Goal: Task Accomplishment & Management: Use online tool/utility

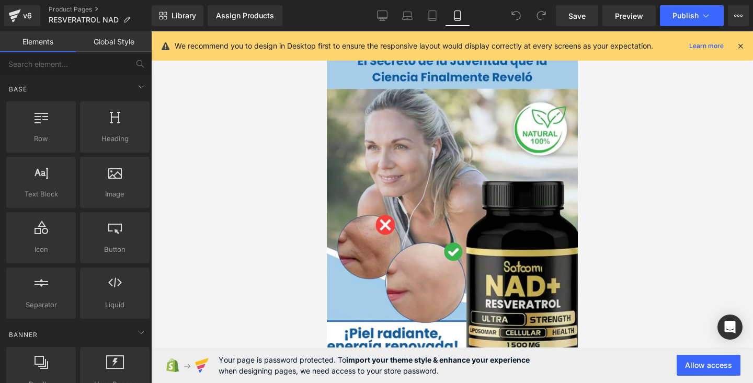
click at [743, 44] on icon at bounding box center [740, 45] width 9 height 9
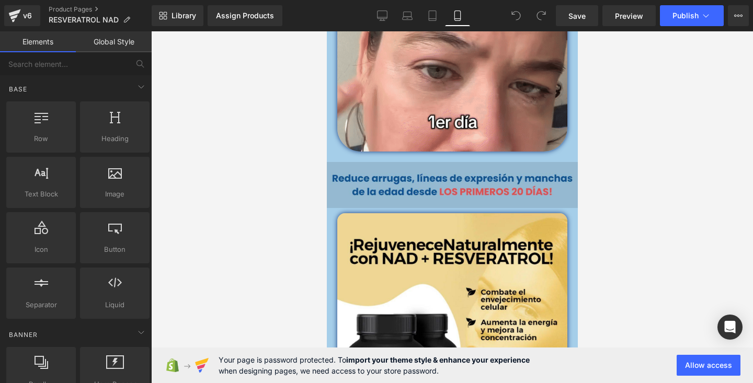
scroll to position [531, 0]
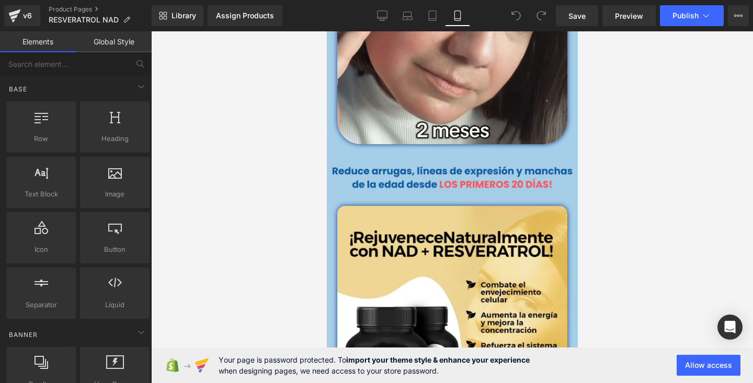
click at [621, 143] on div at bounding box center [452, 207] width 602 height 352
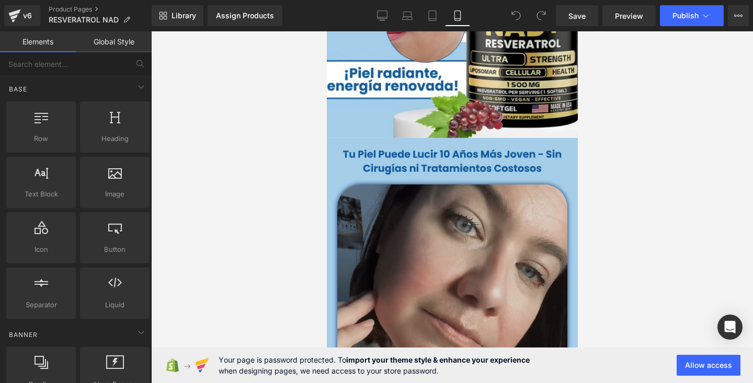
scroll to position [267, 0]
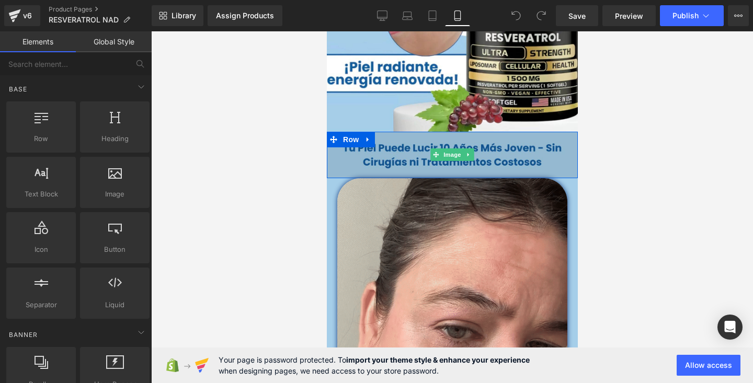
click at [399, 150] on img at bounding box center [451, 155] width 251 height 47
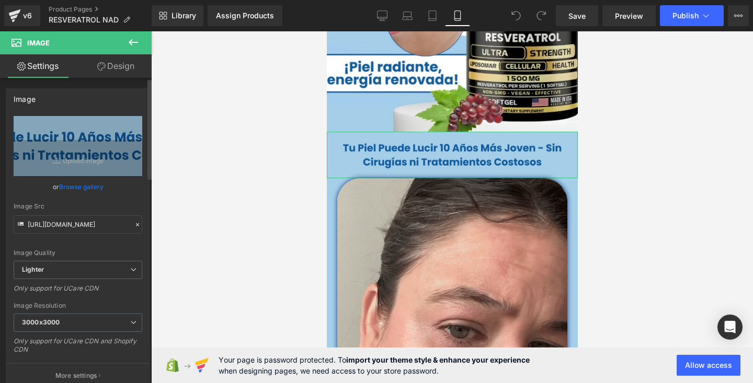
click at [83, 186] on link "Browse gallery" at bounding box center [81, 187] width 44 height 18
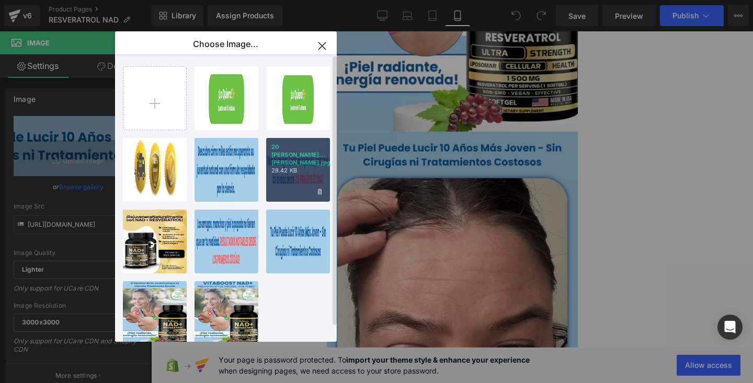
click at [285, 187] on div "20 [PERSON_NAME]...[PERSON_NAME].jpg 28.42 KB" at bounding box center [298, 170] width 64 height 64
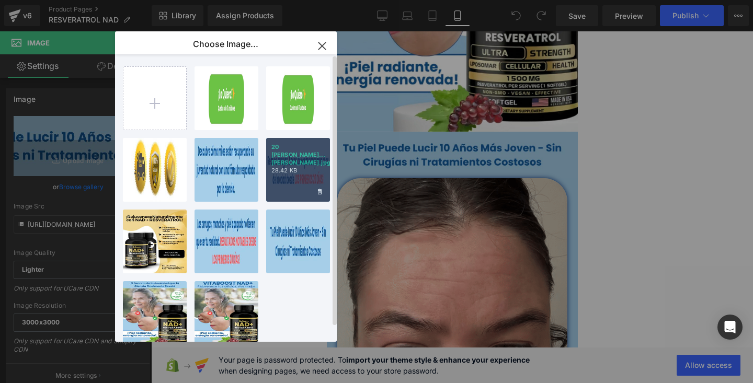
type input "[URL][DOMAIN_NAME]"
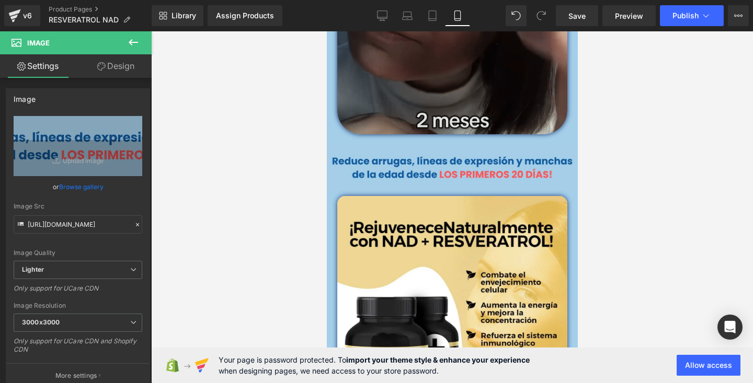
scroll to position [528, 0]
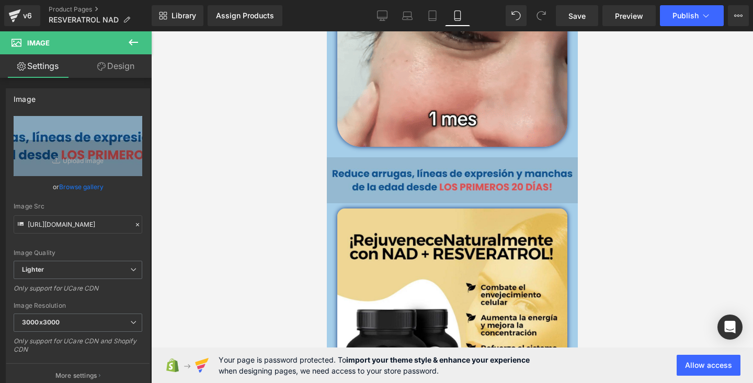
click at [414, 179] on img at bounding box center [451, 180] width 251 height 47
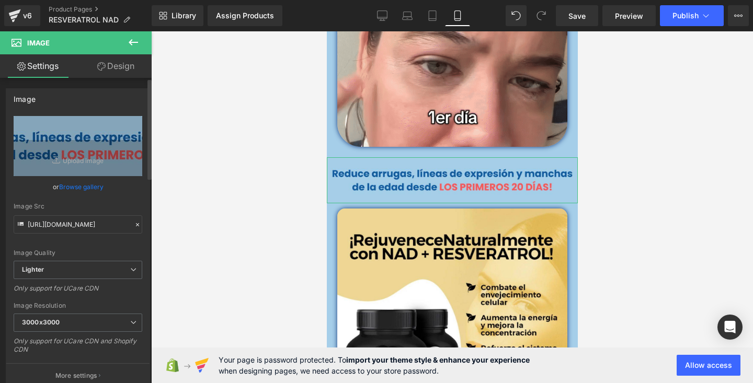
click at [85, 193] on link "Browse gallery" at bounding box center [81, 187] width 44 height 18
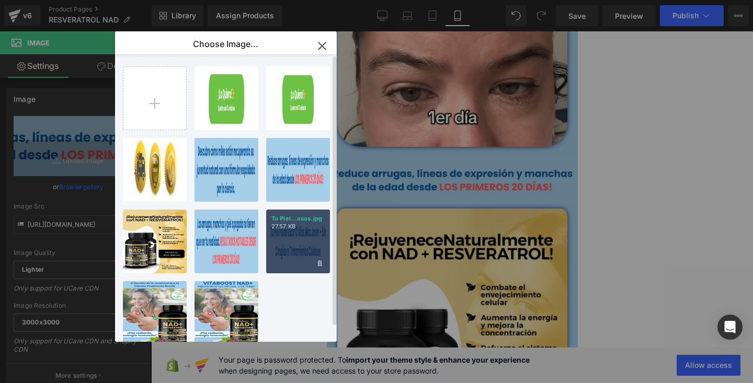
click at [286, 251] on div "Tu Piel...osos.jpg 27.57 KB" at bounding box center [298, 242] width 64 height 64
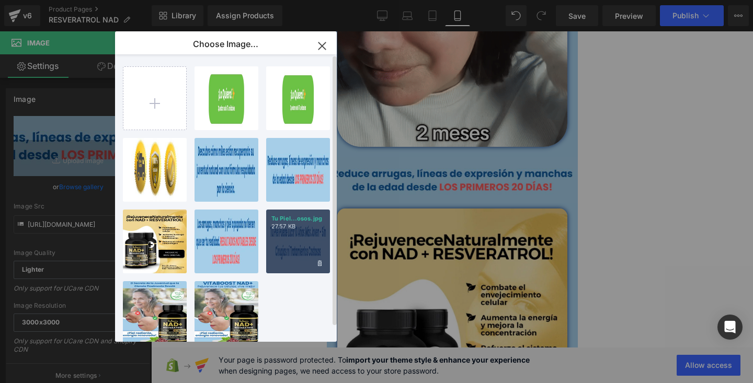
type input "[URL][DOMAIN_NAME]"
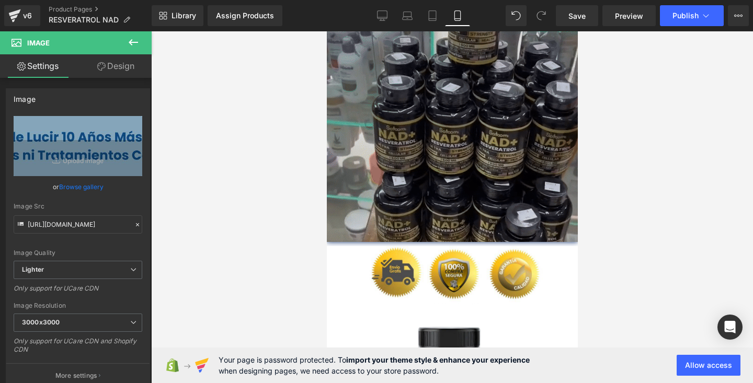
scroll to position [1331, 0]
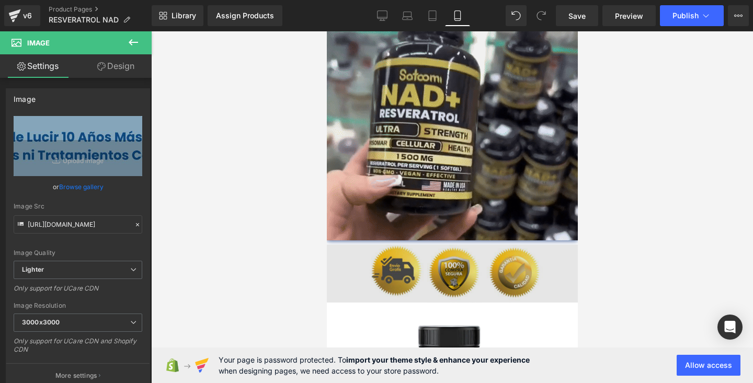
click at [495, 265] on img at bounding box center [451, 274] width 251 height 58
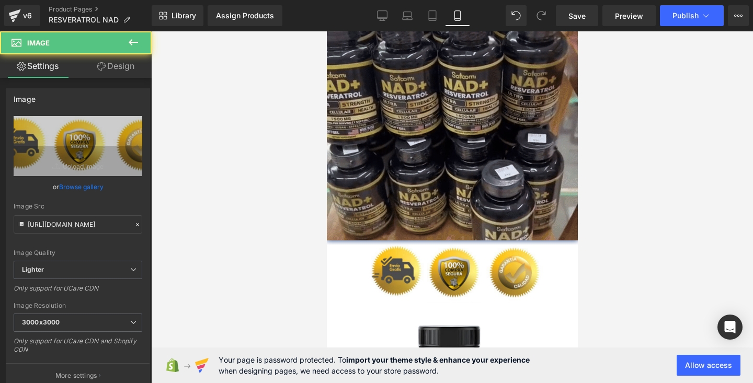
click at [716, 180] on div at bounding box center [452, 207] width 602 height 352
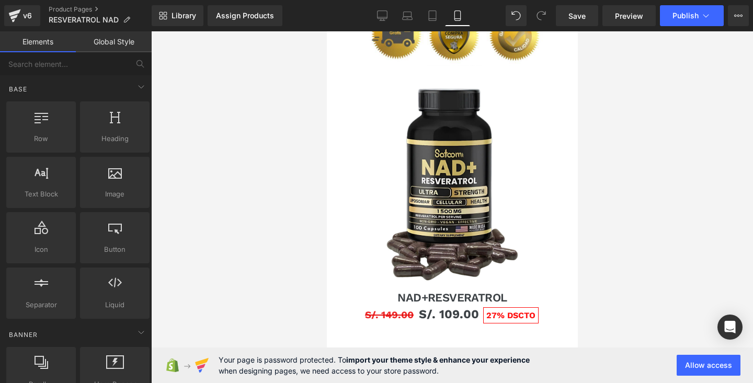
scroll to position [1759, 0]
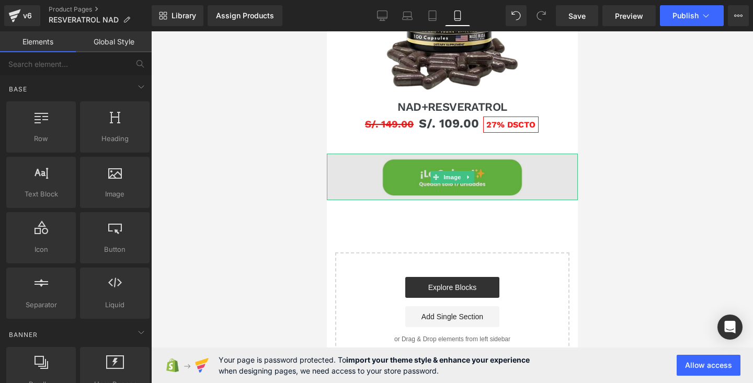
click at [503, 180] on img at bounding box center [451, 177] width 251 height 47
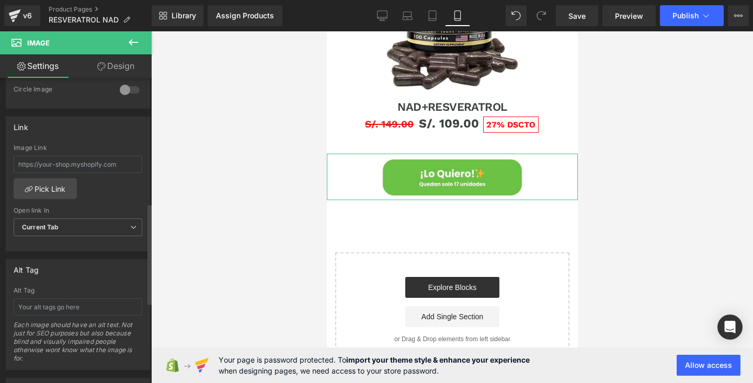
scroll to position [623, 0]
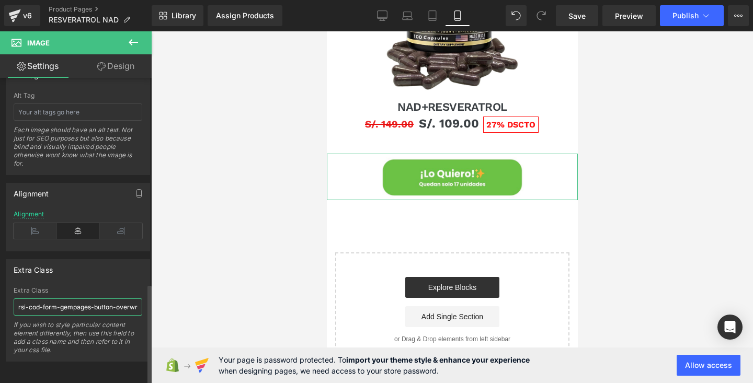
click at [37, 302] on input "rsi-cod-form-gempages-button-overwrite rsi-cod-form-is-gempage" at bounding box center [78, 307] width 129 height 17
type input "_rsi-cod-form-gempages-button-overwrite rsi-cod-form-is-gempage"
click at [144, 273] on div "Extra Class _rsi-cod-form-gempages-button-overwrite rsi-cod-form-is-gempage Ext…" at bounding box center [78, 310] width 144 height 102
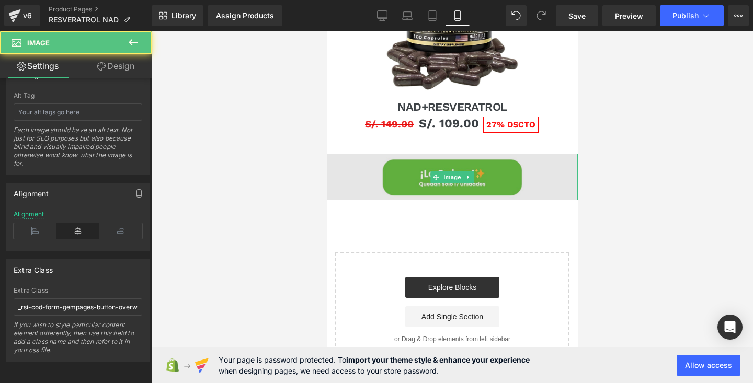
click at [490, 171] on img at bounding box center [451, 177] width 251 height 47
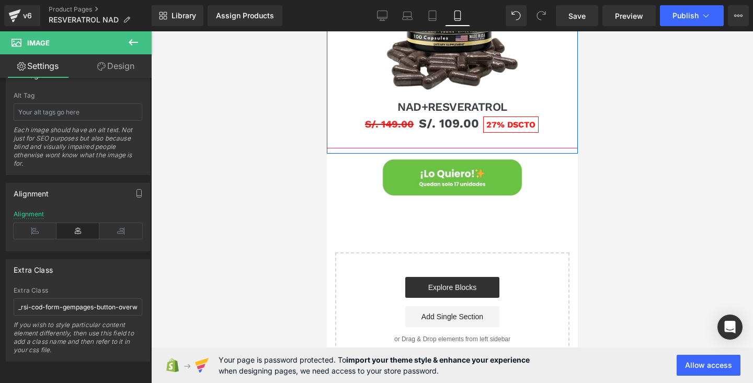
click at [576, 133] on div at bounding box center [576, 17] width 3 height 274
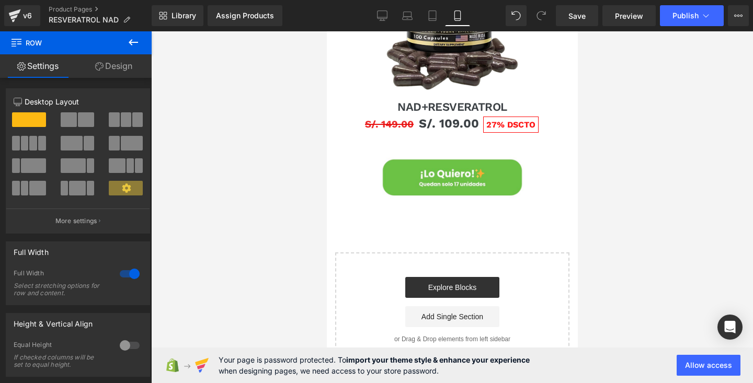
click at [608, 101] on div at bounding box center [452, 207] width 602 height 352
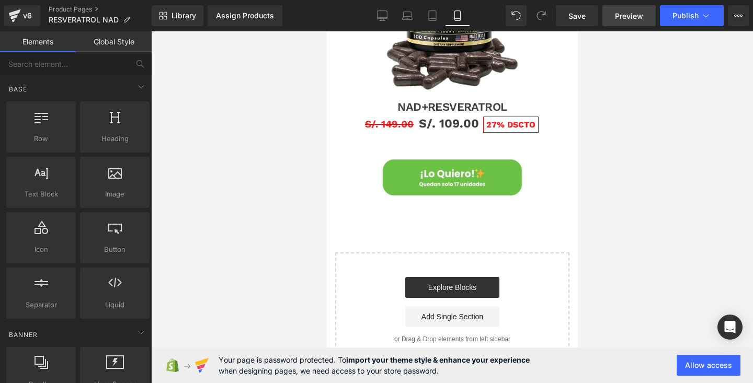
click at [636, 13] on span "Preview" at bounding box center [629, 15] width 28 height 11
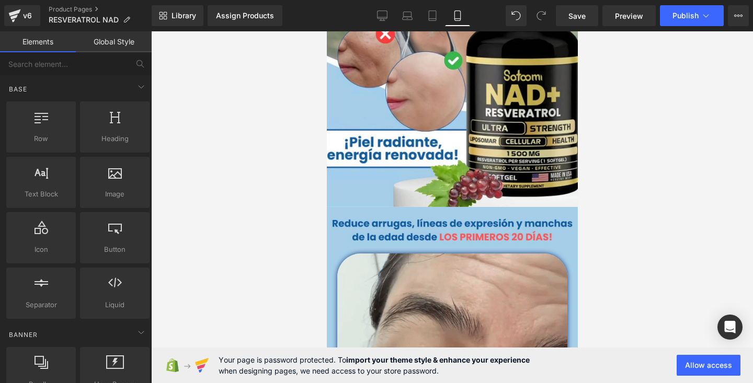
scroll to position [0, 0]
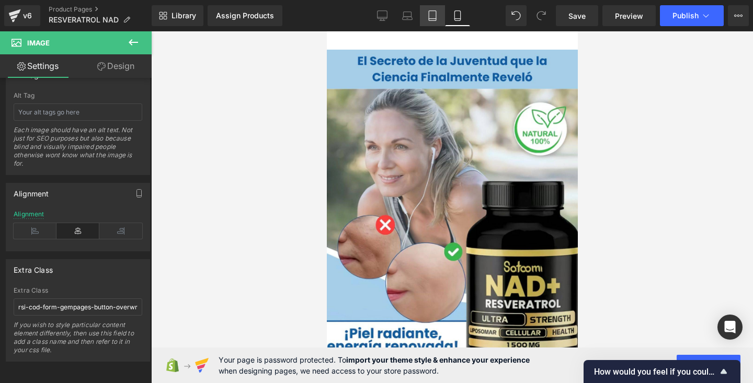
click at [430, 15] on icon at bounding box center [432, 15] width 10 height 10
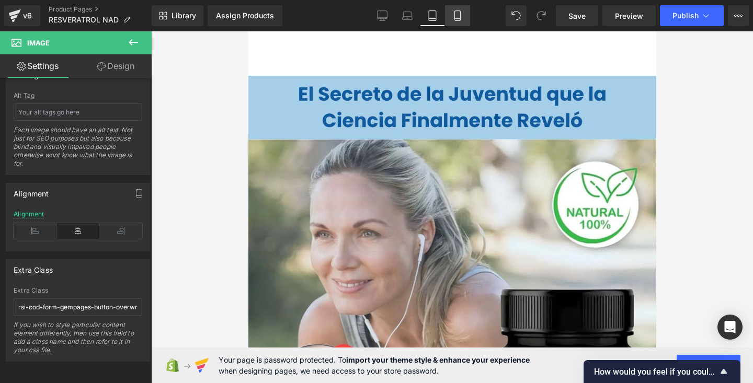
scroll to position [1371, 0]
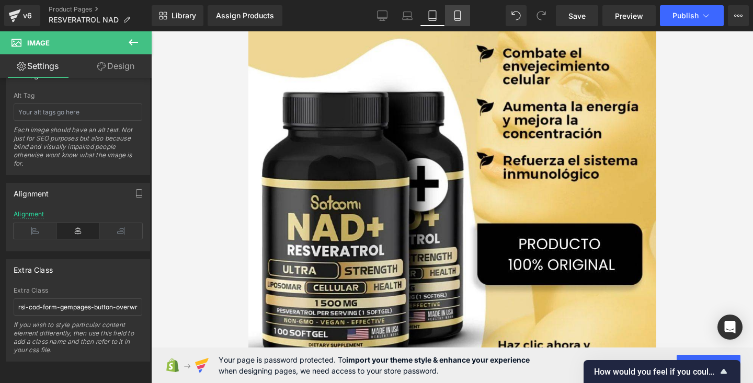
click at [452, 16] on link "Mobile" at bounding box center [457, 15] width 25 height 21
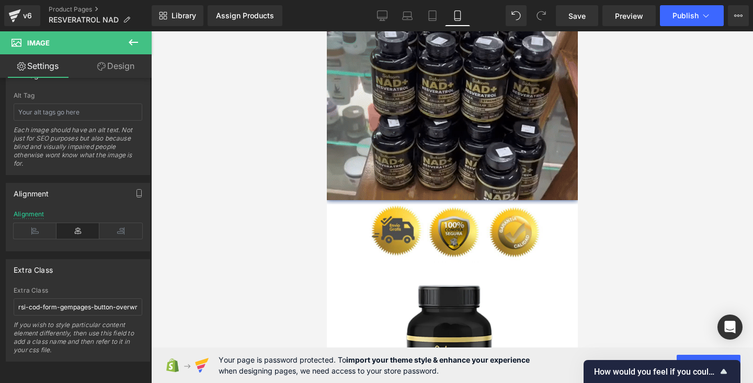
scroll to position [0, 0]
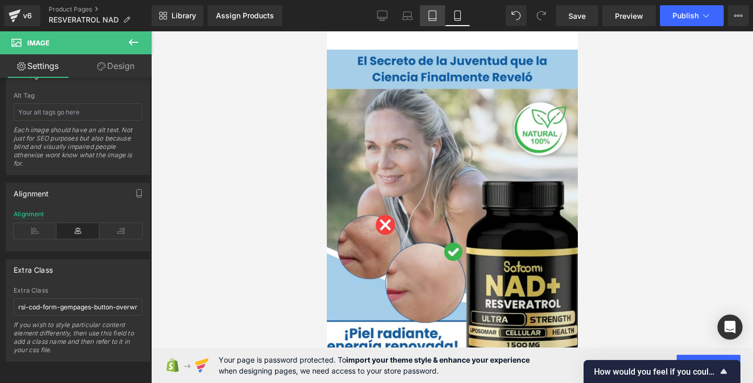
click at [440, 15] on link "Tablet" at bounding box center [432, 15] width 25 height 21
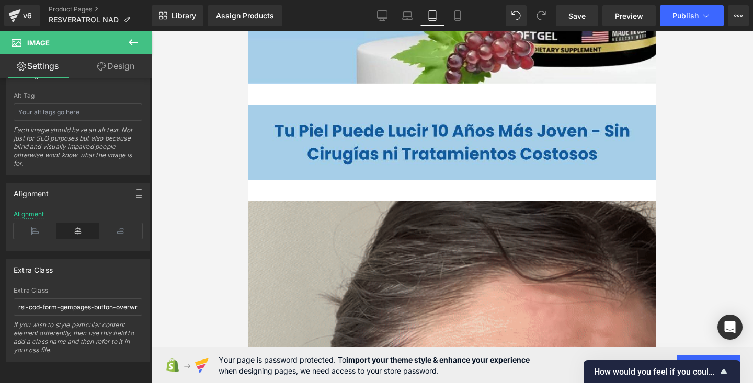
scroll to position [564, 0]
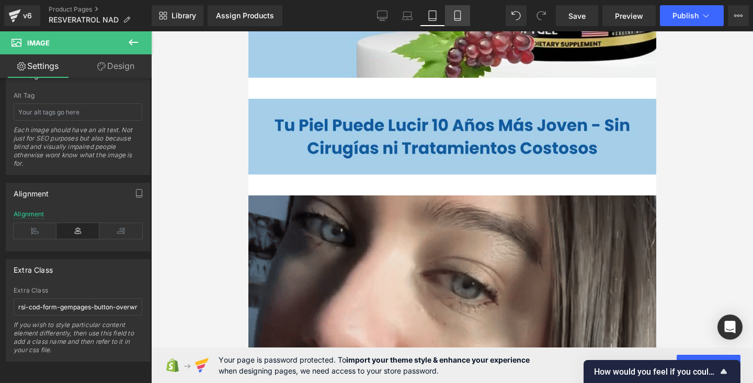
click at [457, 15] on icon at bounding box center [457, 15] width 10 height 10
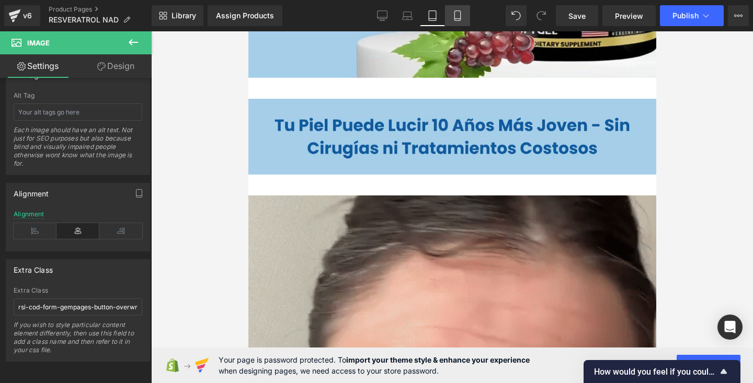
type input "100"
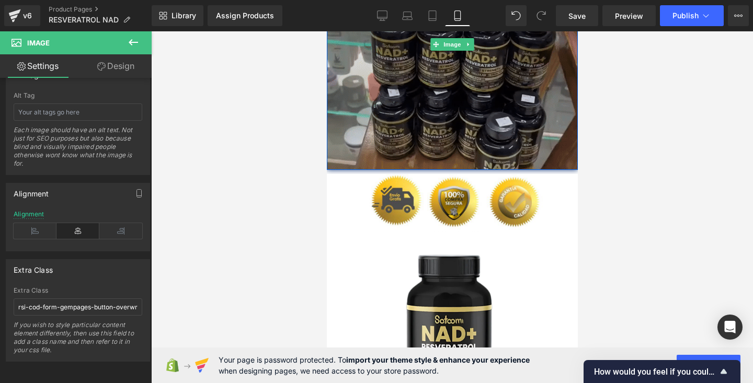
scroll to position [1402, 0]
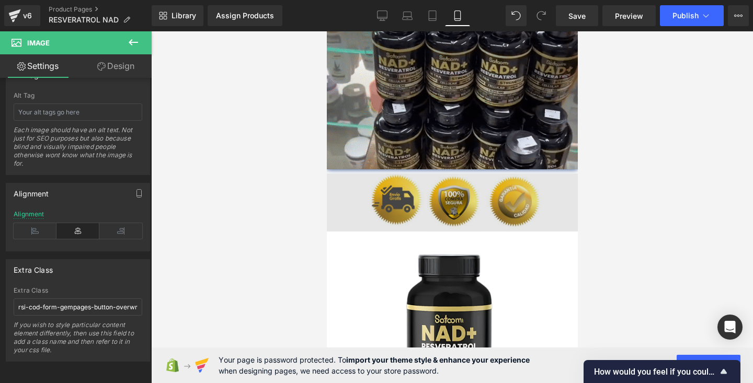
click at [490, 213] on img at bounding box center [451, 203] width 251 height 58
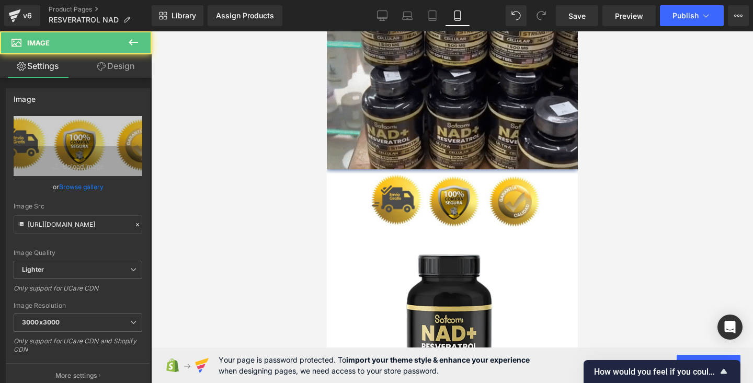
click at [635, 196] on div at bounding box center [452, 207] width 602 height 352
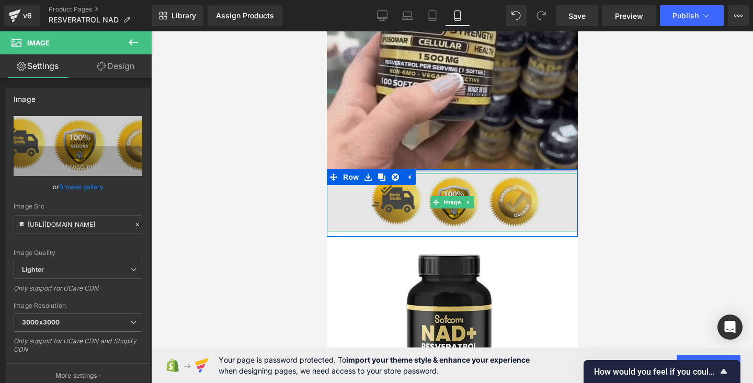
click at [554, 200] on img at bounding box center [451, 203] width 251 height 58
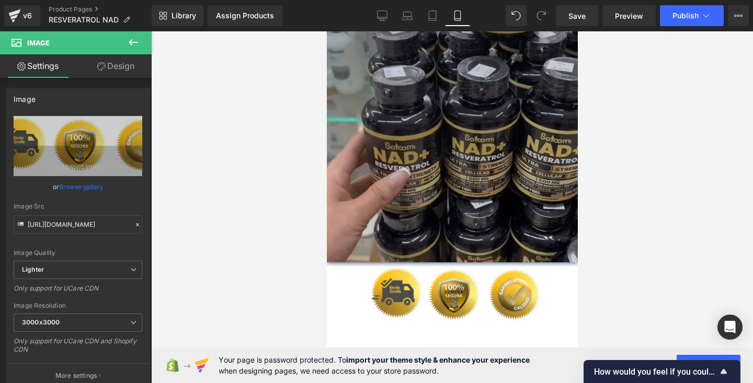
scroll to position [1420, 0]
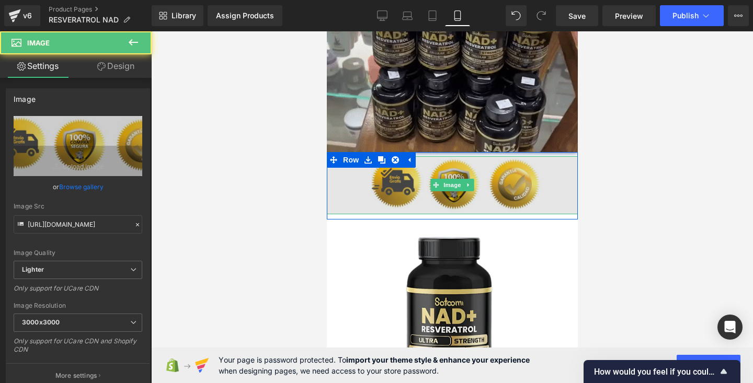
click at [491, 204] on img at bounding box center [451, 185] width 251 height 58
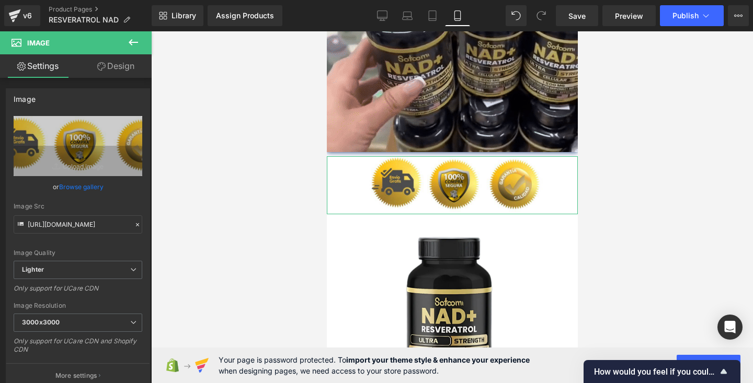
click at [121, 65] on link "Design" at bounding box center [116, 66] width 76 height 24
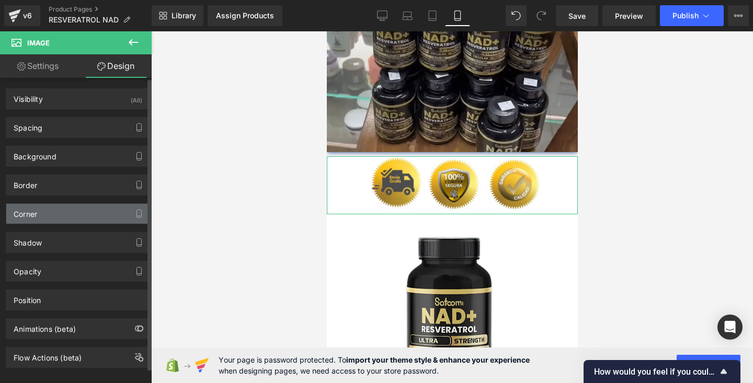
click at [55, 212] on div "Corner" at bounding box center [77, 214] width 143 height 20
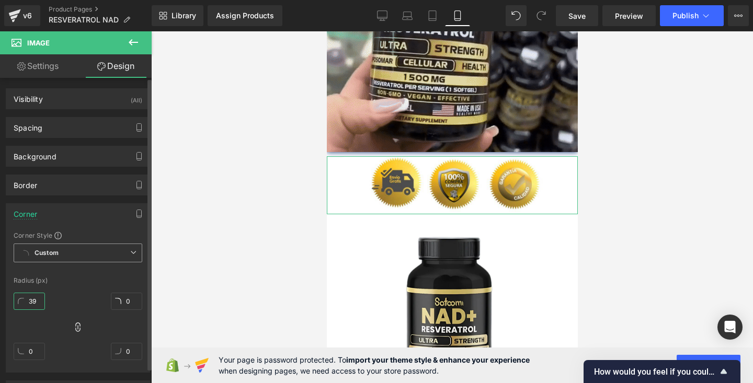
type input "38"
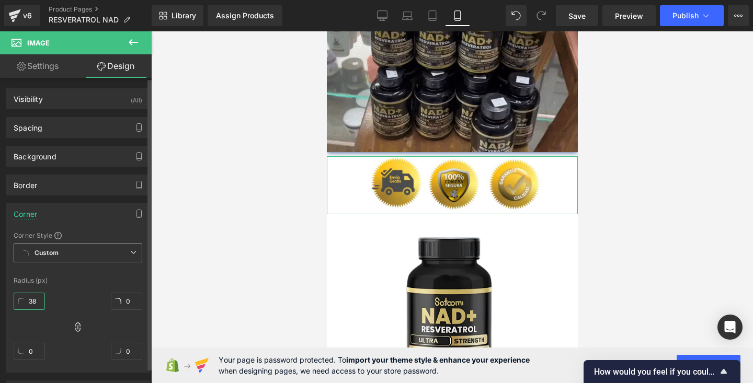
drag, startPoint x: 32, startPoint y: 298, endPoint x: 36, endPoint y: 258, distance: 39.9
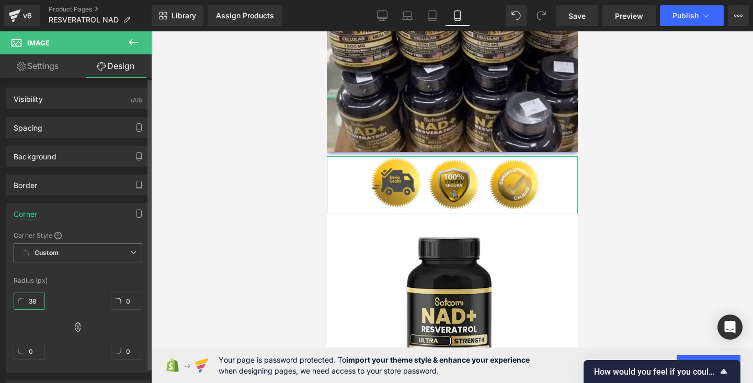
click at [36, 258] on div "Corner Style Custom Custom Setup Global Style Custom Setup Global Style Radius …" at bounding box center [77, 301] width 143 height 141
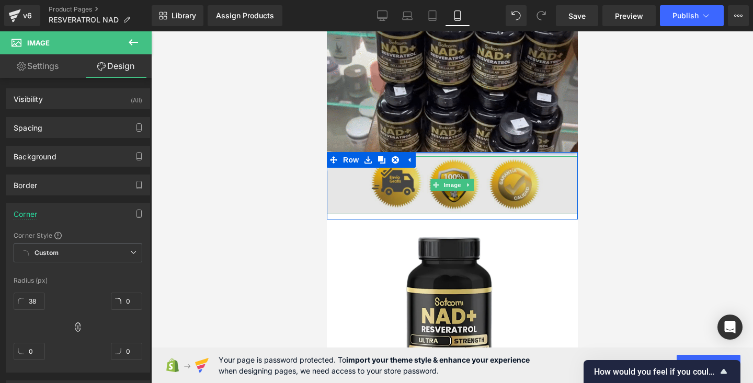
click at [350, 184] on img at bounding box center [451, 185] width 251 height 58
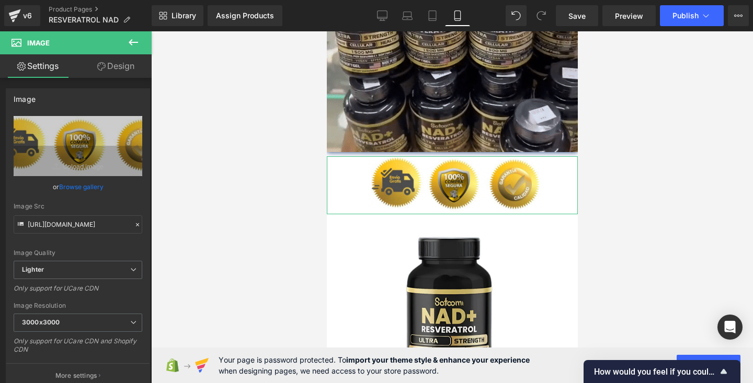
click at [109, 68] on link "Design" at bounding box center [116, 66] width 76 height 24
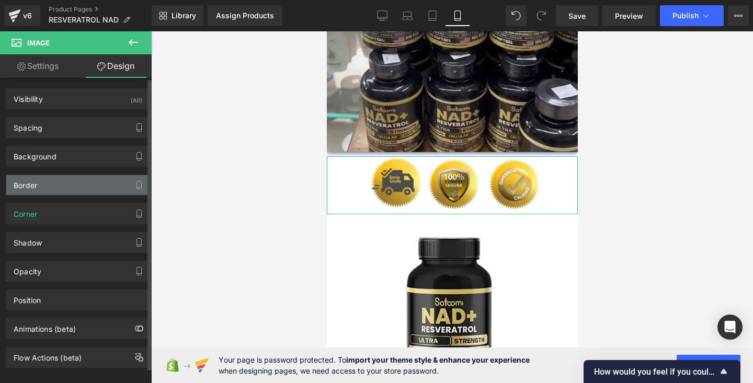
scroll to position [15, 0]
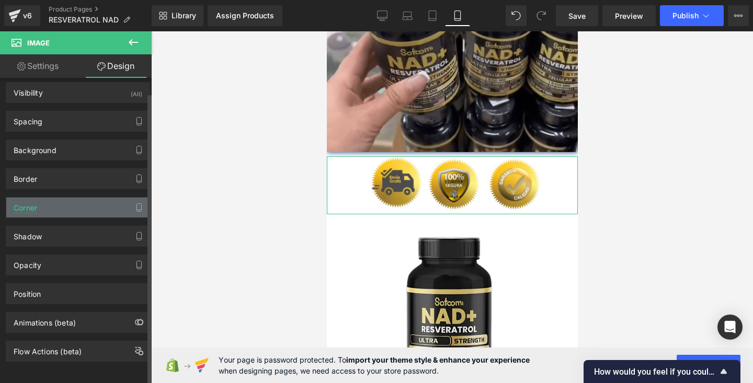
click at [64, 201] on div "Corner" at bounding box center [77, 208] width 143 height 20
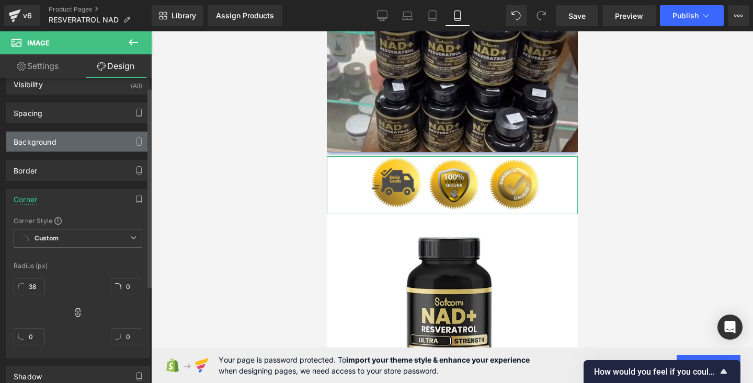
click at [86, 132] on div "Background" at bounding box center [77, 142] width 143 height 20
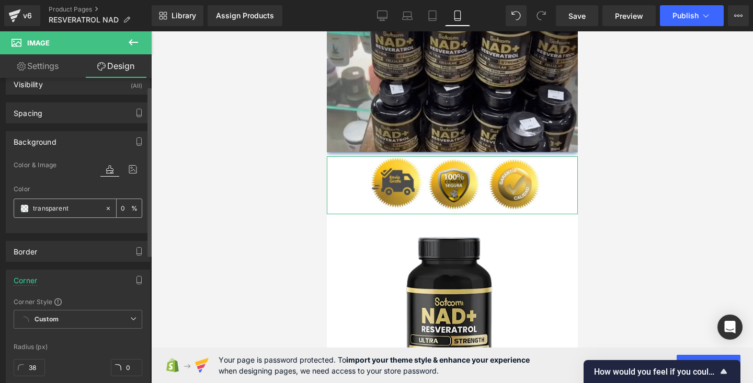
click at [77, 207] on input "transparent" at bounding box center [66, 209] width 67 height 12
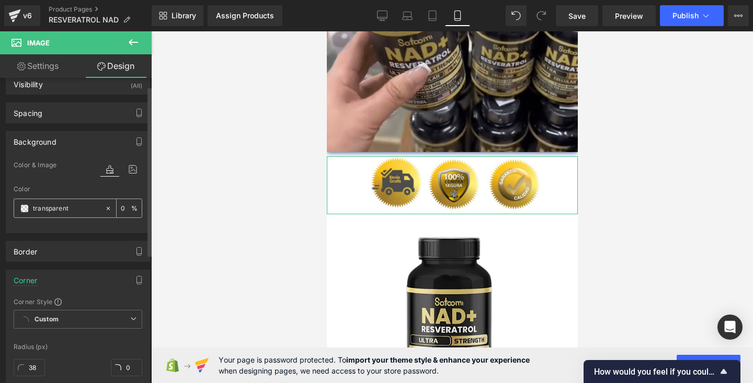
click at [105, 206] on icon at bounding box center [108, 208] width 7 height 7
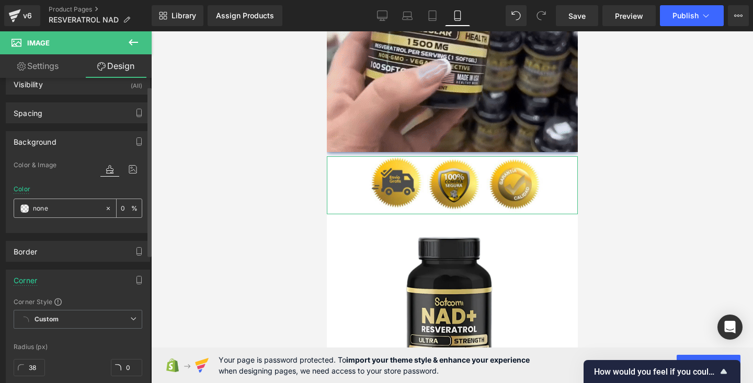
click at [65, 206] on input "none" at bounding box center [66, 209] width 67 height 12
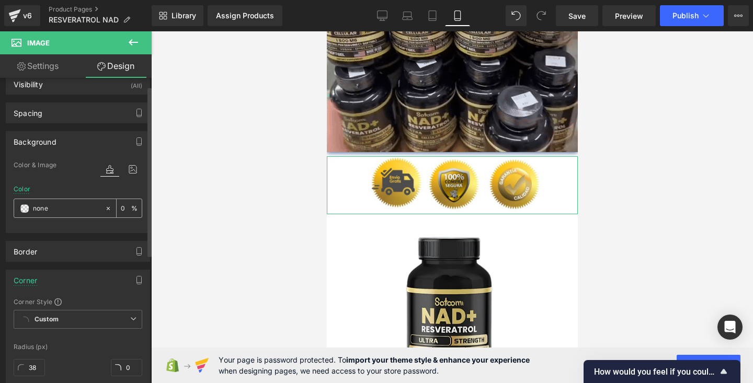
paste input "#a5cee9"
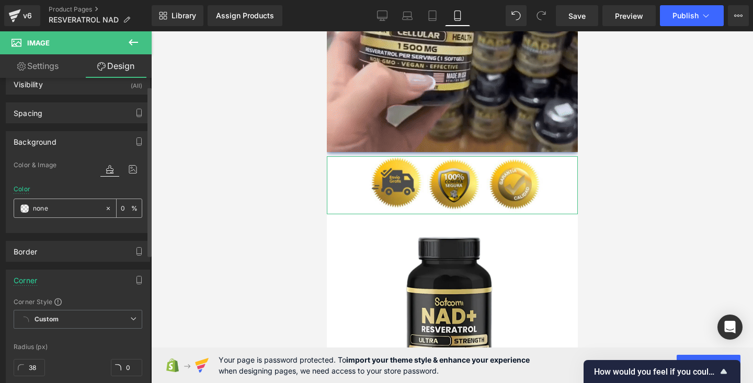
type input "#a5cee9"
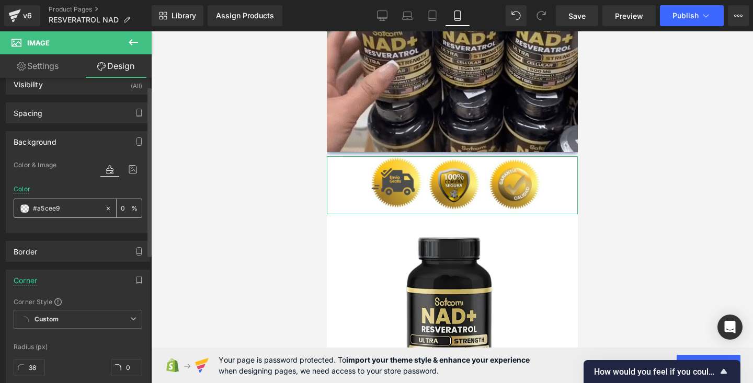
type input "100"
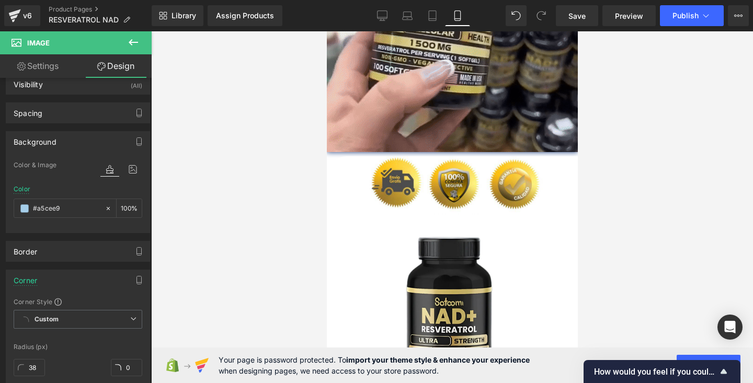
type input "#a5cee9"
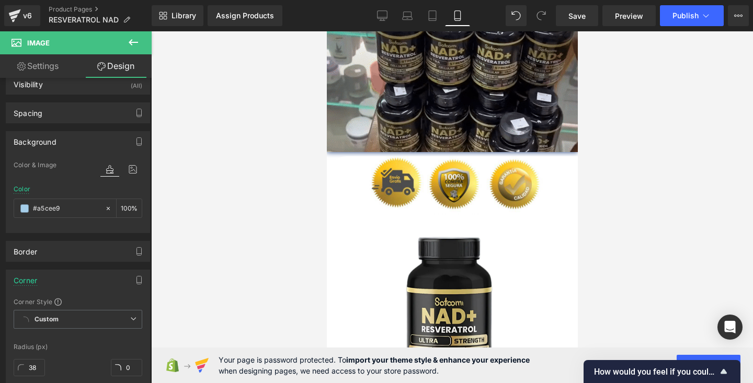
click at [227, 183] on div at bounding box center [452, 207] width 602 height 352
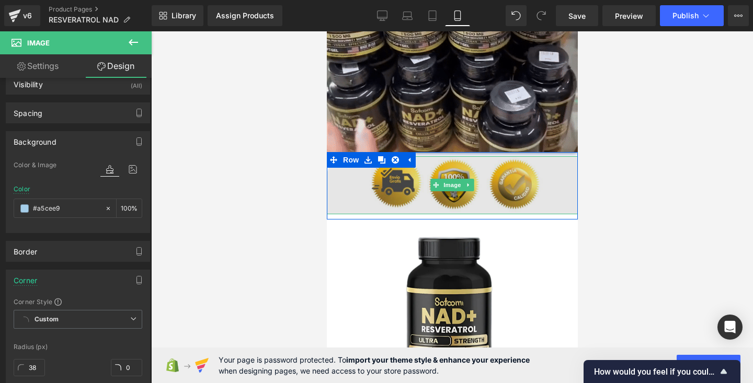
click at [345, 188] on img at bounding box center [451, 185] width 251 height 58
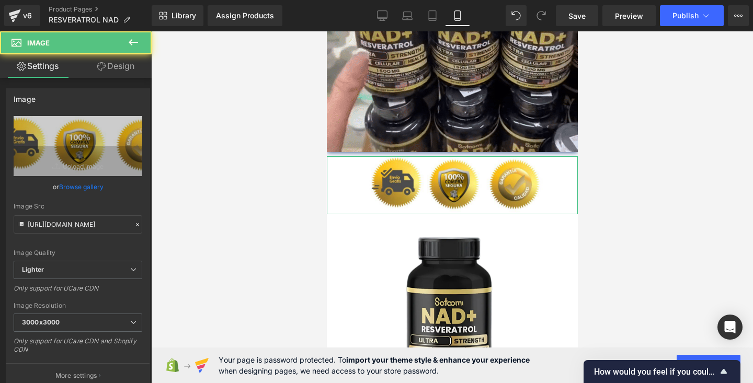
click at [119, 66] on link "Design" at bounding box center [116, 66] width 76 height 24
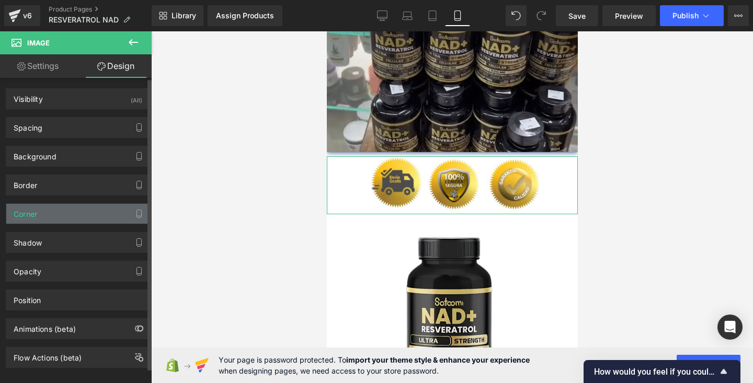
click at [72, 220] on div "Corner" at bounding box center [77, 214] width 143 height 20
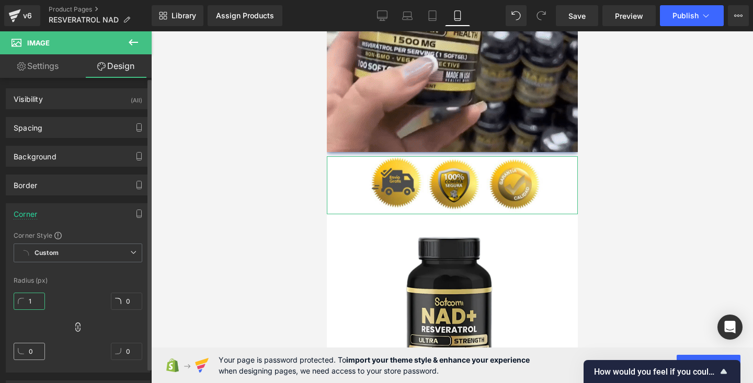
type input "0"
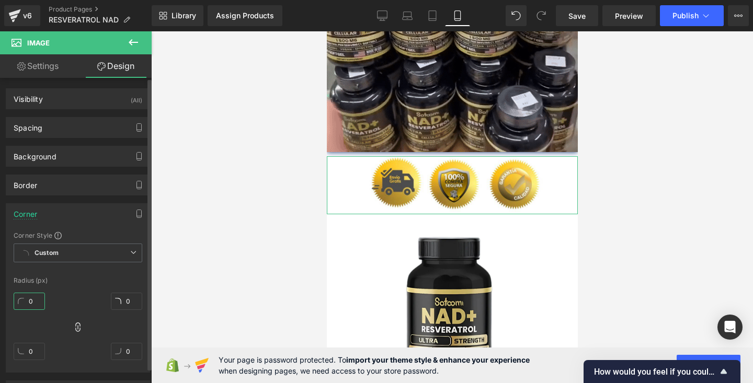
drag, startPoint x: 40, startPoint y: 303, endPoint x: 42, endPoint y: 342, distance: 39.8
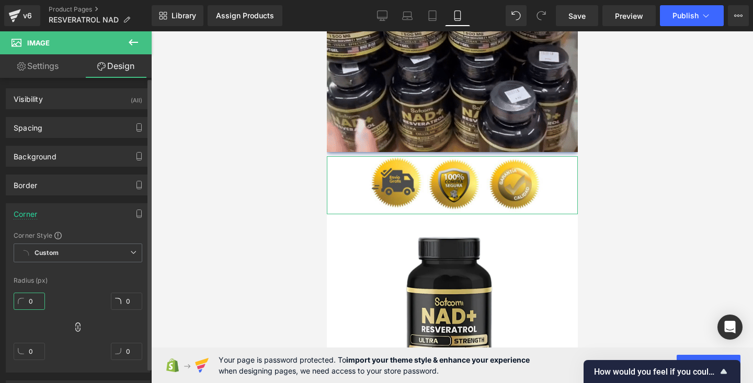
click at [42, 343] on div "0px 0 0px 0 0px 0 0px 0" at bounding box center [78, 331] width 129 height 84
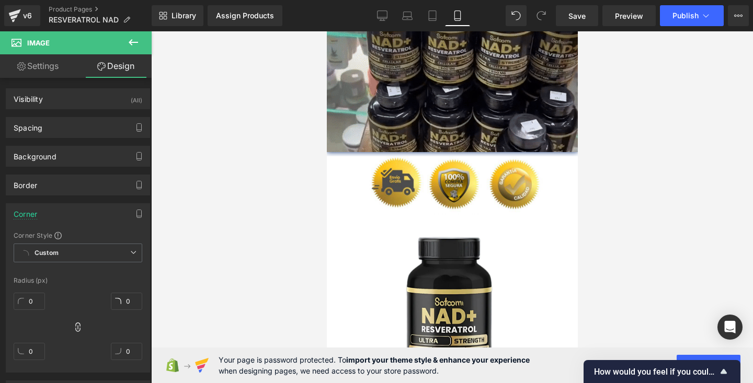
click at [250, 205] on div at bounding box center [452, 207] width 602 height 352
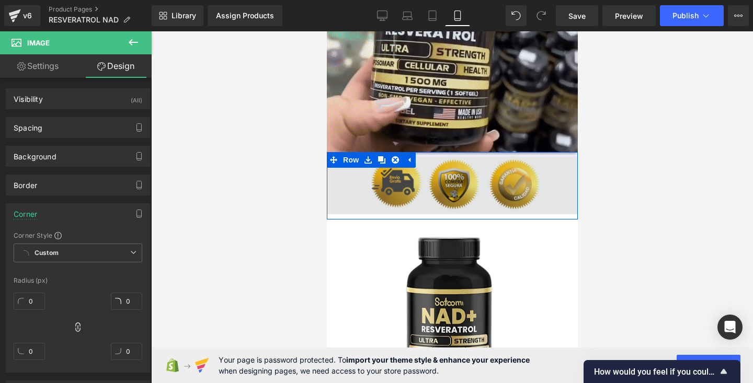
click at [348, 173] on img at bounding box center [451, 185] width 251 height 58
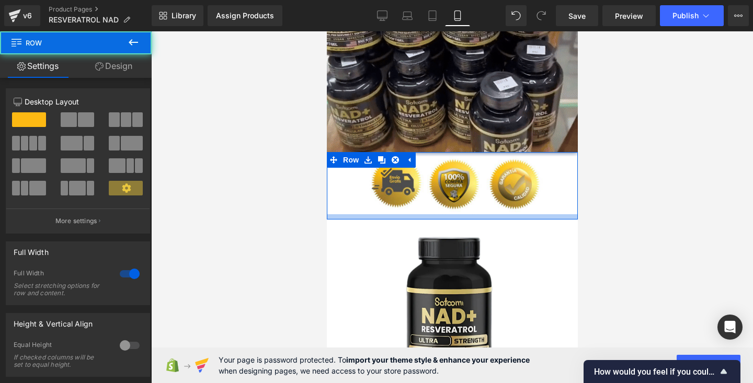
click at [340, 218] on div at bounding box center [451, 216] width 251 height 5
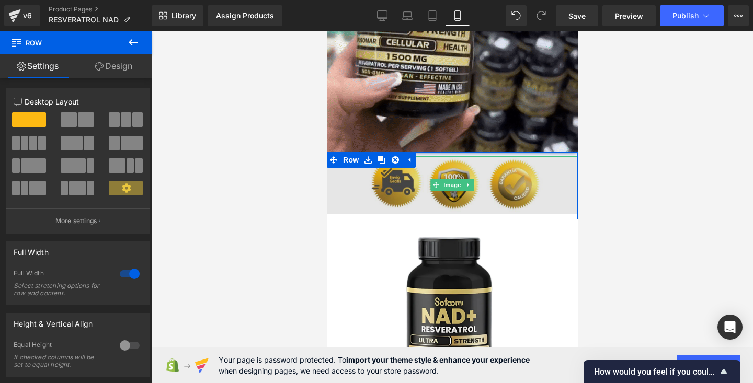
click at [359, 193] on img at bounding box center [451, 185] width 251 height 58
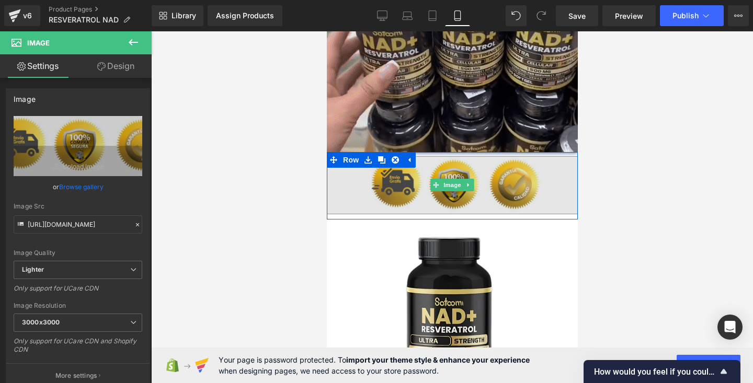
click at [350, 190] on img at bounding box center [451, 185] width 251 height 58
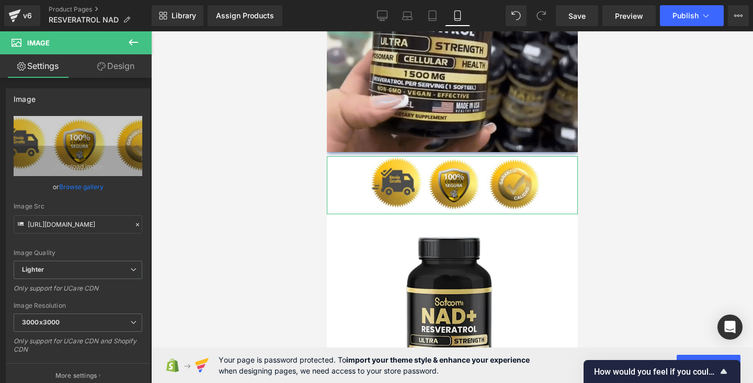
click at [112, 68] on link "Design" at bounding box center [116, 66] width 76 height 24
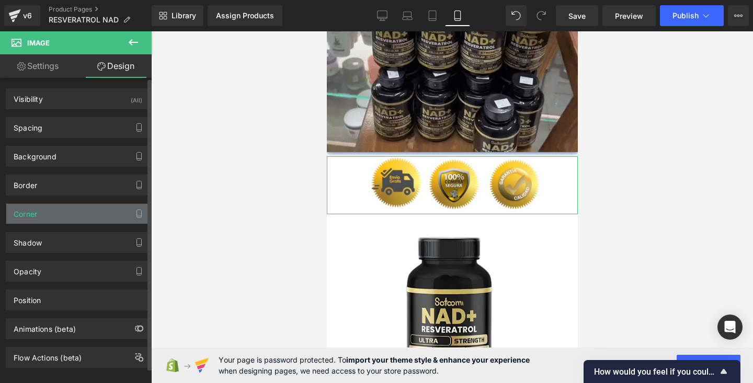
click at [73, 216] on div "Corner" at bounding box center [77, 214] width 143 height 20
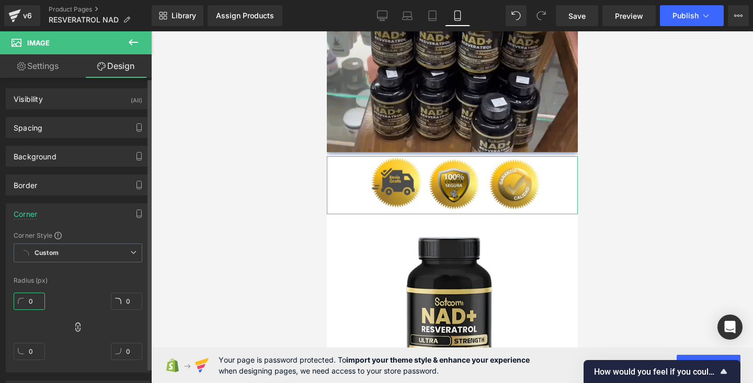
click at [32, 305] on input "0" at bounding box center [29, 301] width 31 height 17
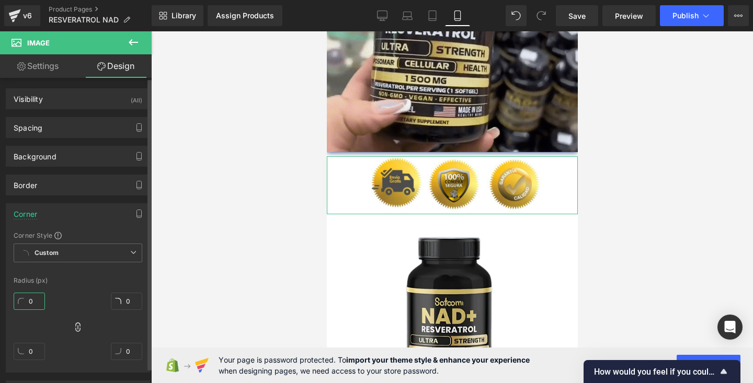
type input "5"
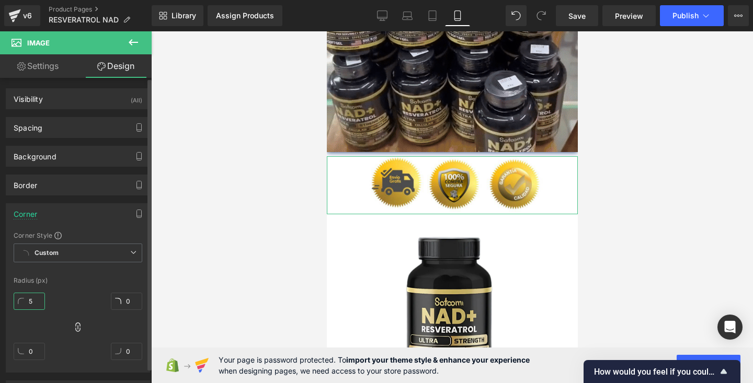
type input "5"
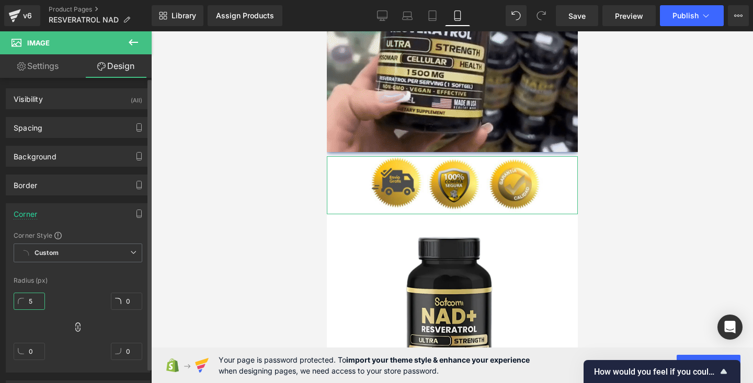
type input "5"
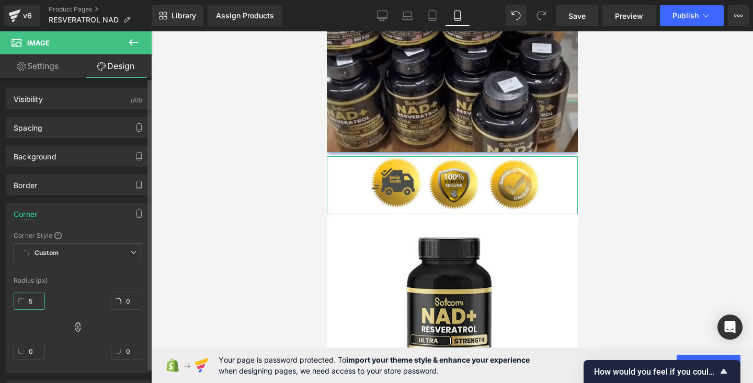
type input "5"
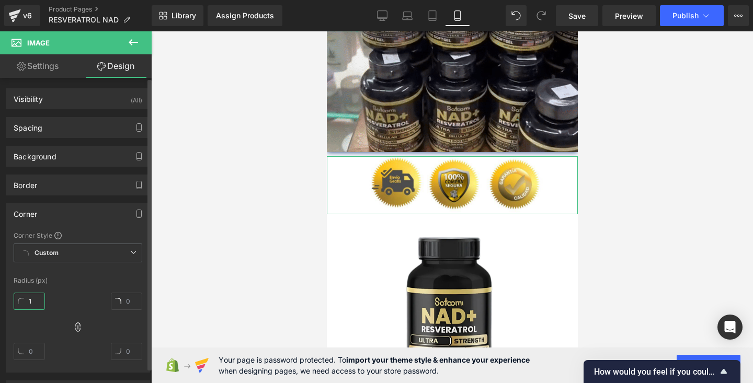
type input "10"
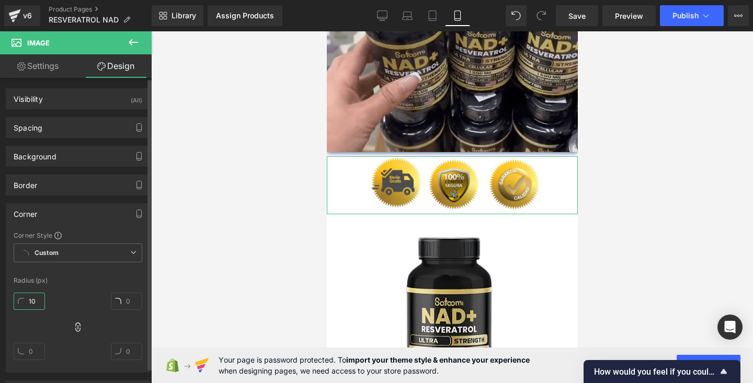
type input "10"
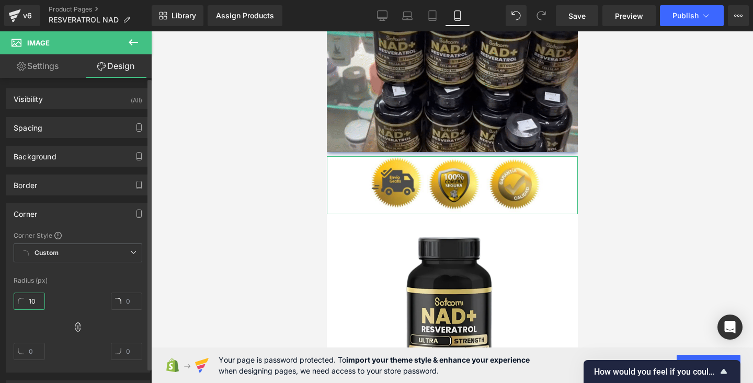
type input "10"
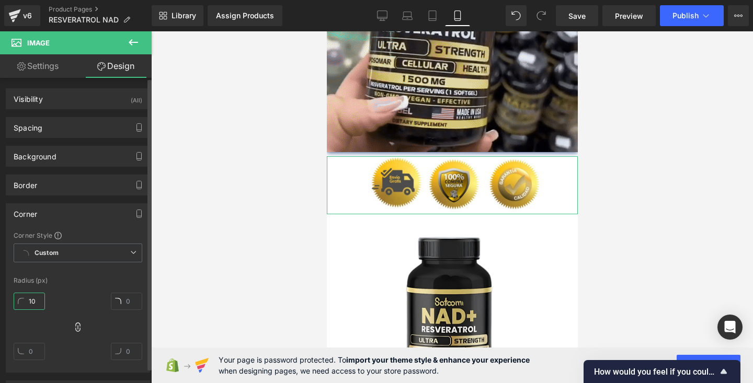
type input "10"
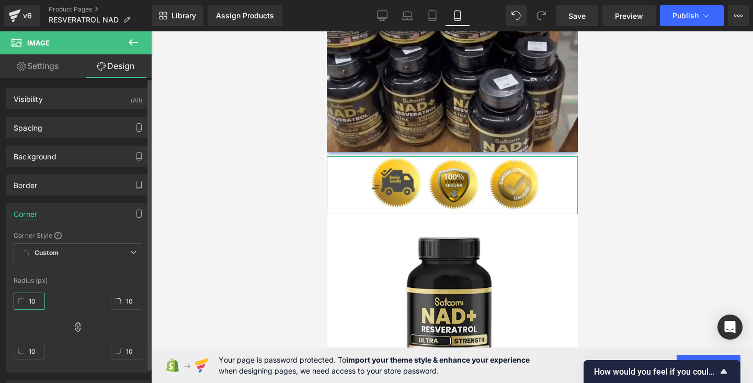
type input "1"
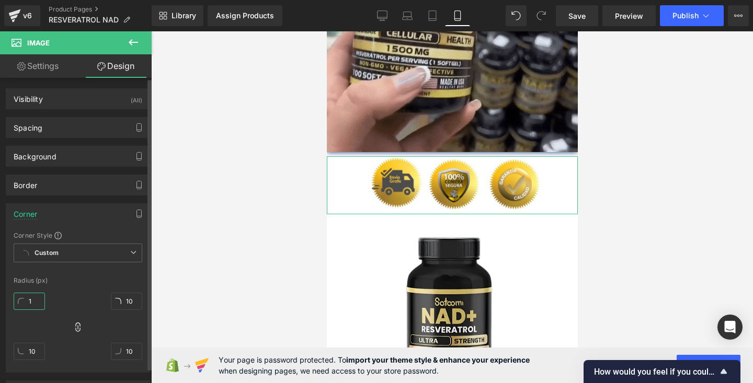
type input "1"
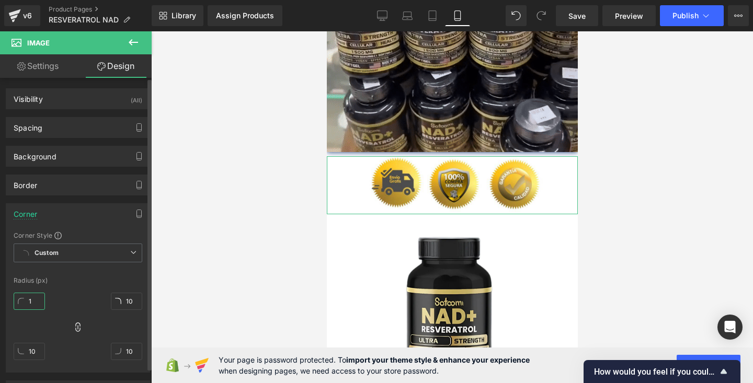
type input "1"
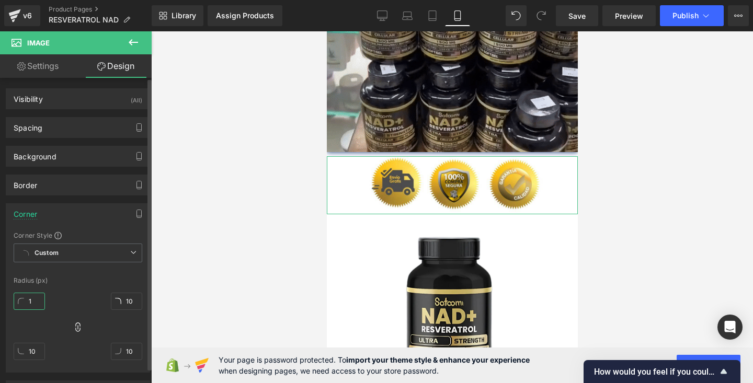
type input "1"
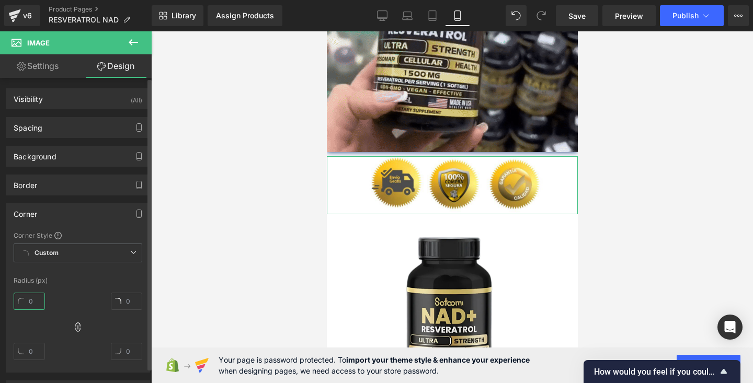
type input "7"
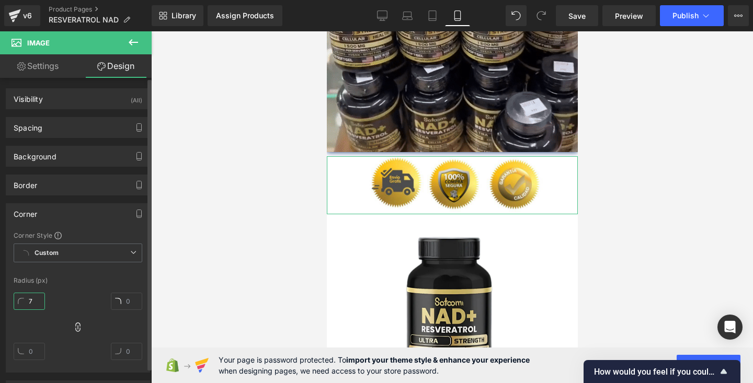
type input "7"
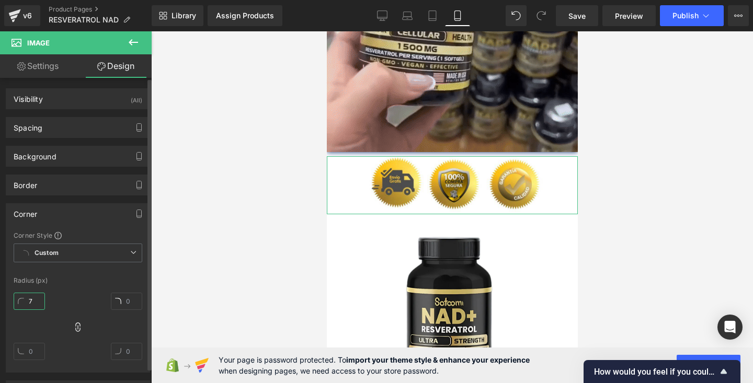
type input "7"
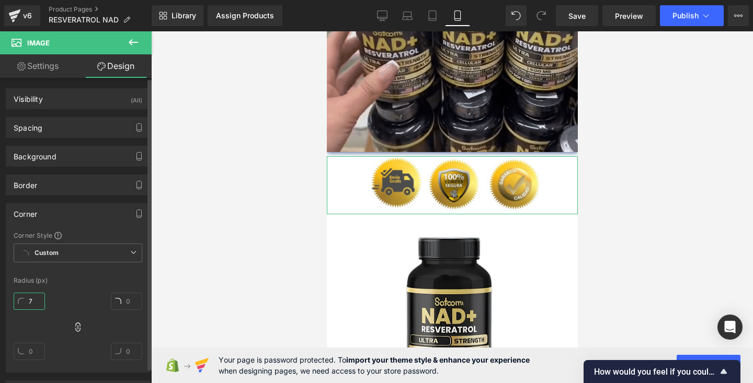
type input "7"
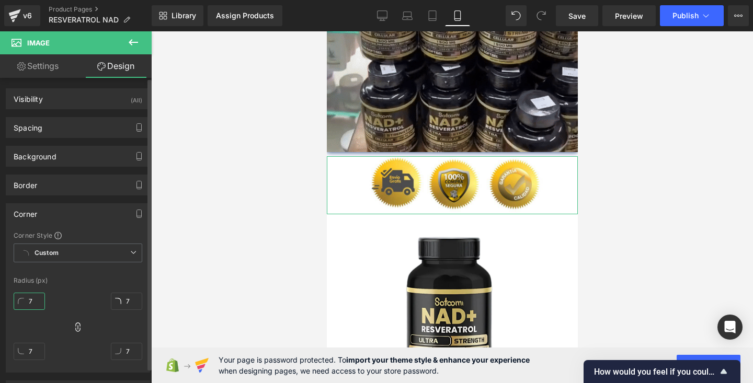
type input "70"
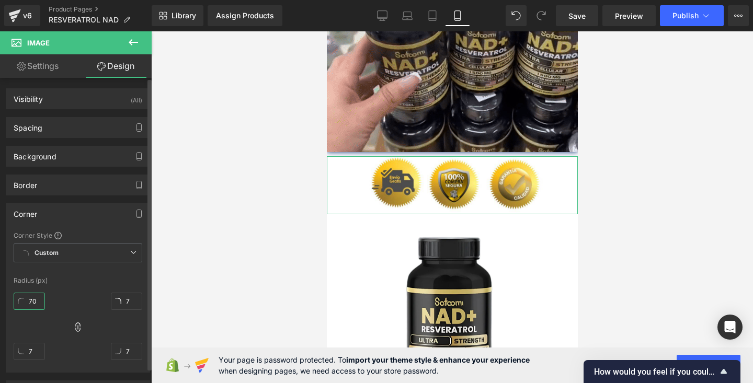
type input "70"
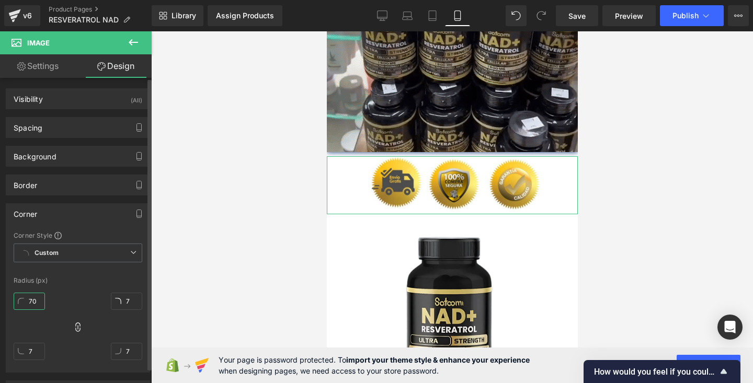
type input "70"
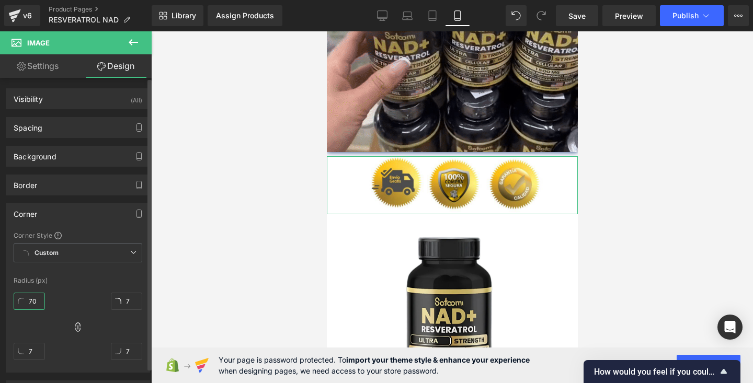
type input "70"
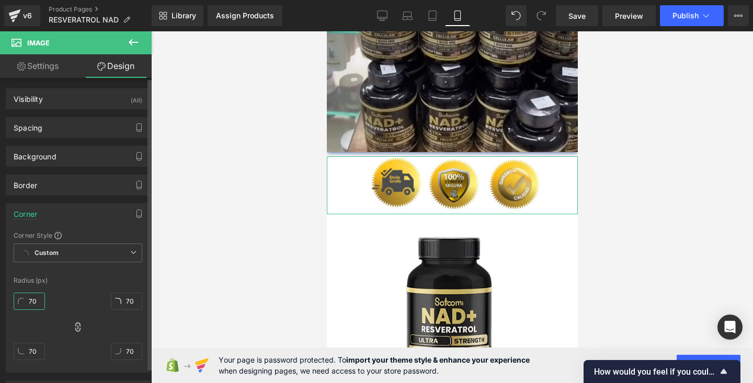
type input "7"
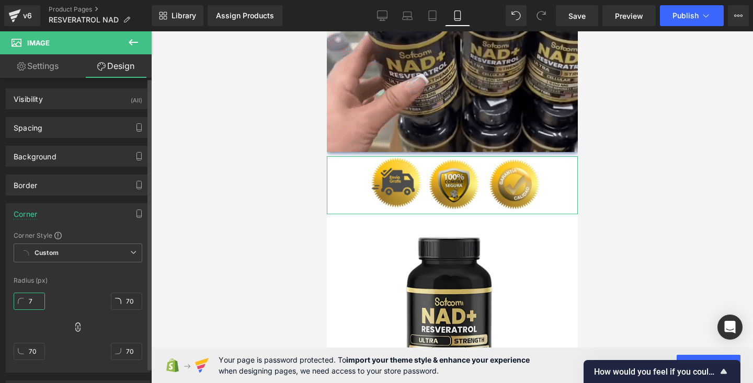
type input "7"
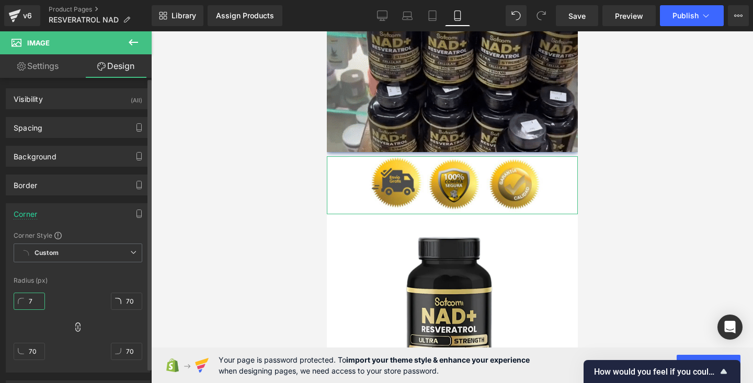
type input "7"
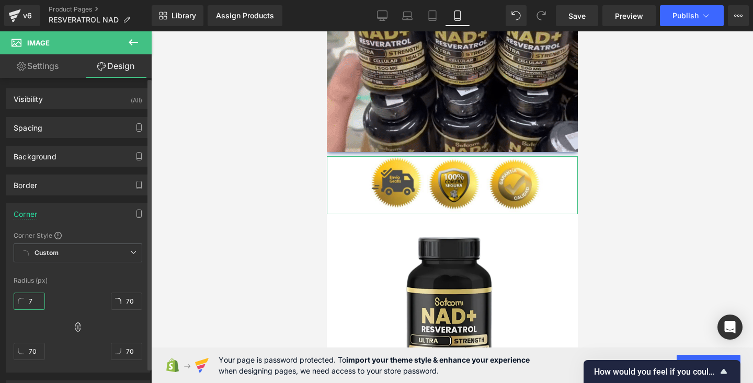
type input "7"
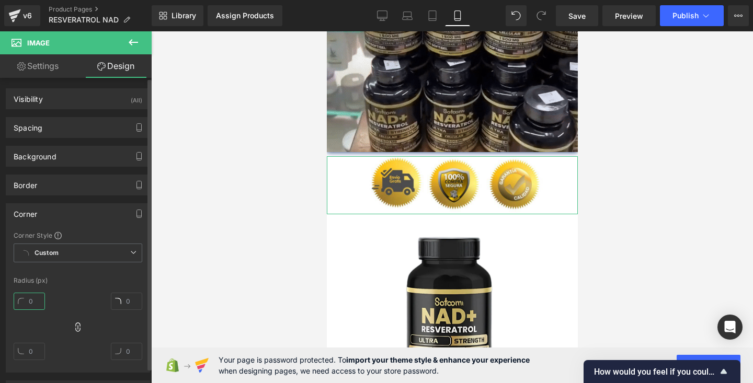
type input "1"
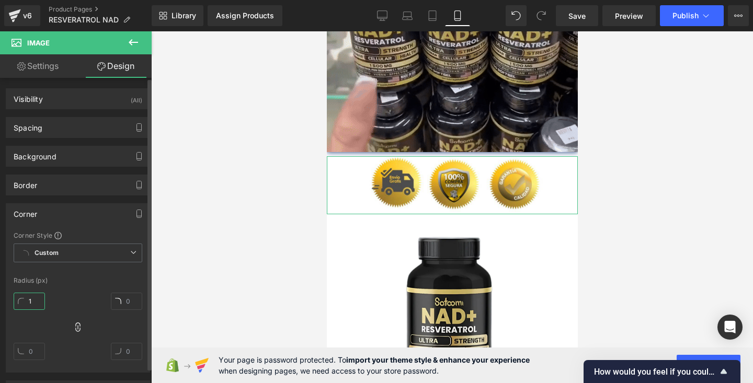
type input "1"
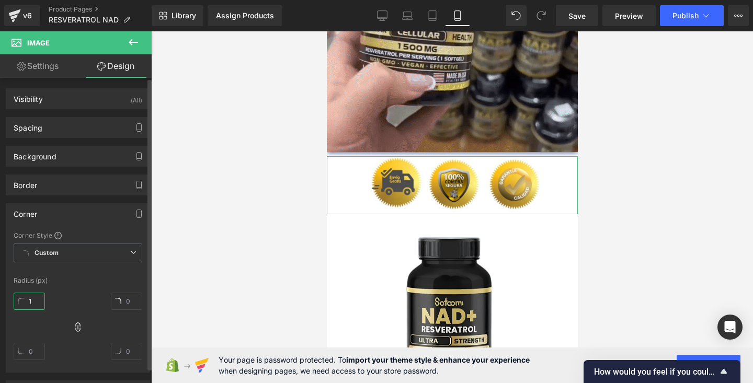
type input "1"
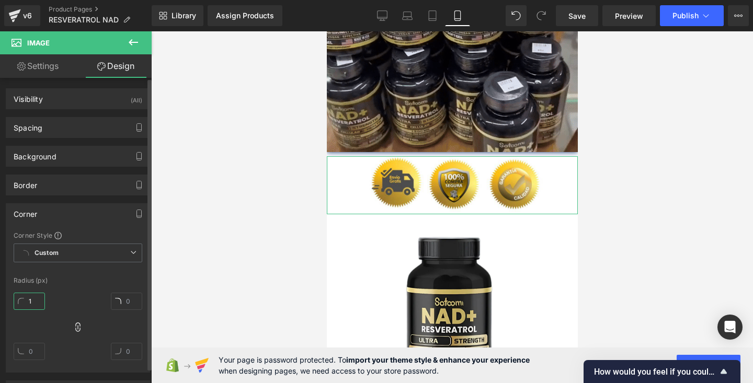
type input "1"
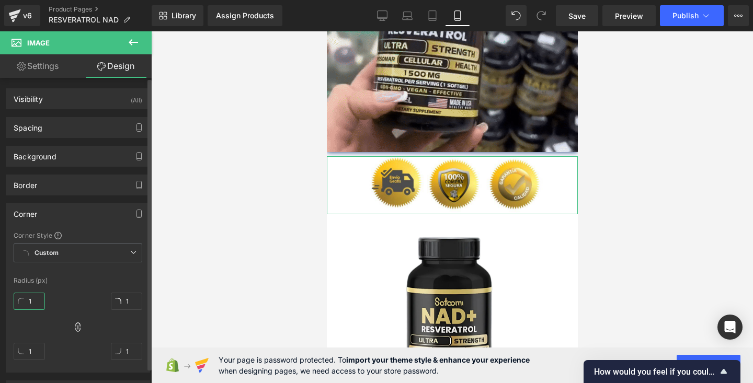
type input "10"
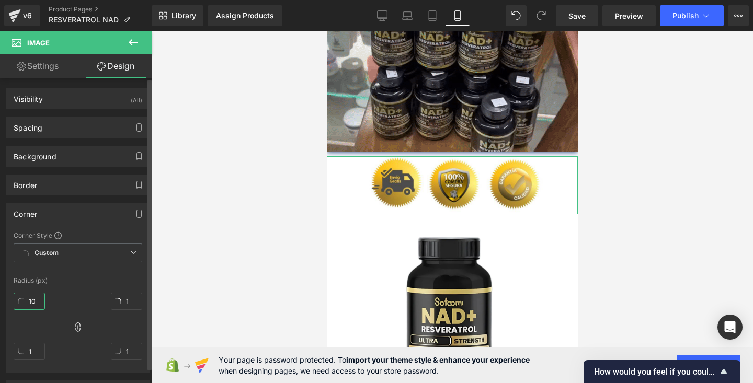
type input "10"
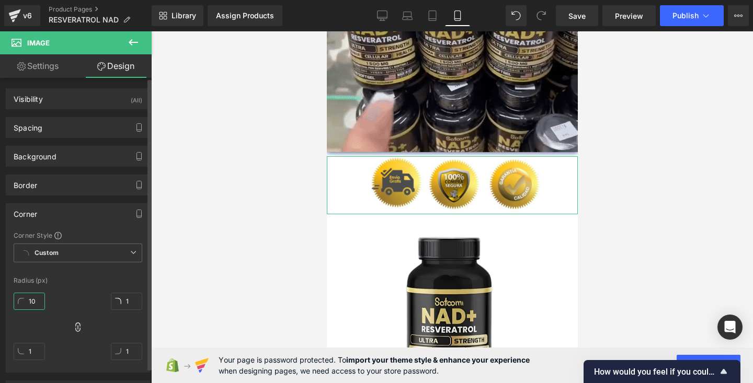
type input "10"
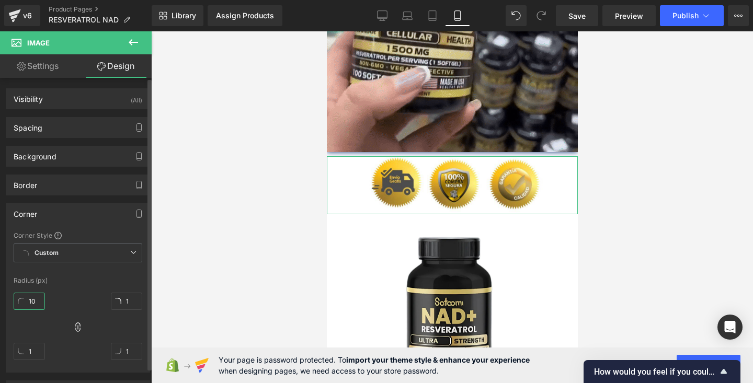
type input "10"
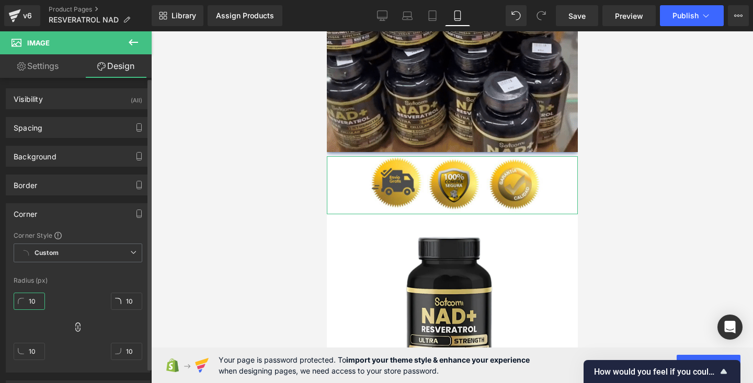
type input "100"
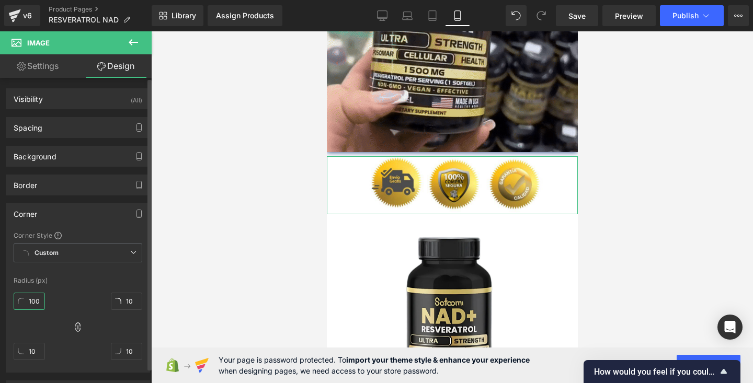
type input "100"
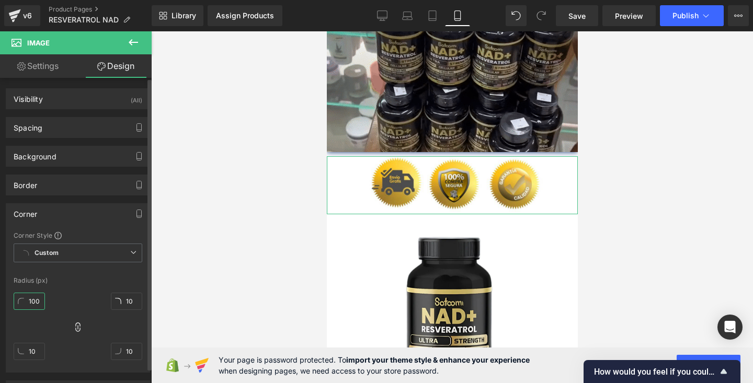
type input "100"
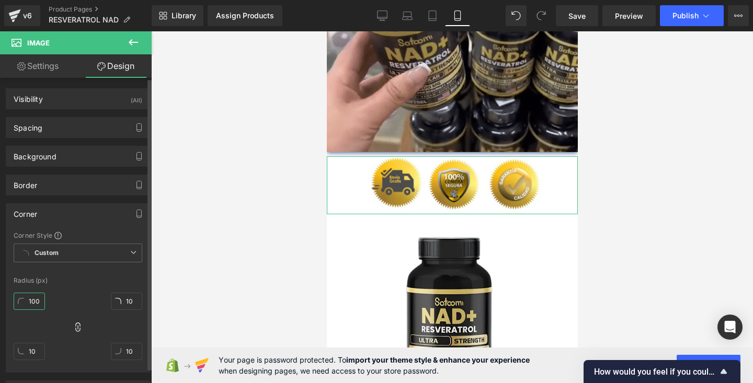
type input "100"
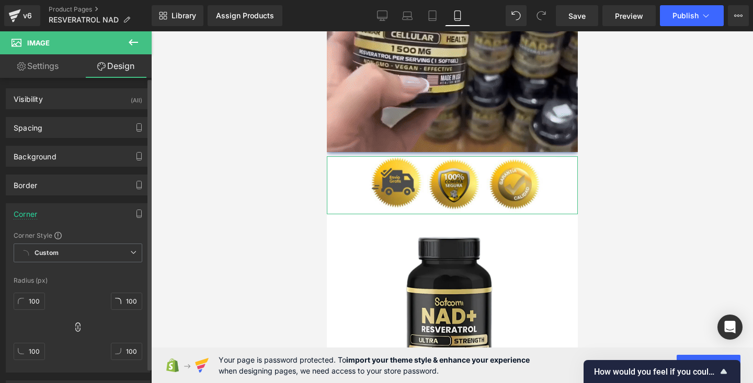
click at [93, 227] on div "Corner Corner Style Custom Custom Setup Global Style Custom Setup Global Style …" at bounding box center [78, 287] width 144 height 169
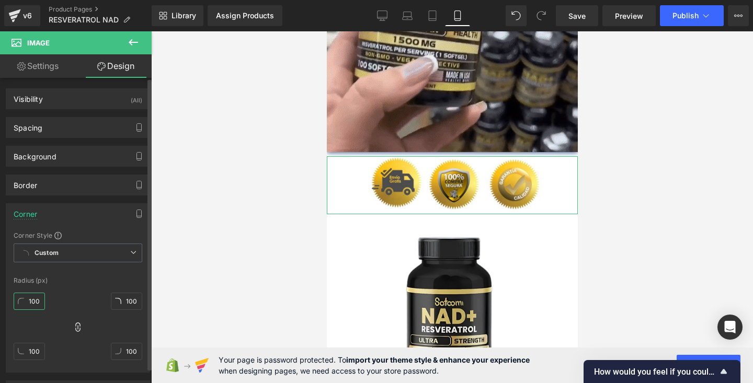
click at [41, 300] on input "100" at bounding box center [29, 301] width 31 height 17
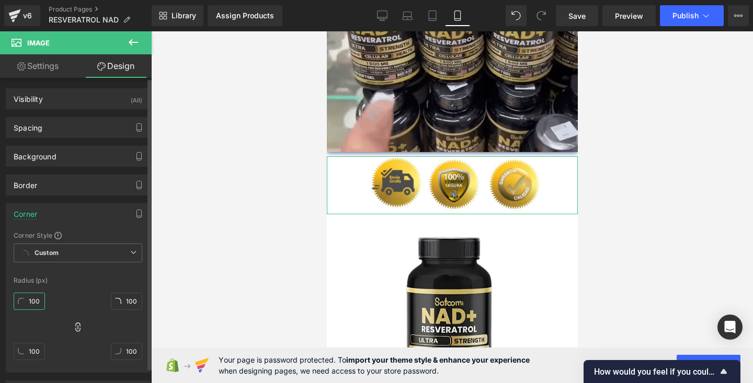
type input "2"
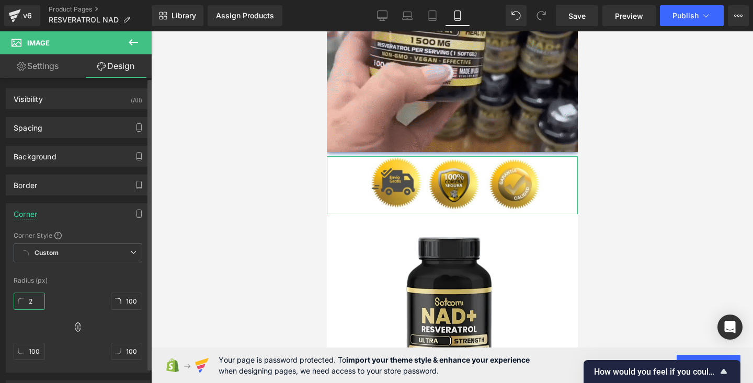
type input "2"
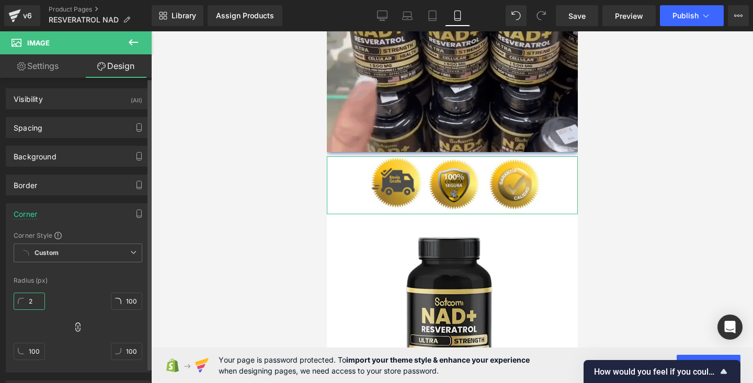
type input "2"
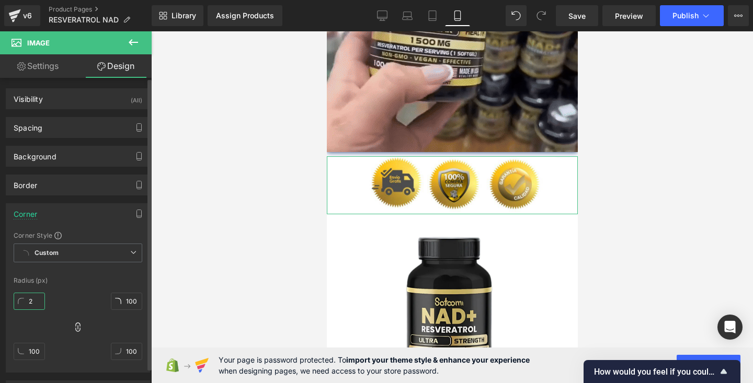
type input "2"
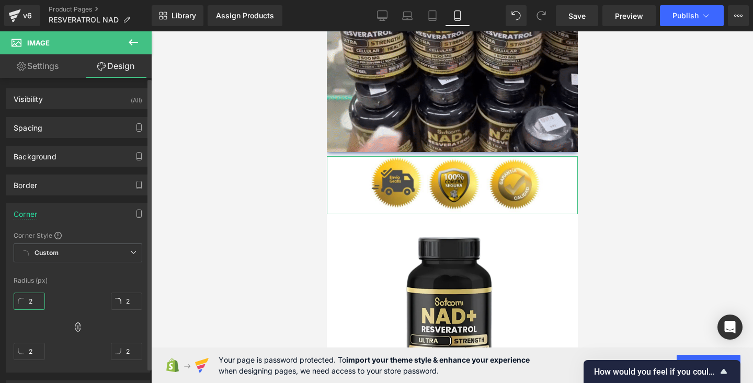
type input "20"
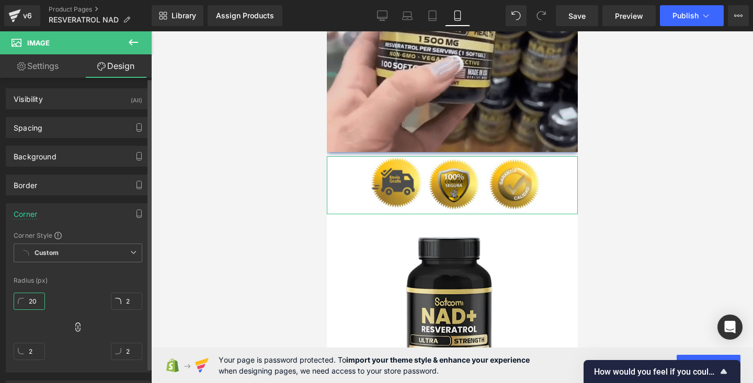
type input "20"
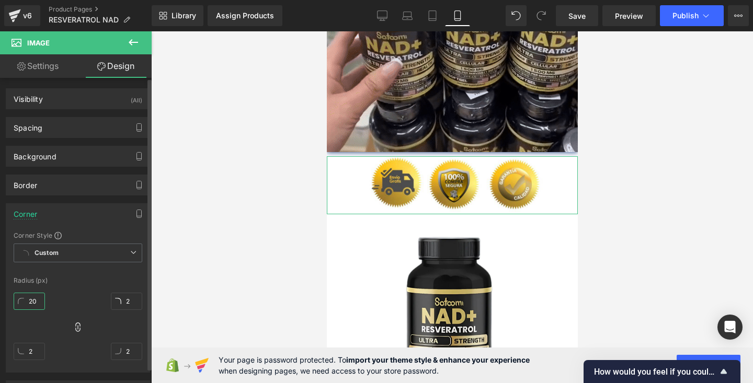
type input "20"
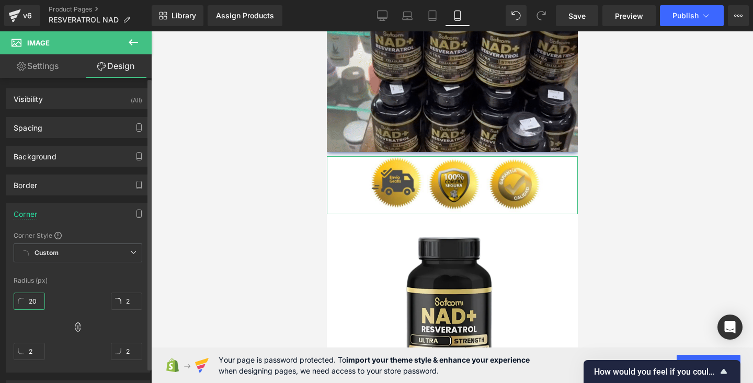
type input "20"
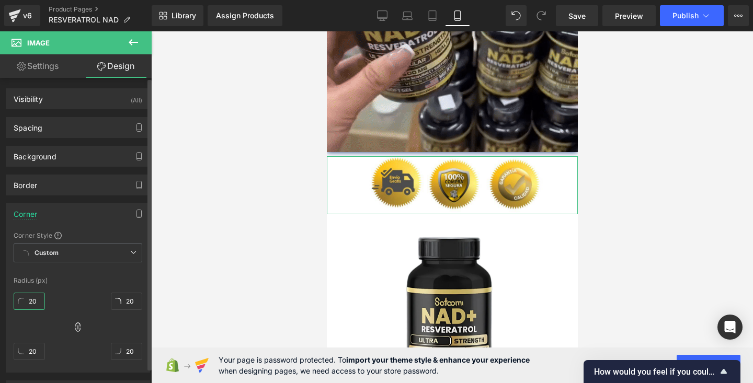
type input "200"
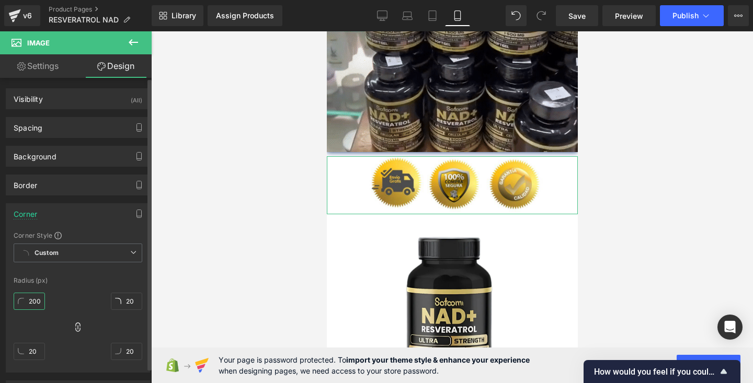
type input "200"
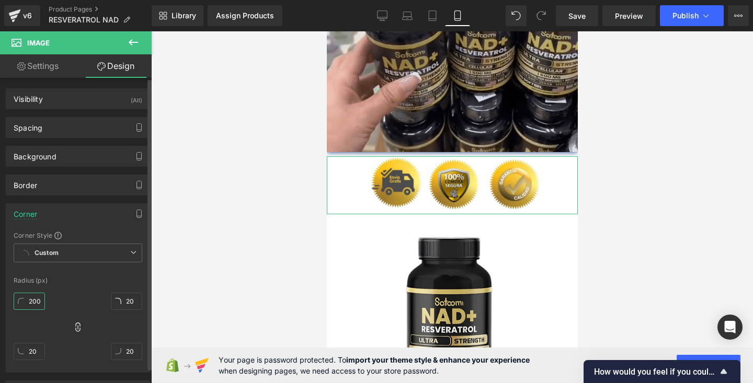
type input "200"
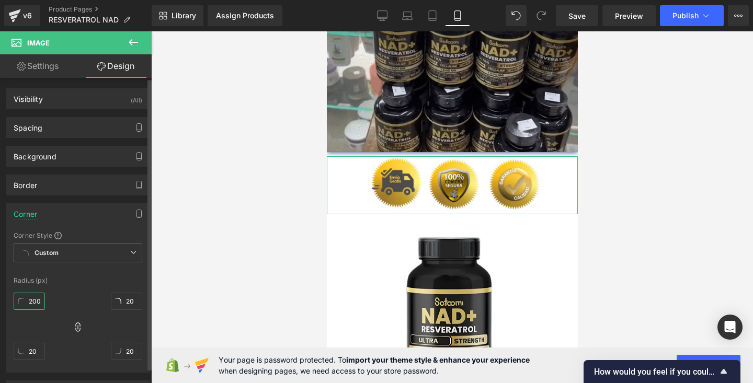
type input "200"
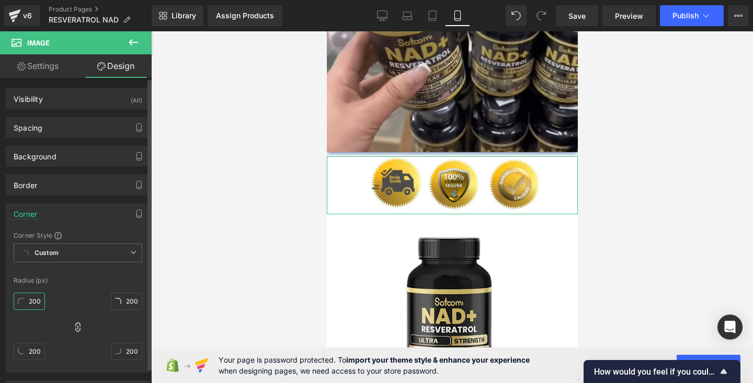
type input "200"
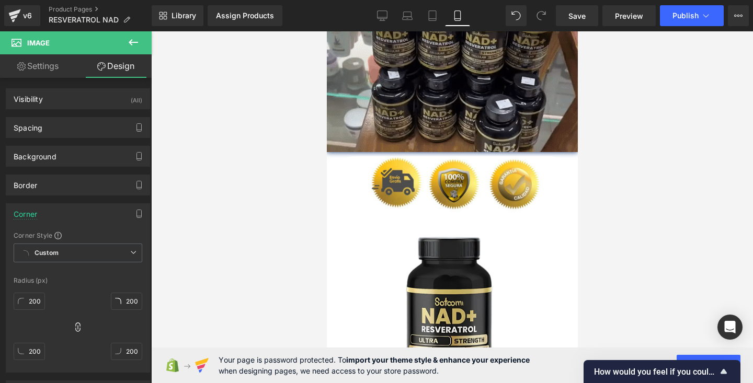
click at [196, 282] on div at bounding box center [452, 207] width 602 height 352
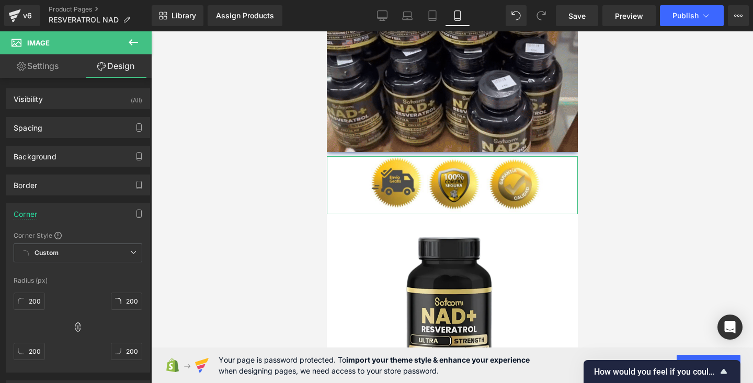
click at [56, 65] on link "Settings" at bounding box center [38, 66] width 76 height 24
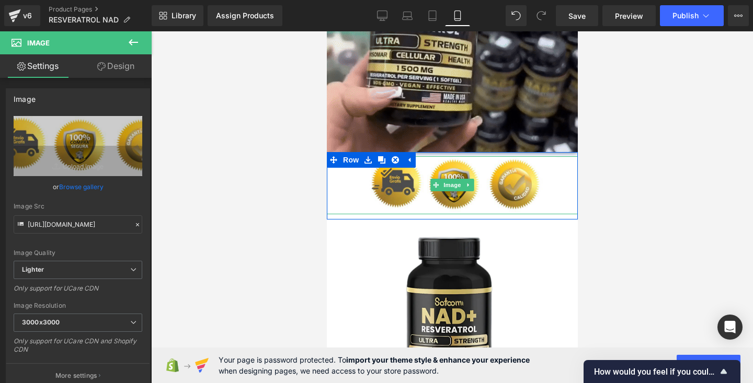
click at [333, 206] on div at bounding box center [451, 185] width 251 height 58
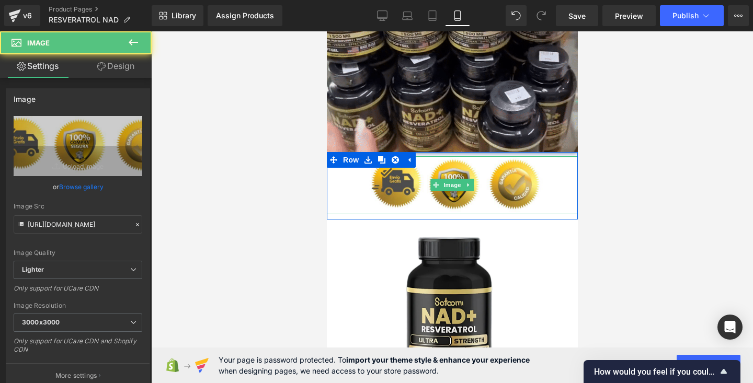
click at [329, 208] on div at bounding box center [451, 185] width 251 height 58
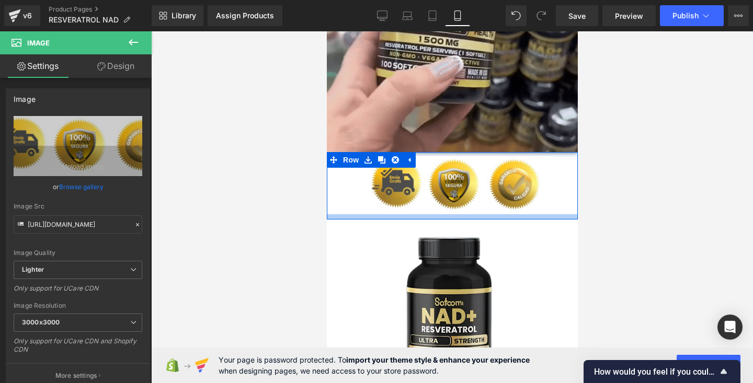
click at [335, 217] on div at bounding box center [451, 216] width 251 height 5
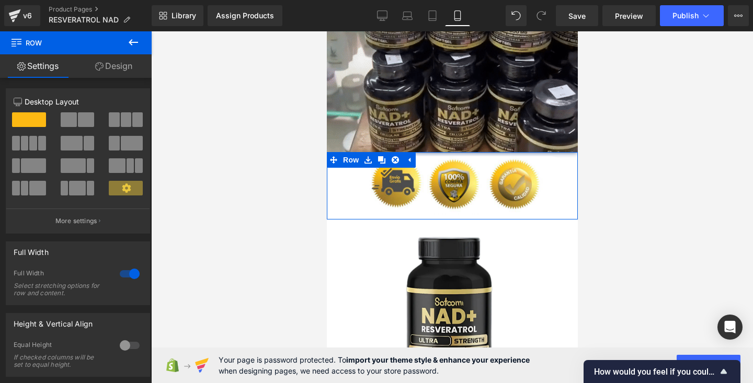
click at [107, 69] on link "Design" at bounding box center [114, 66] width 76 height 24
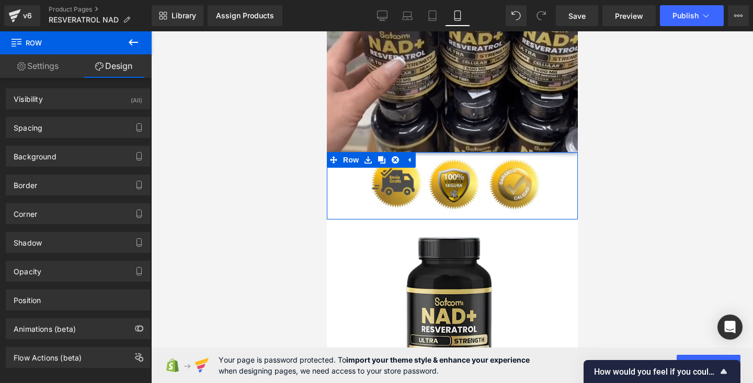
type input "transparent"
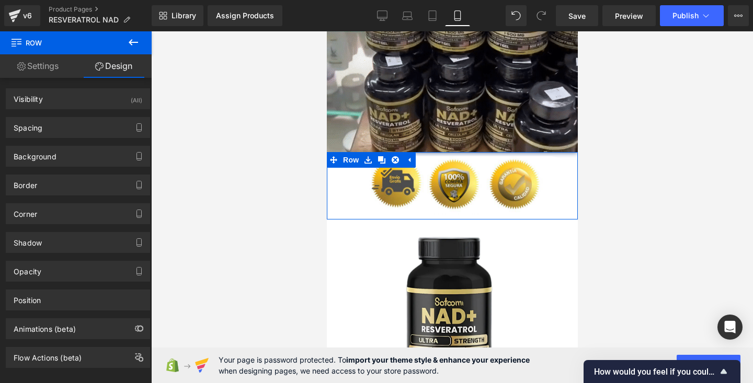
type input "0"
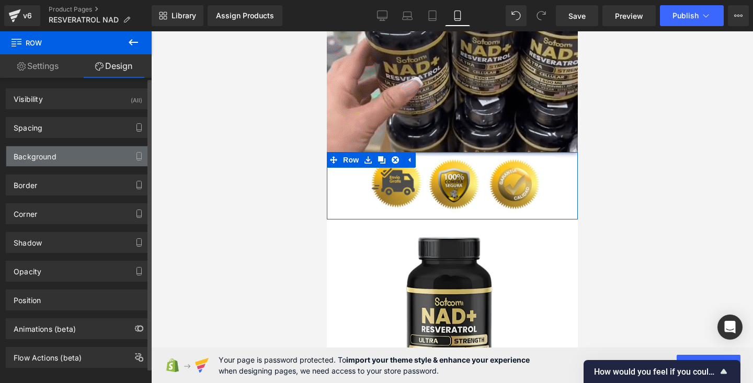
click at [56, 153] on div "Background" at bounding box center [77, 156] width 143 height 20
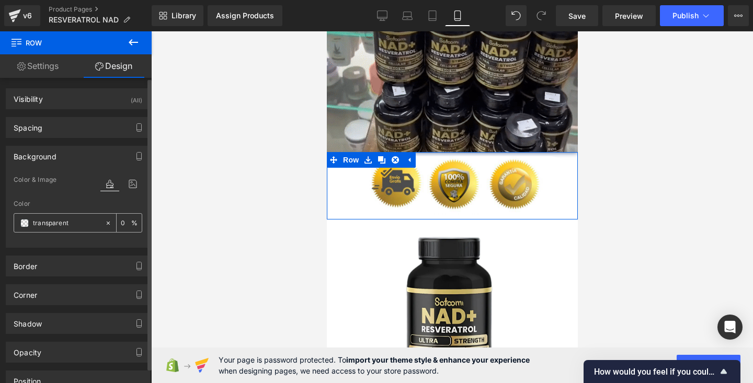
click at [105, 222] on icon at bounding box center [108, 223] width 7 height 7
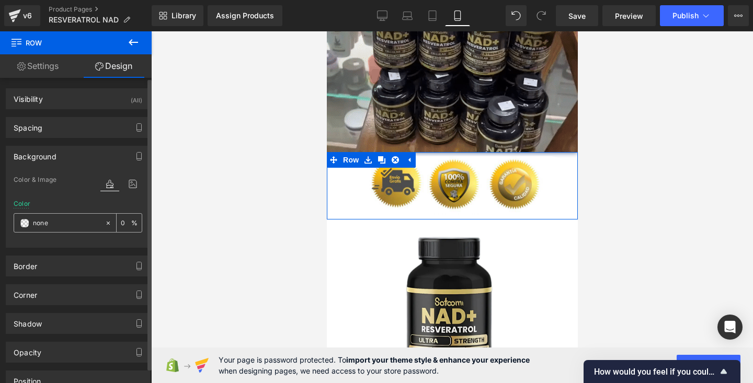
paste input "#a5cee9"
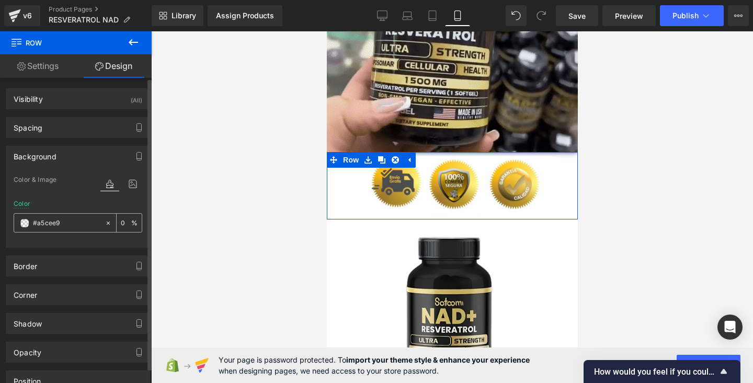
type input "#a5cee9"
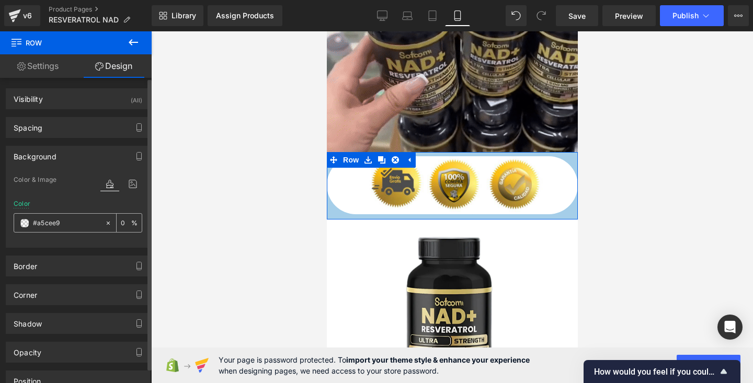
type input "100"
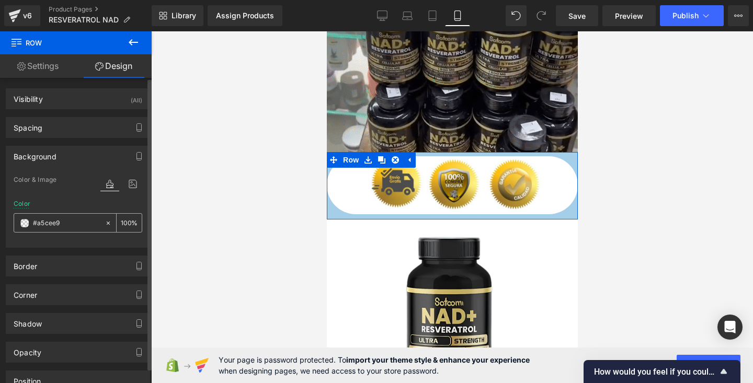
click at [124, 225] on input "100" at bounding box center [126, 223] width 10 height 12
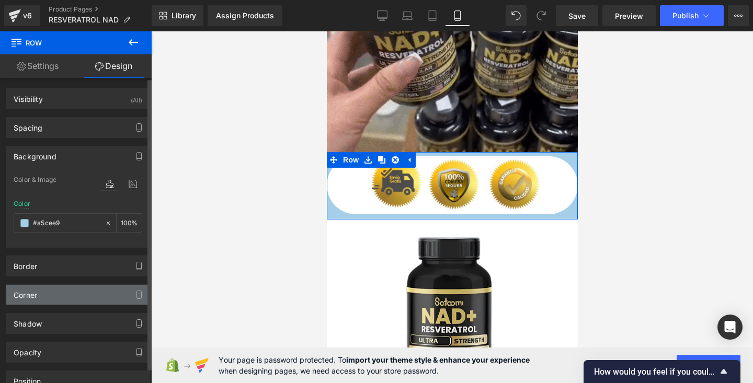
click at [56, 292] on div "Corner" at bounding box center [77, 295] width 143 height 20
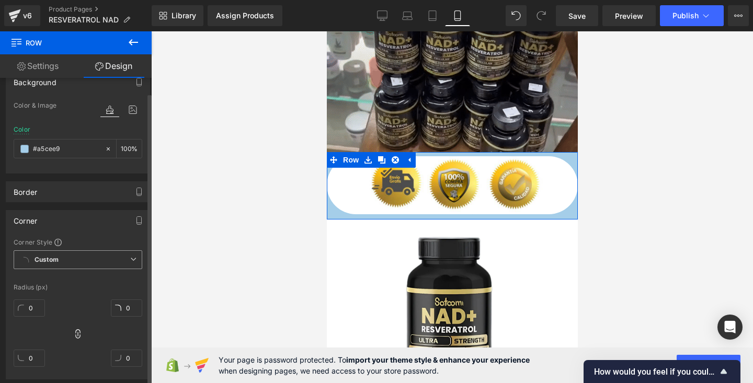
scroll to position [143, 0]
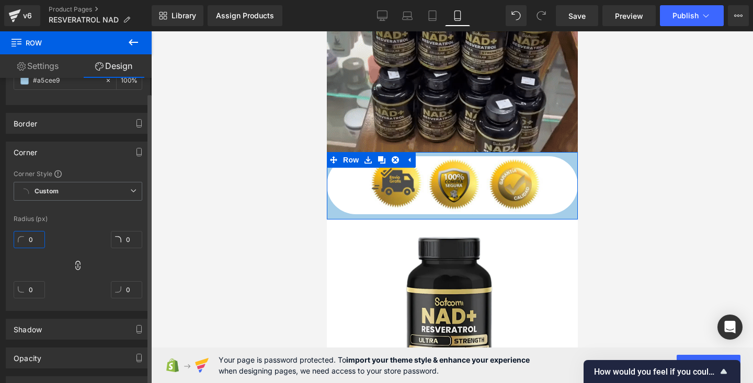
click at [39, 239] on input "0" at bounding box center [29, 239] width 31 height 17
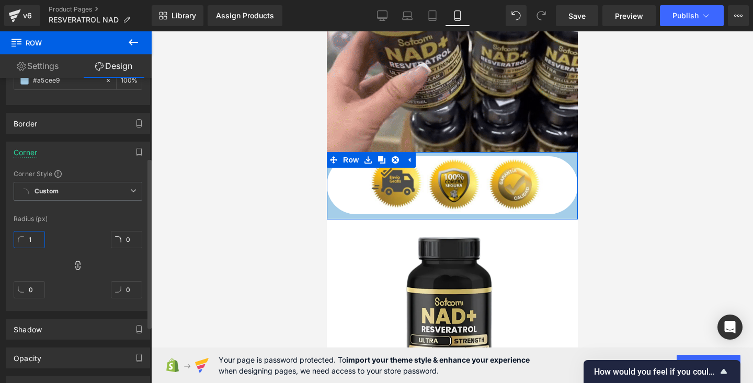
type input "10"
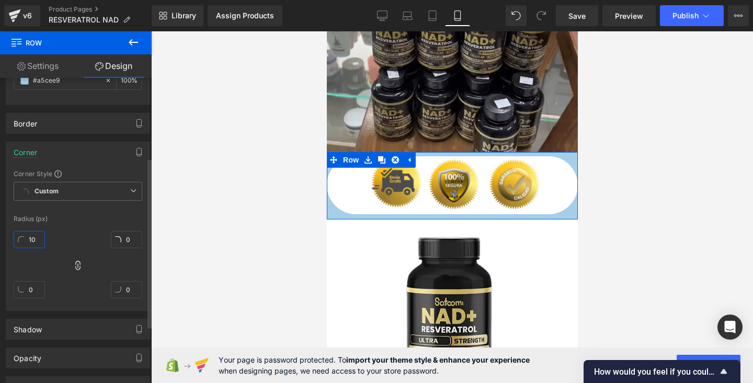
type input "10"
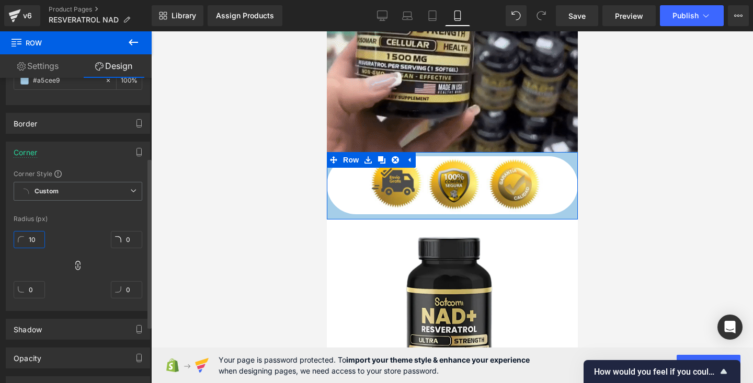
type input "10"
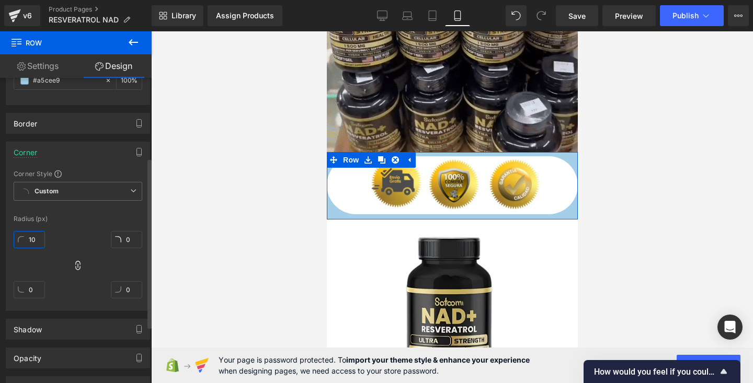
type input "10"
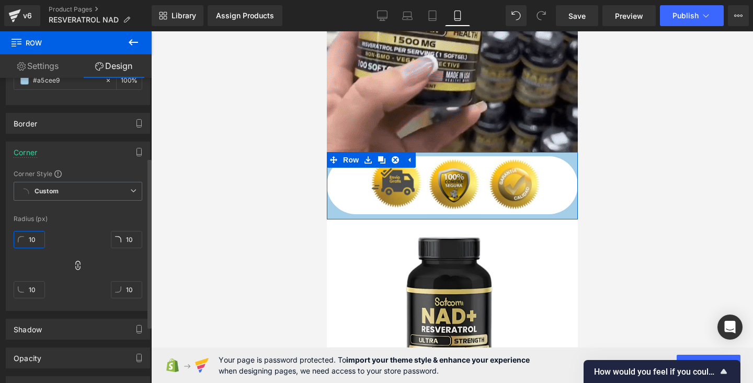
type input "100"
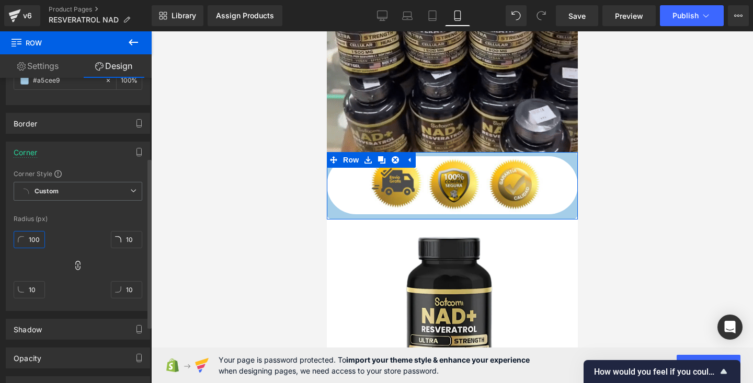
type input "100"
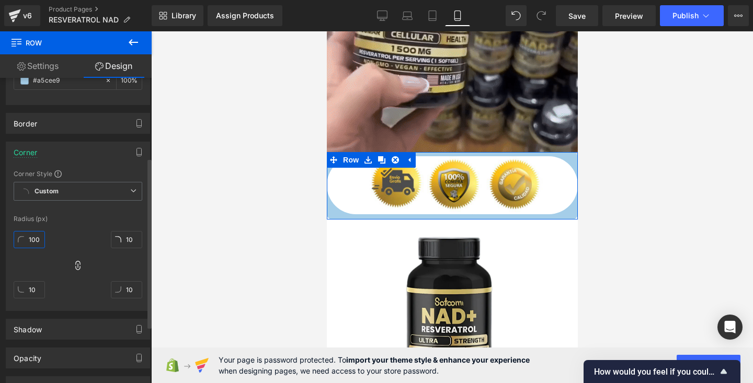
type input "100"
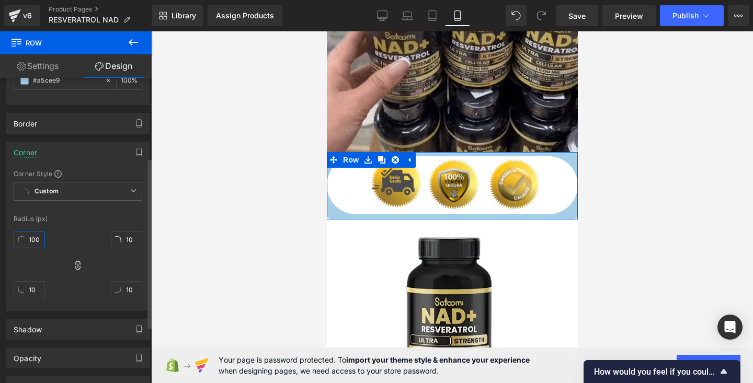
type input "100"
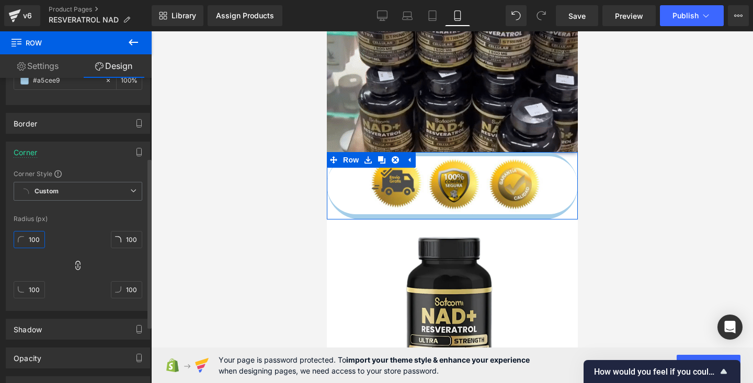
type input "10"
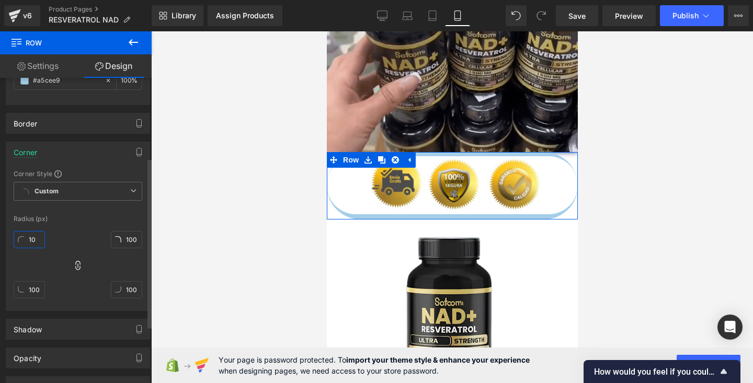
type input "10"
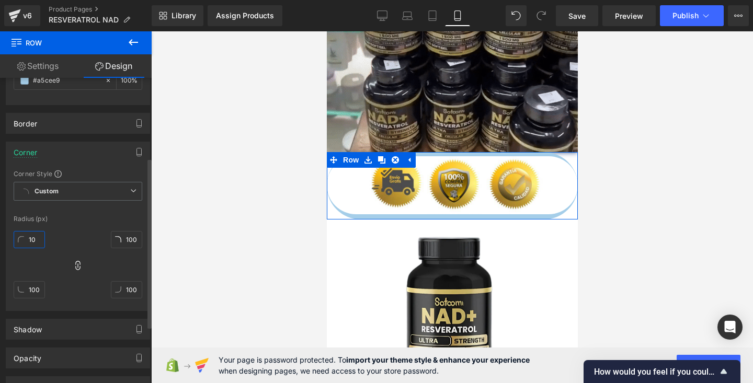
type input "10"
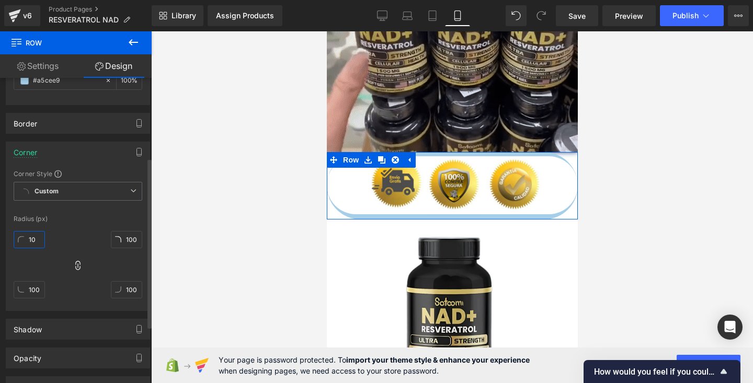
type input "10"
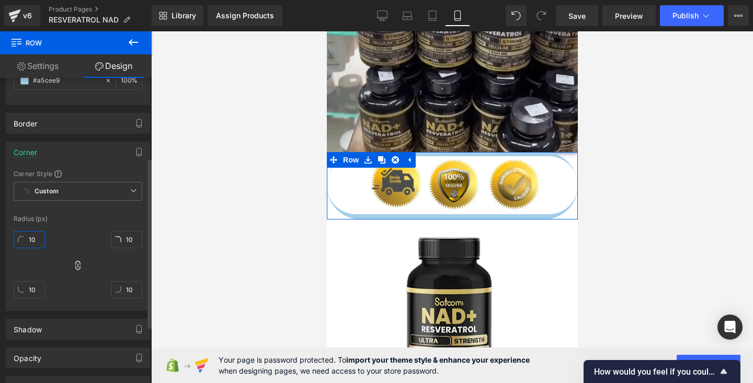
type input "1"
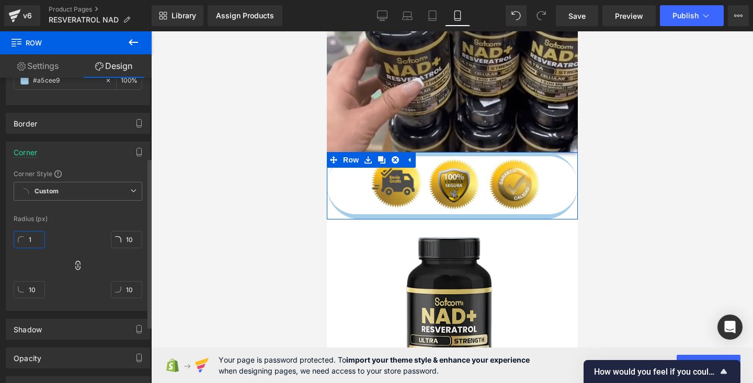
type input "1"
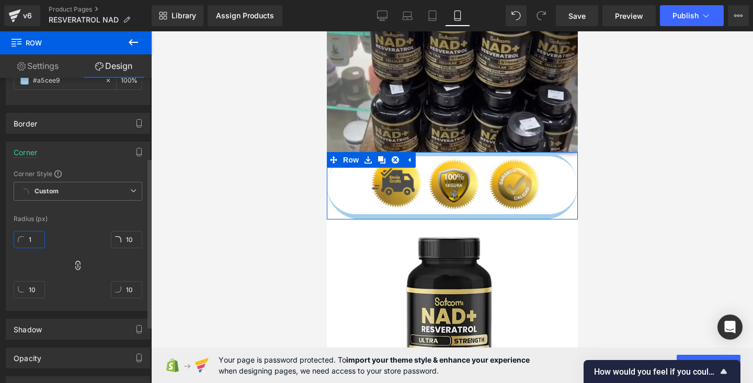
type input "1"
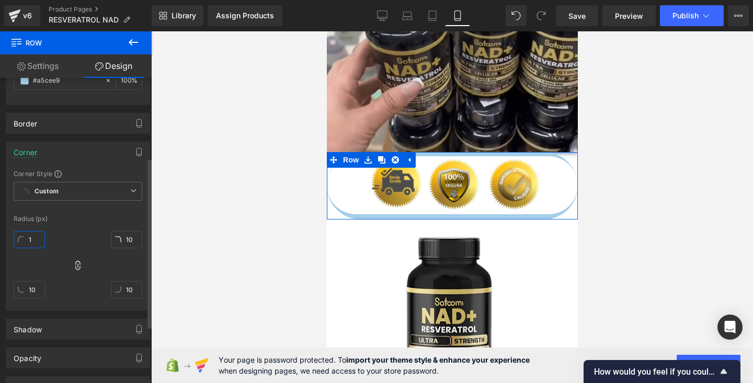
type input "1"
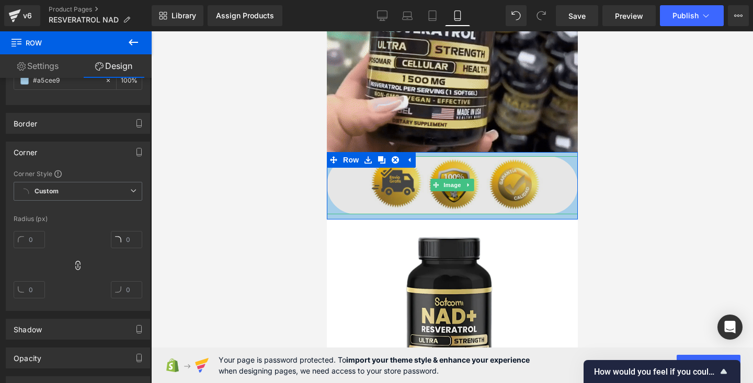
click at [357, 193] on img at bounding box center [451, 185] width 251 height 58
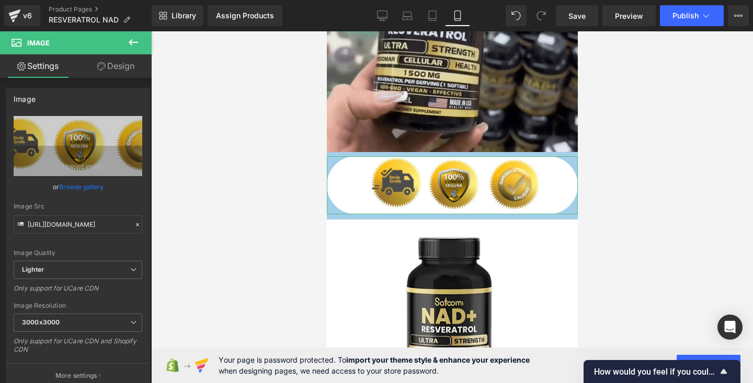
click at [126, 63] on link "Design" at bounding box center [116, 66] width 76 height 24
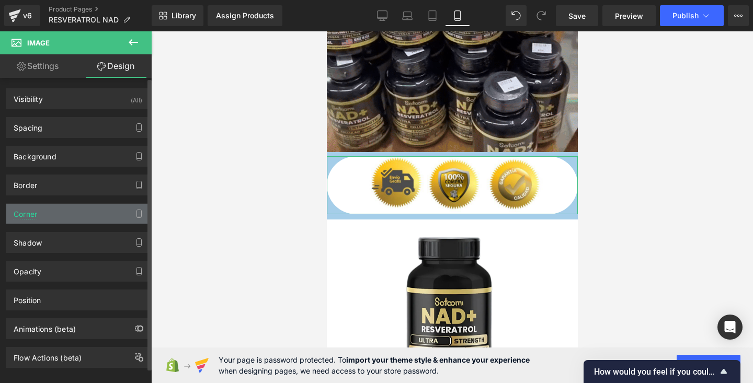
click at [76, 216] on div "Corner" at bounding box center [77, 214] width 143 height 20
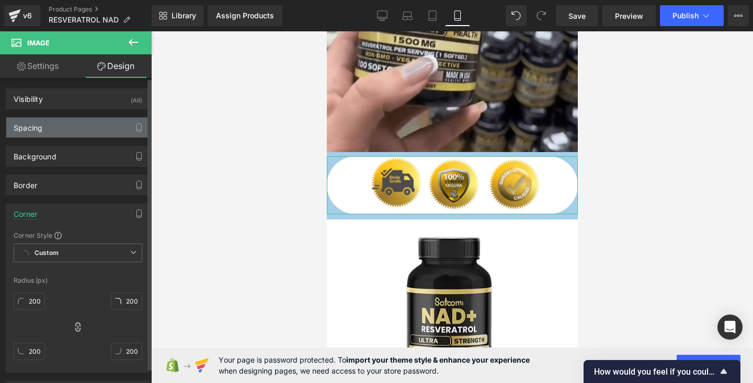
click at [67, 124] on div "Spacing" at bounding box center [77, 128] width 143 height 20
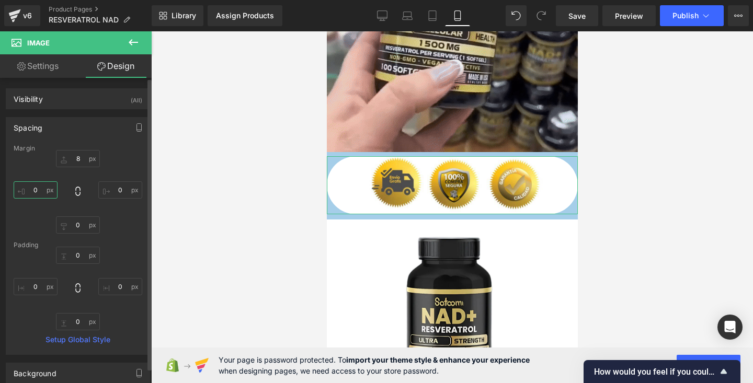
click at [48, 191] on input "0" at bounding box center [36, 189] width 44 height 17
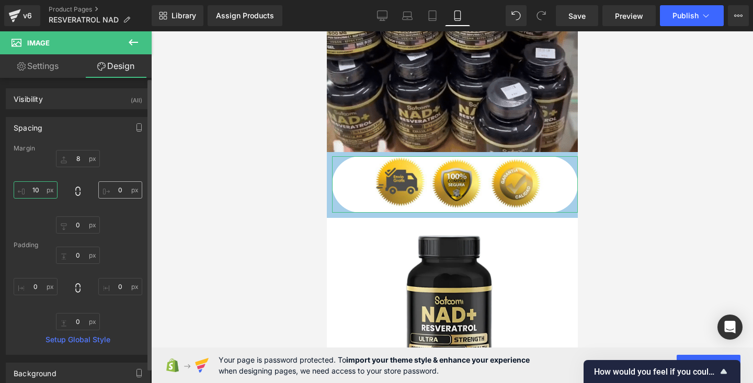
type input "10"
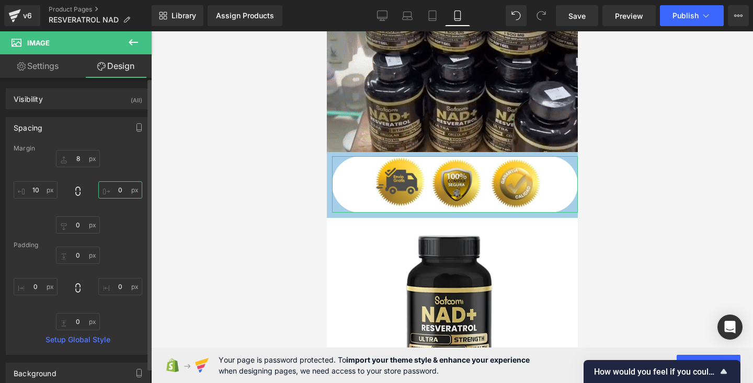
click at [118, 192] on input "0" at bounding box center [120, 189] width 44 height 17
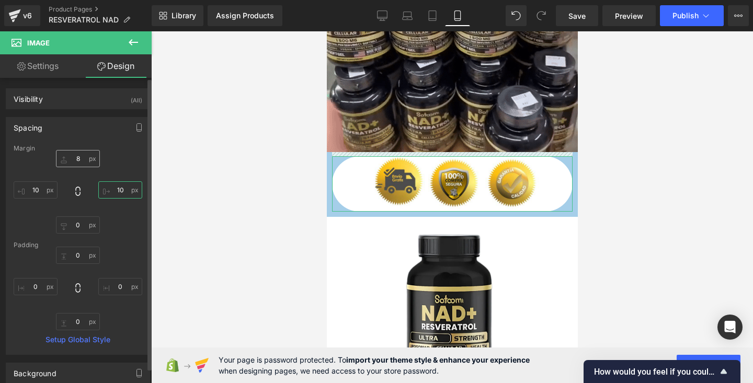
type input "10"
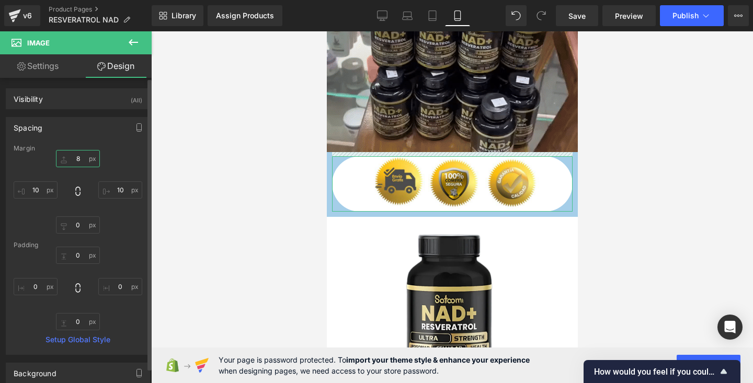
click at [78, 157] on input "8" at bounding box center [78, 158] width 44 height 17
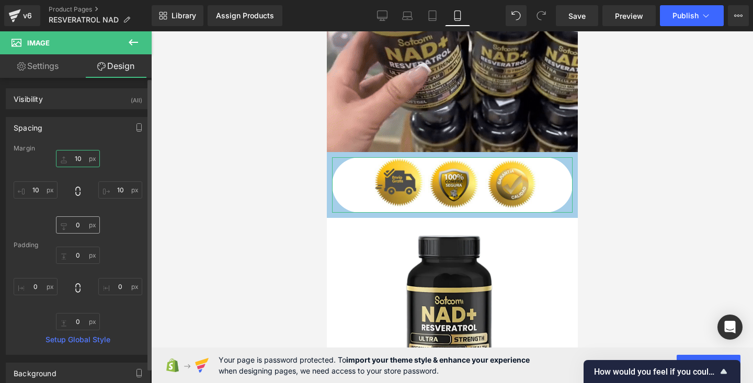
type input "10"
click at [84, 229] on input "0" at bounding box center [78, 224] width 44 height 17
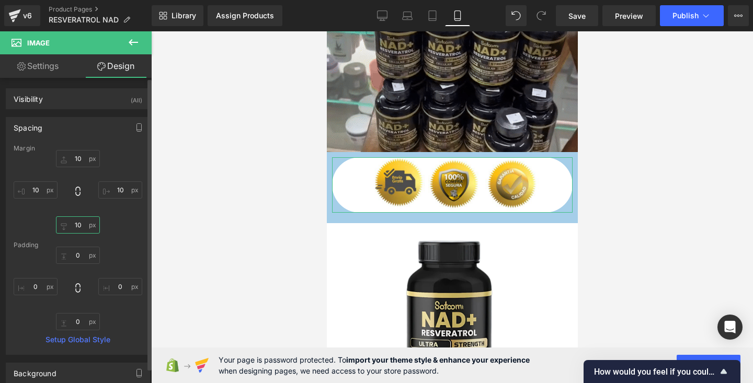
type input "1"
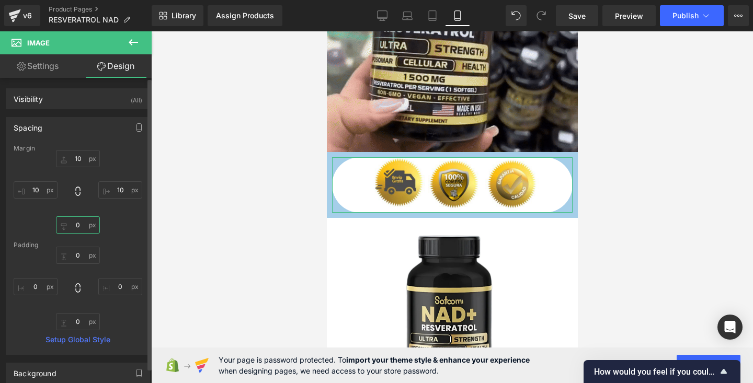
type input "5"
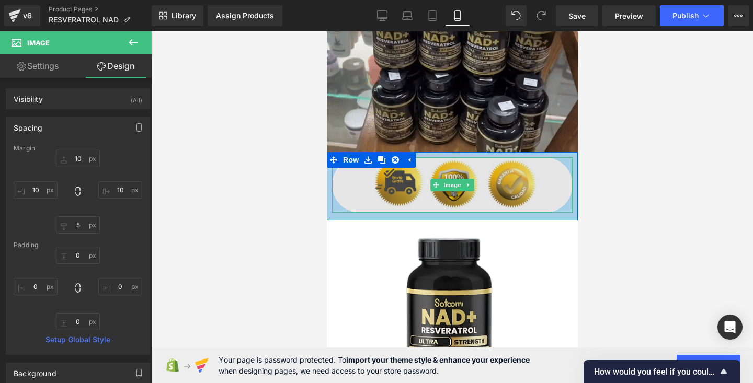
click at [352, 193] on img at bounding box center [451, 184] width 241 height 55
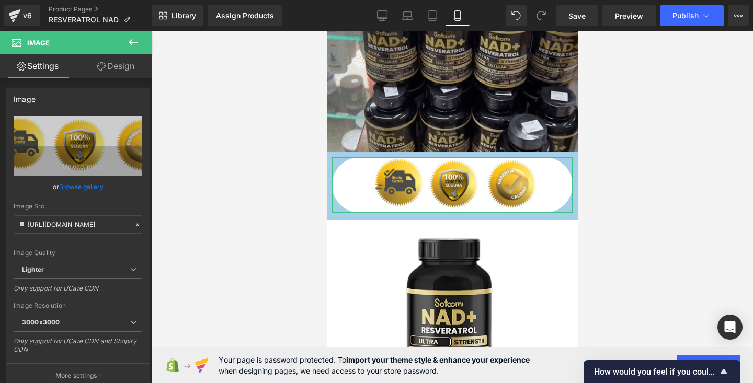
click at [120, 62] on link "Design" at bounding box center [116, 66] width 76 height 24
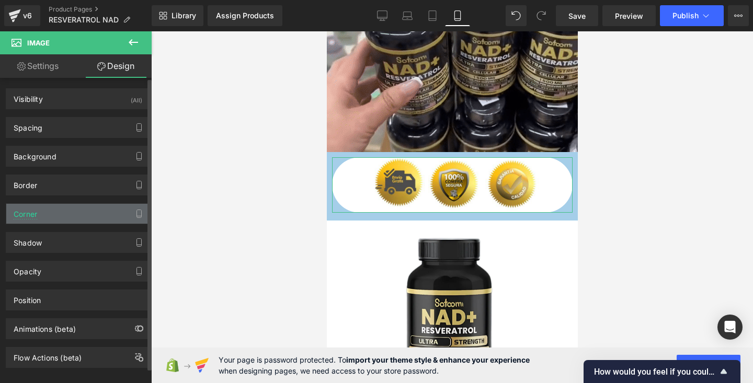
click at [71, 215] on div "Corner" at bounding box center [77, 214] width 143 height 20
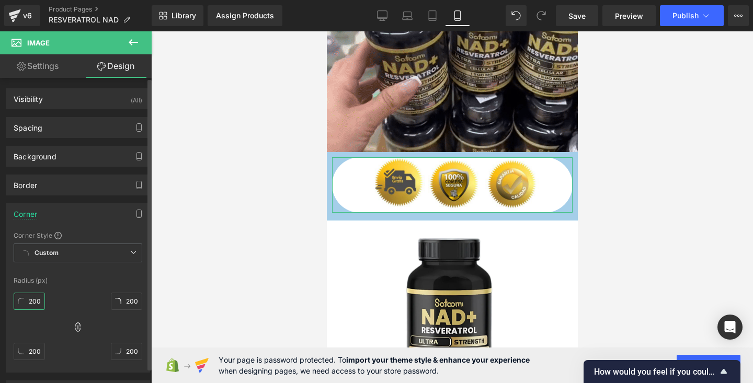
click at [41, 304] on input "200" at bounding box center [29, 301] width 31 height 17
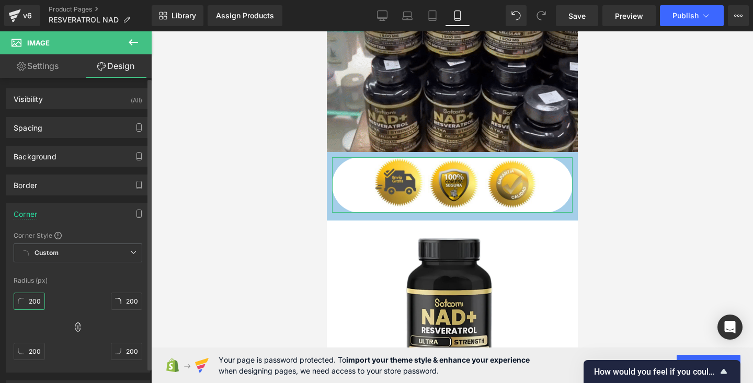
type input "4"
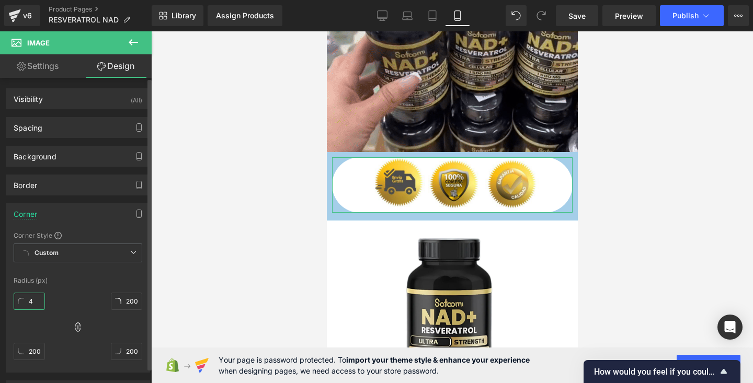
type input "4"
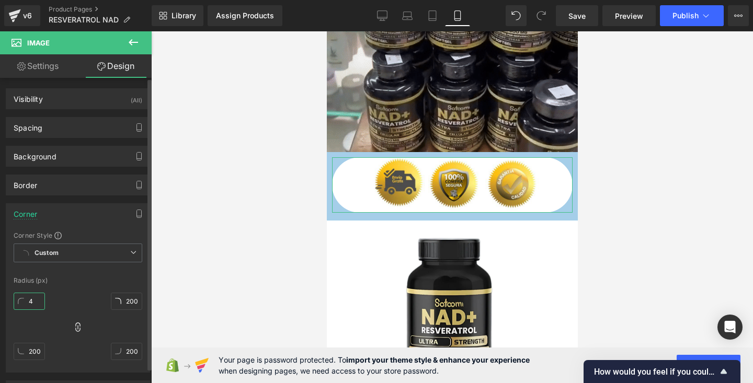
type input "4"
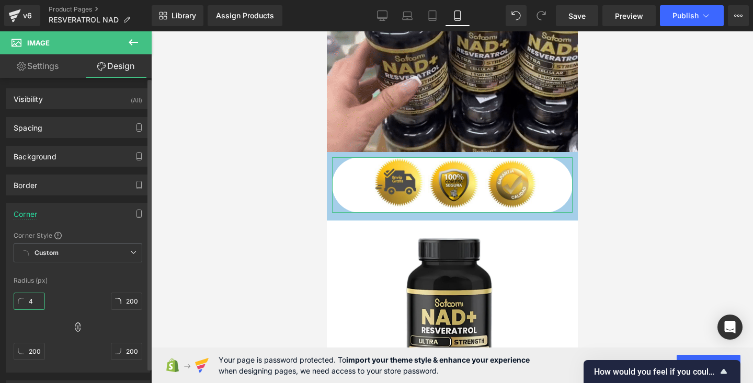
type input "4"
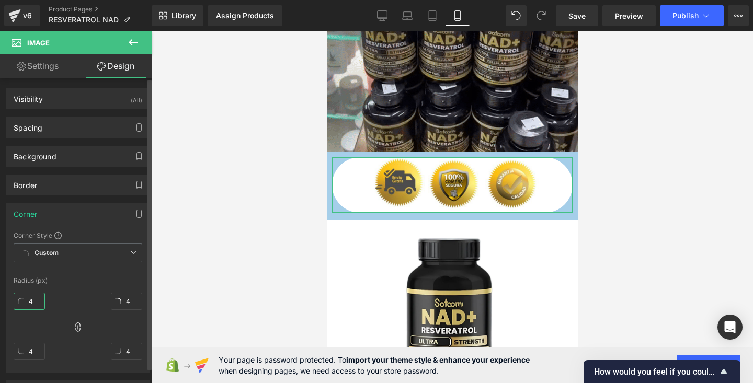
type input "40"
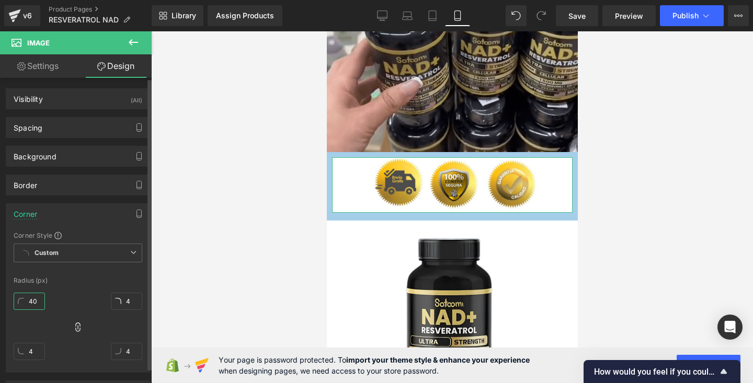
type input "40"
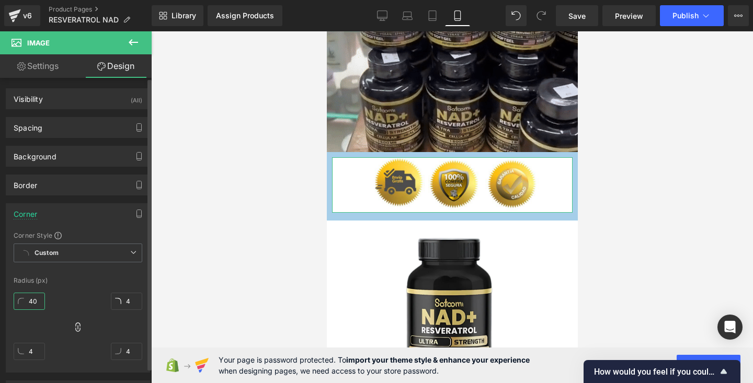
type input "40"
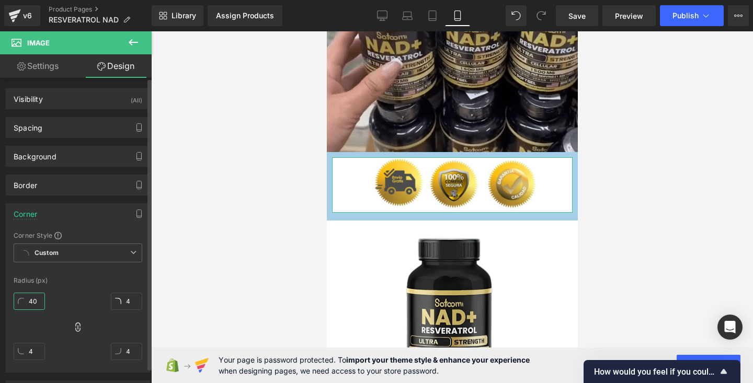
type input "40"
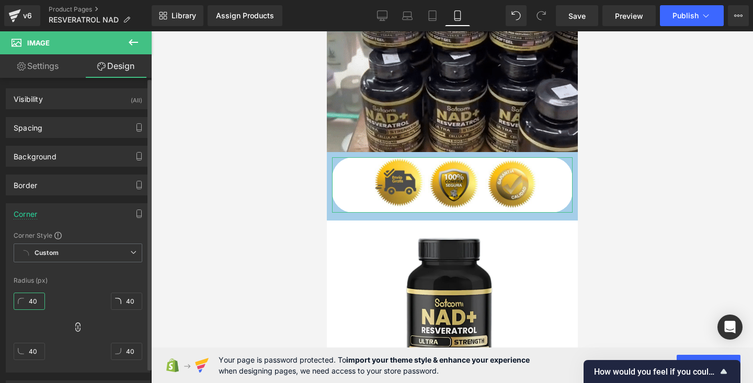
type input "400"
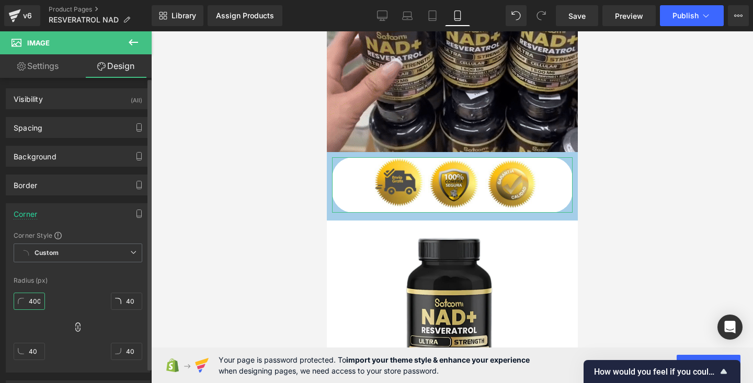
type input "400"
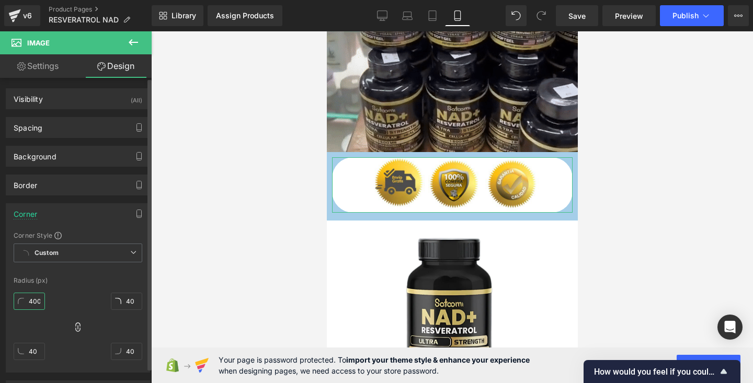
type input "400"
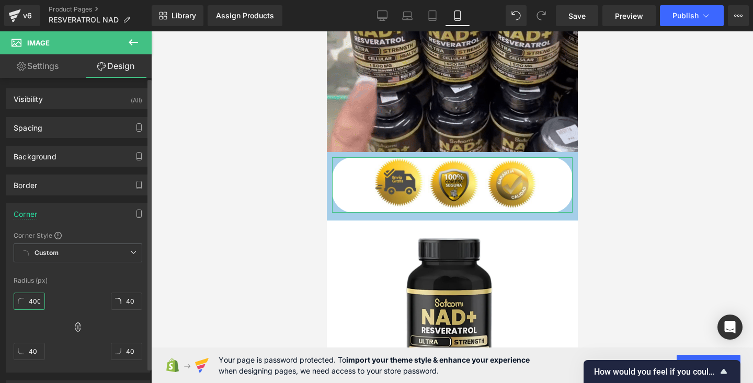
type input "400"
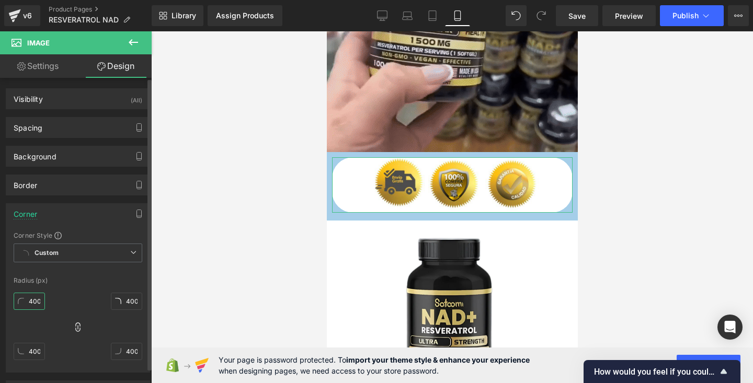
scroll to position [0, 0]
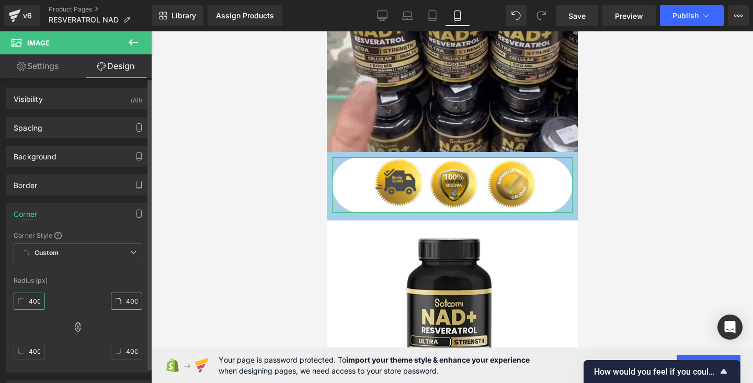
type input "40"
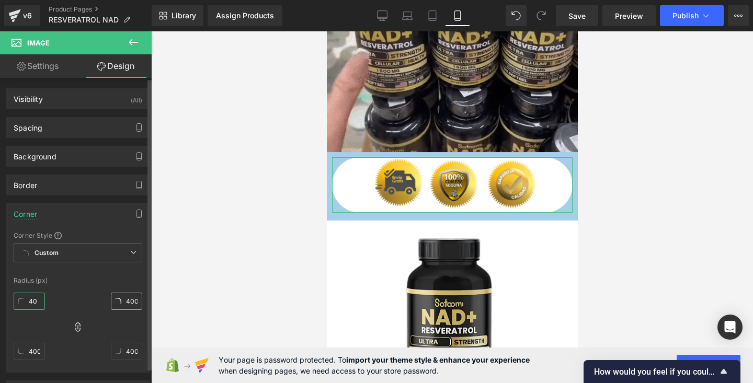
type input "40"
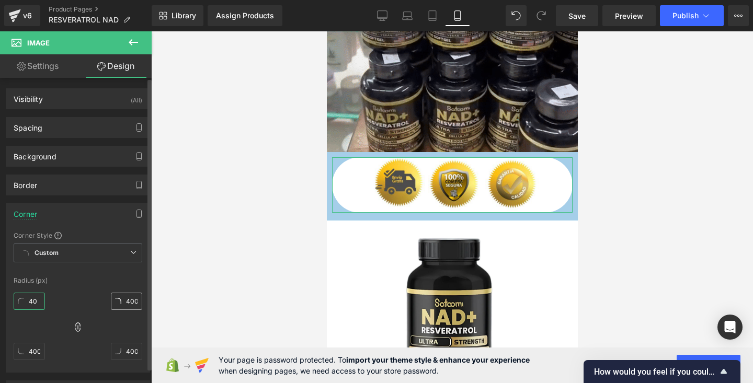
type input "40"
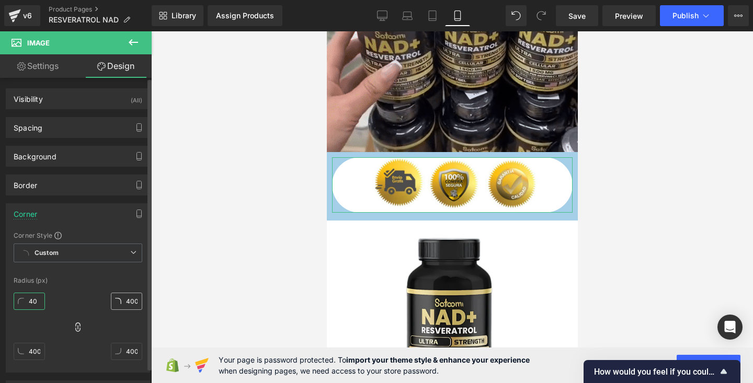
type input "40"
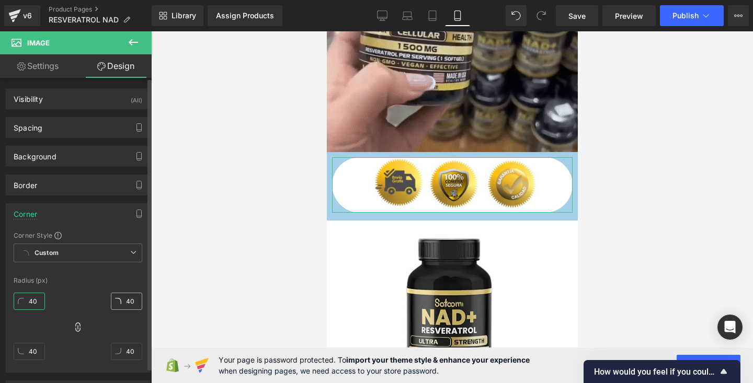
type input "4"
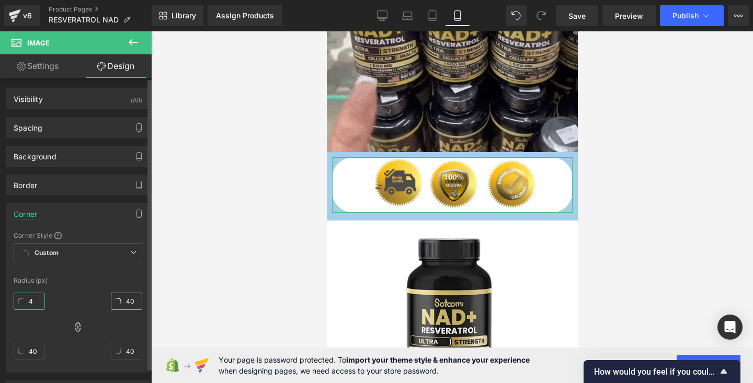
type input "4"
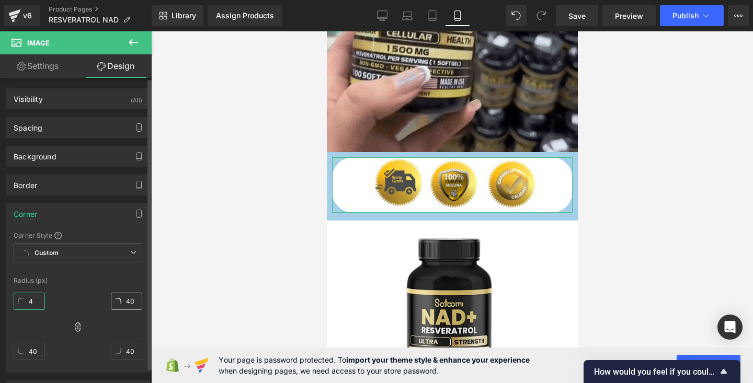
type input "4"
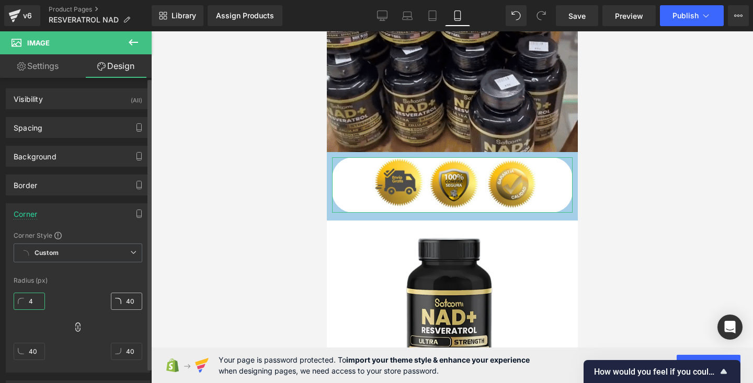
type input "4"
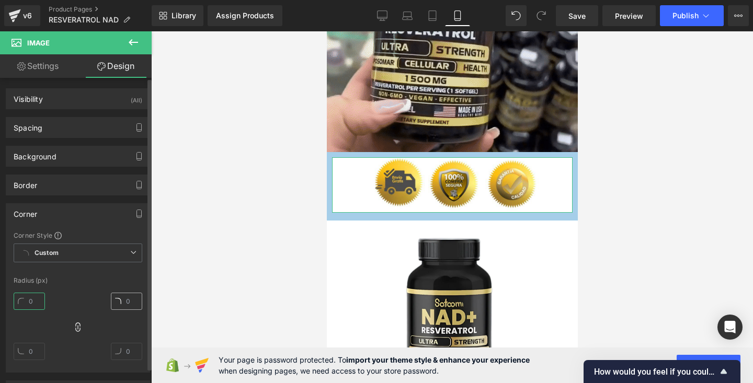
type input "1"
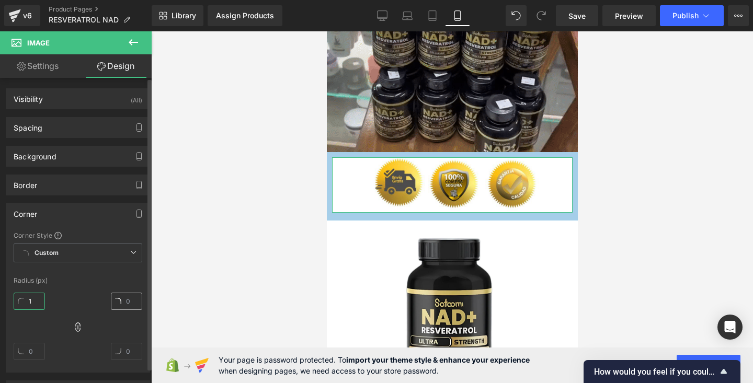
type input "1"
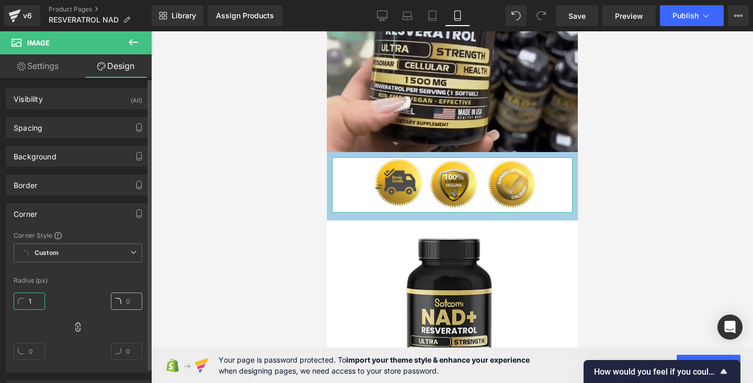
type input "1"
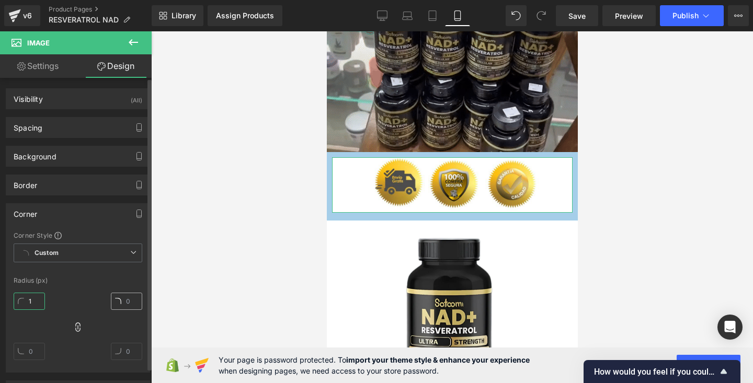
type input "1"
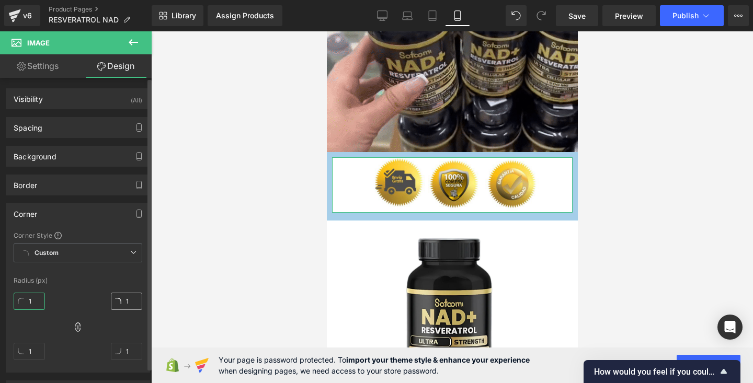
type input "10"
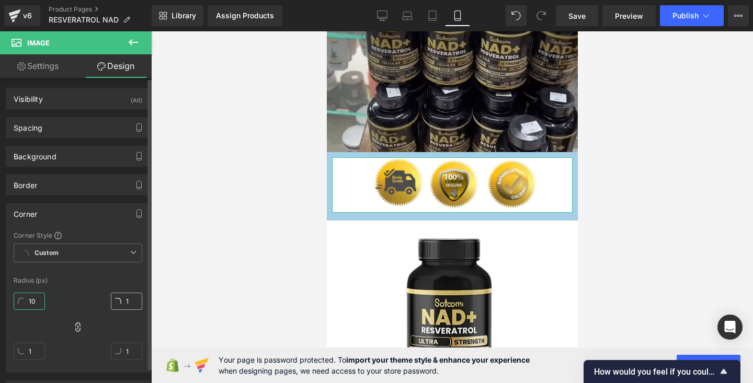
type input "10"
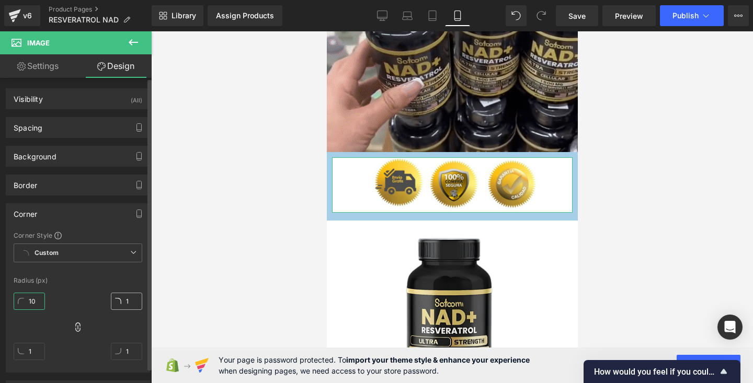
type input "10"
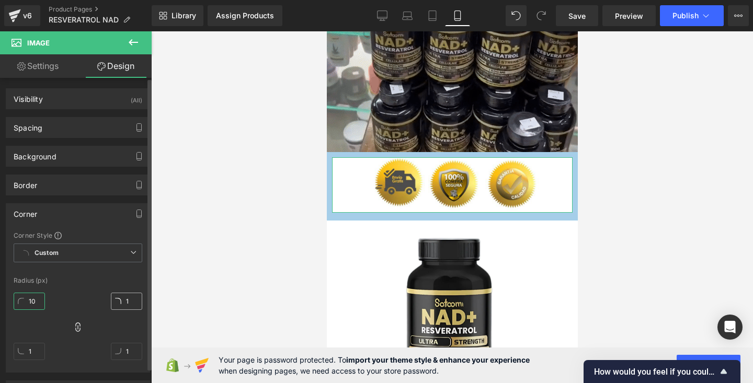
type input "10"
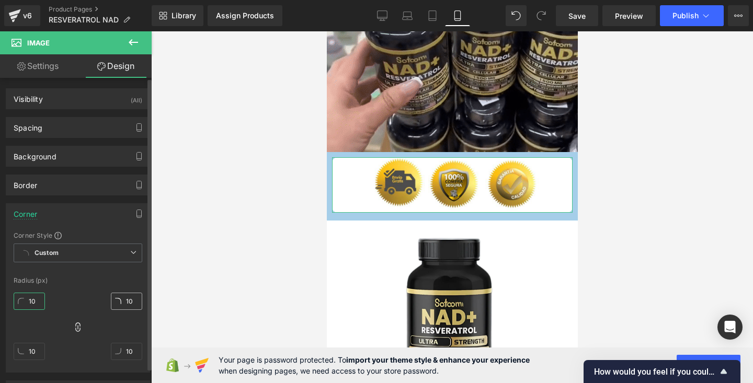
type input "100"
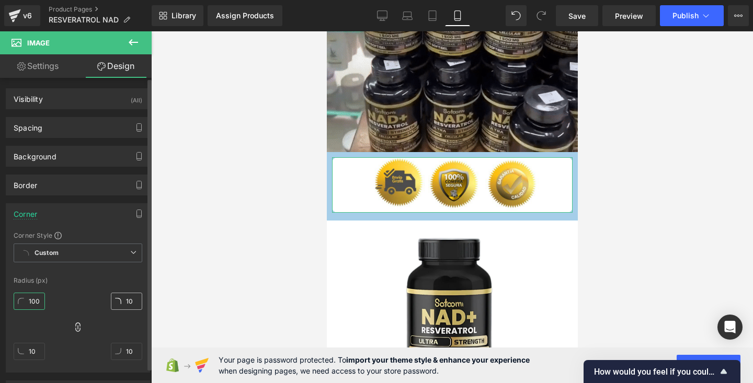
type input "100"
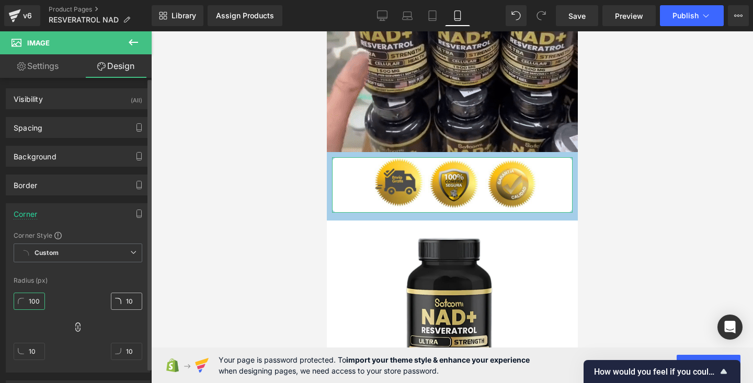
type input "100"
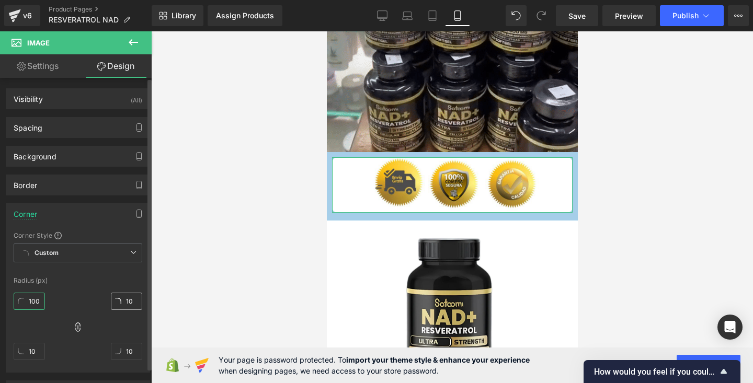
type input "100"
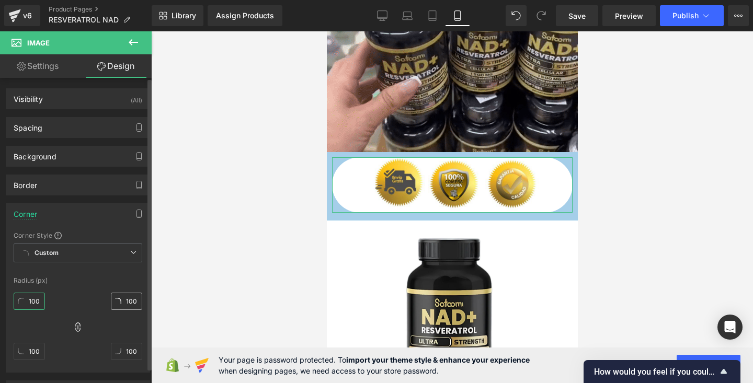
type input "1000"
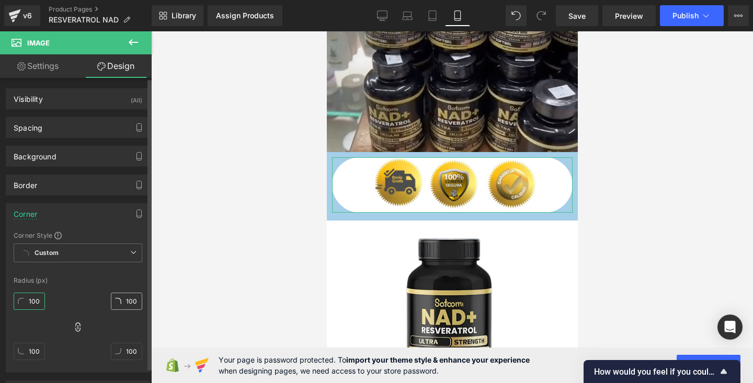
type input "1000"
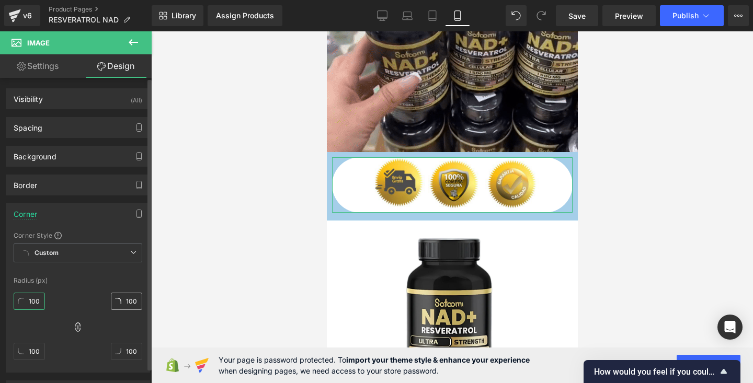
type input "1000"
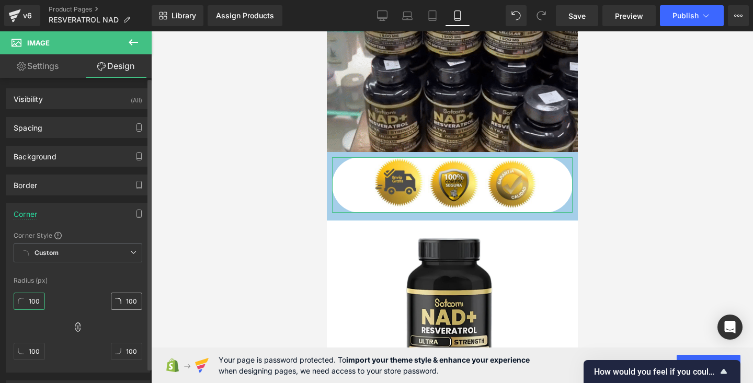
type input "1000"
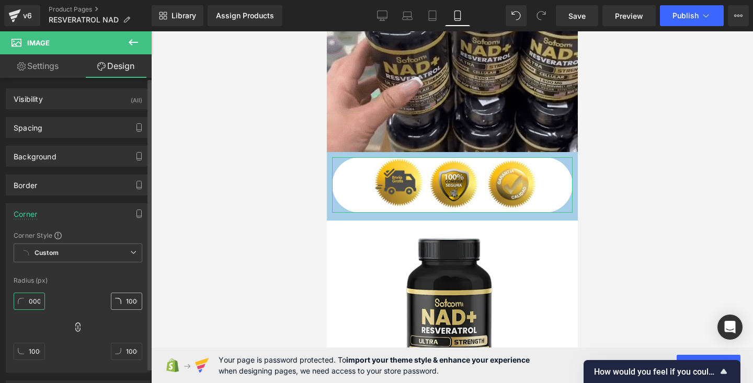
type input "10000"
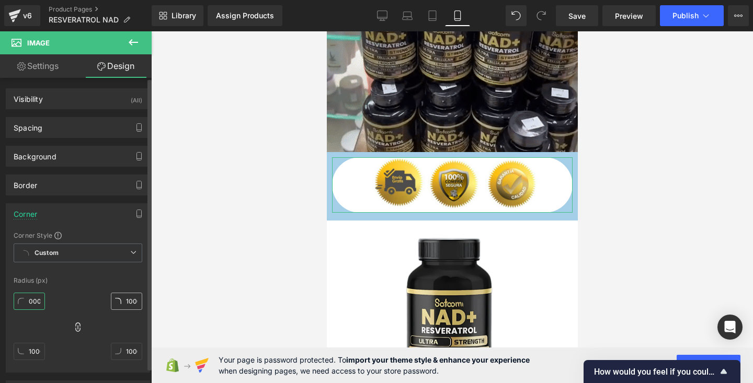
type input "10000"
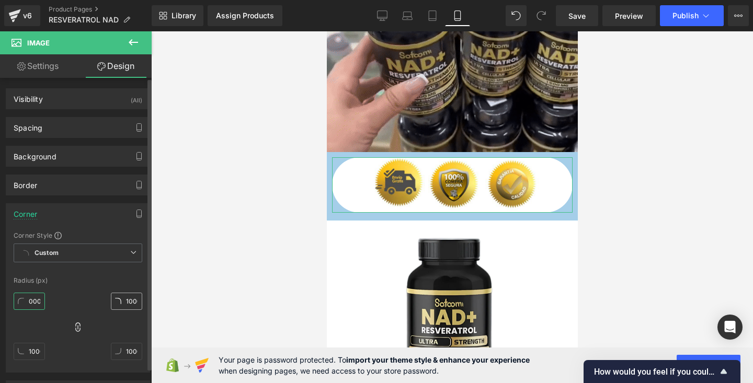
type input "10000"
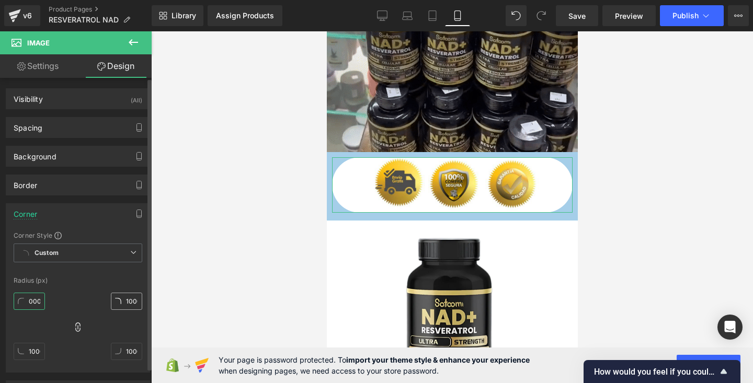
type input "10000"
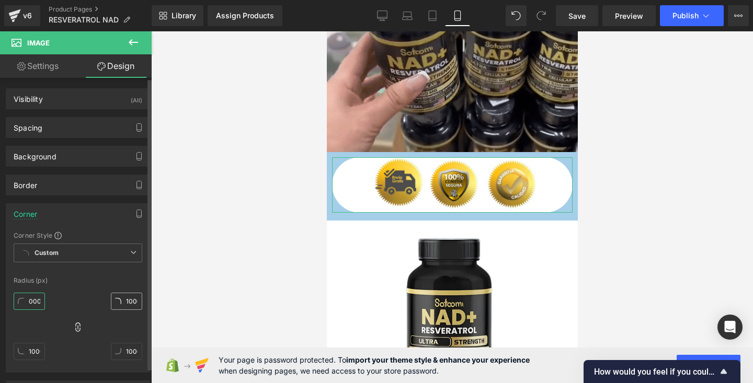
type input "100000"
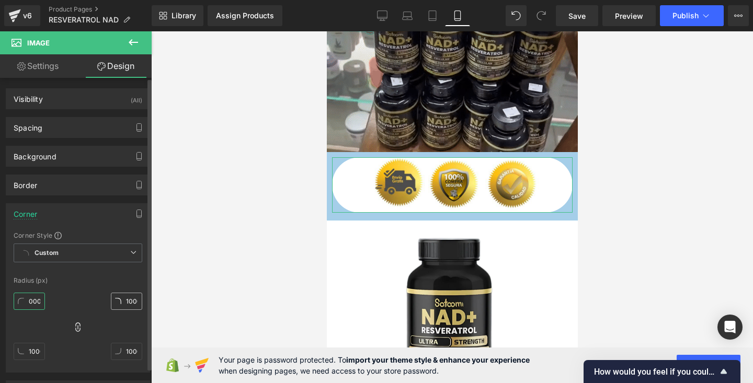
type input "100000"
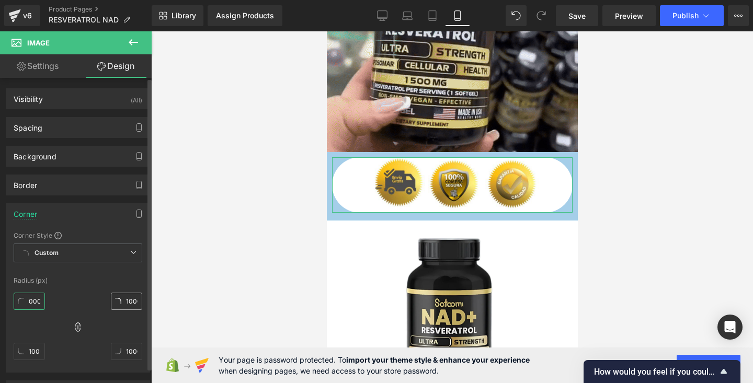
type input "100000"
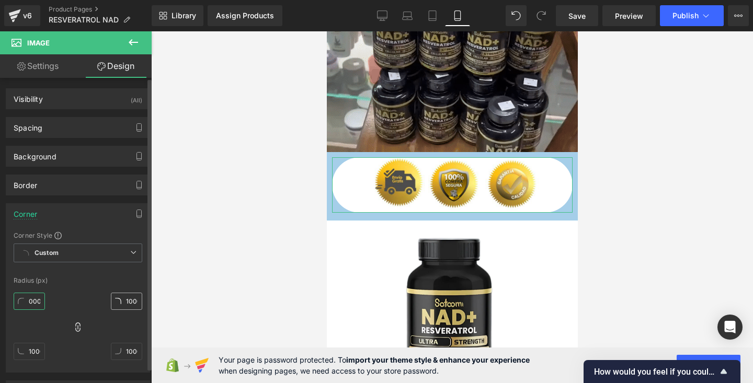
type input "100000"
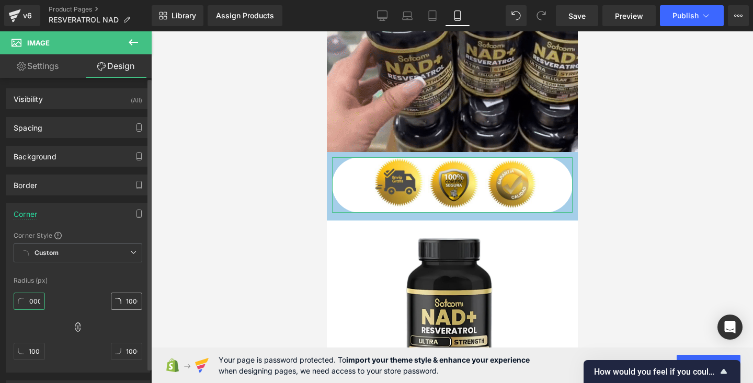
type input "1000000"
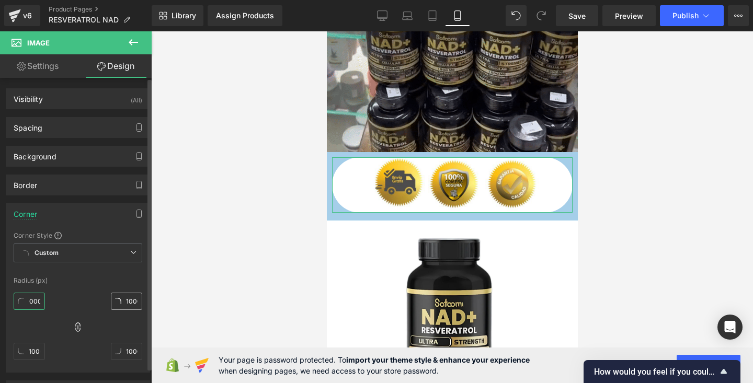
type input "1000000"
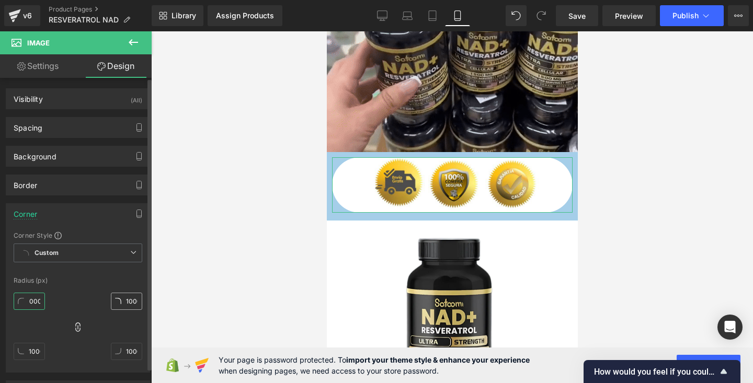
type input "1000000"
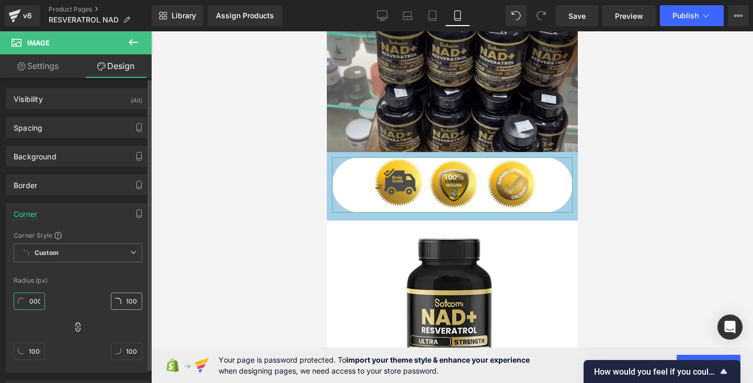
type input "1000000"
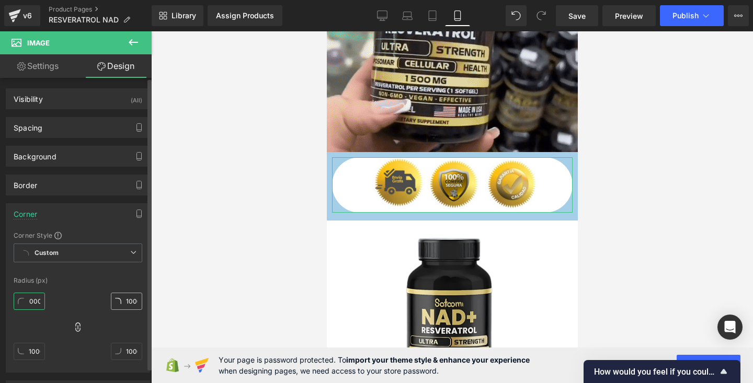
type input "100000"
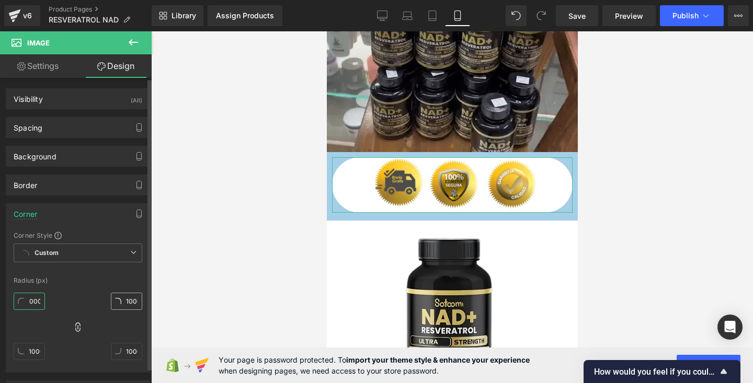
type input "100000"
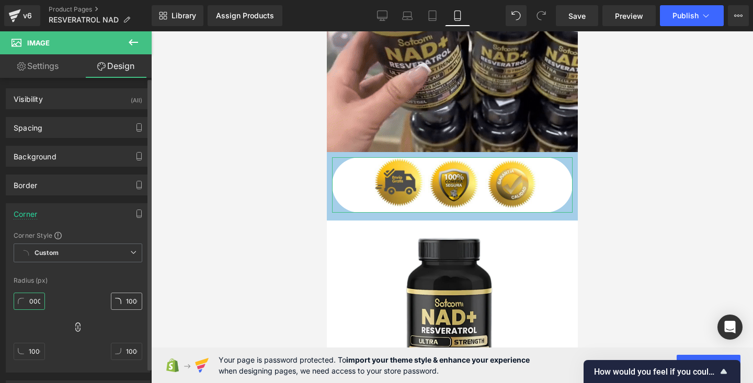
type input "100000"
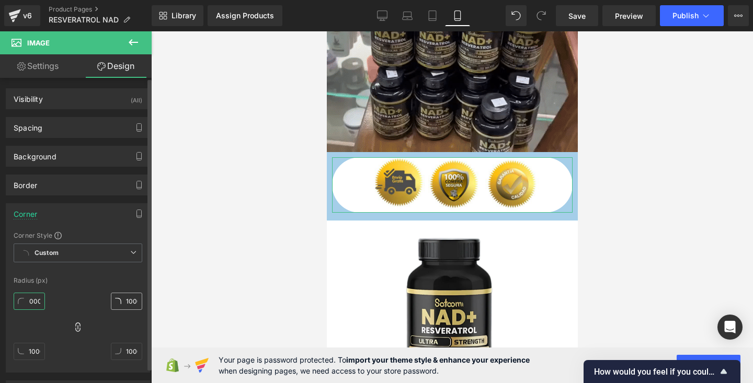
type input "100000"
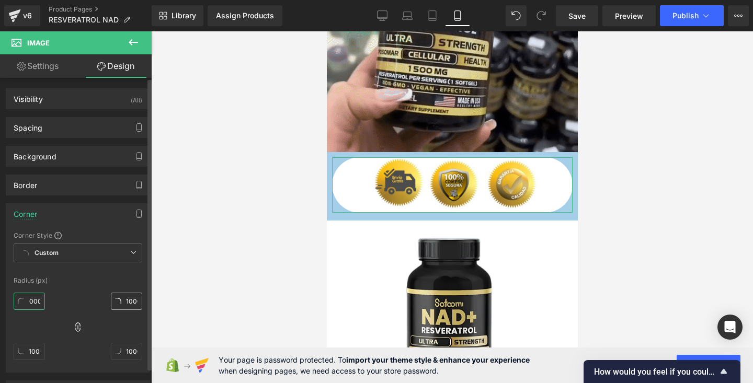
type input "10000"
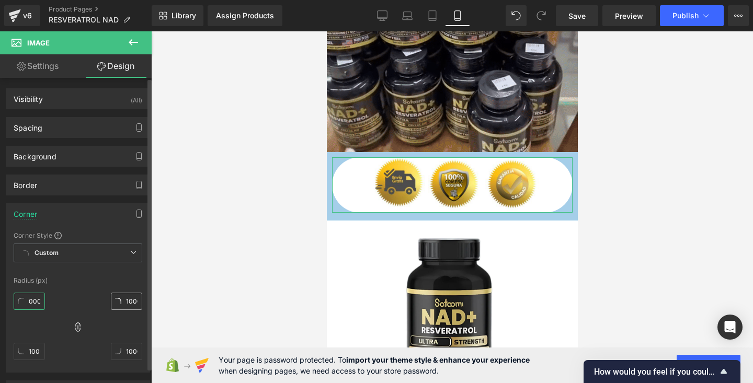
type input "10000"
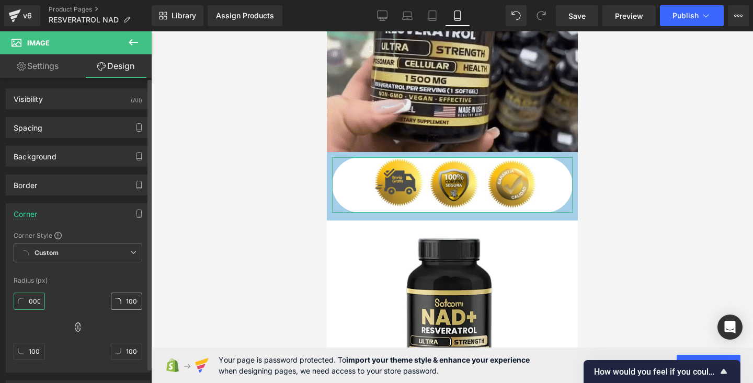
type input "10000"
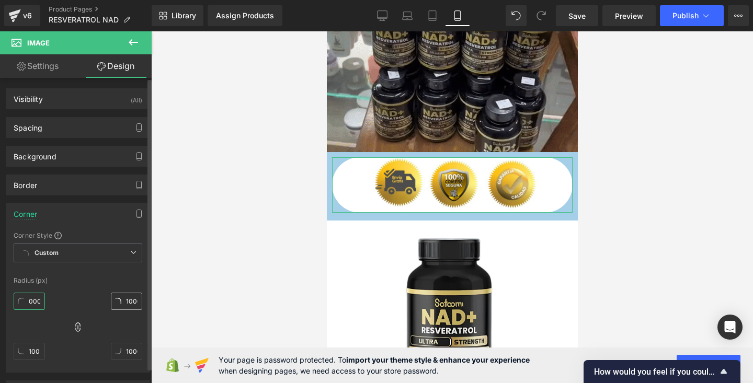
type input "10000"
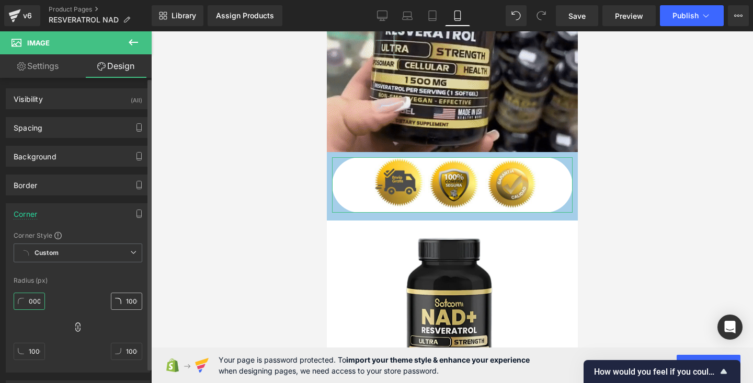
type input "1000"
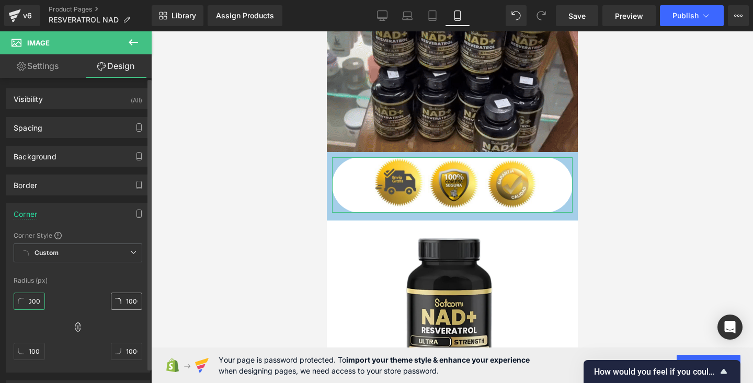
scroll to position [0, 3]
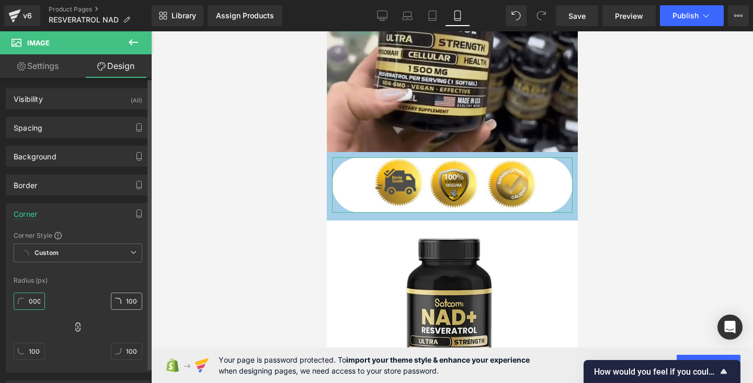
type input "1000"
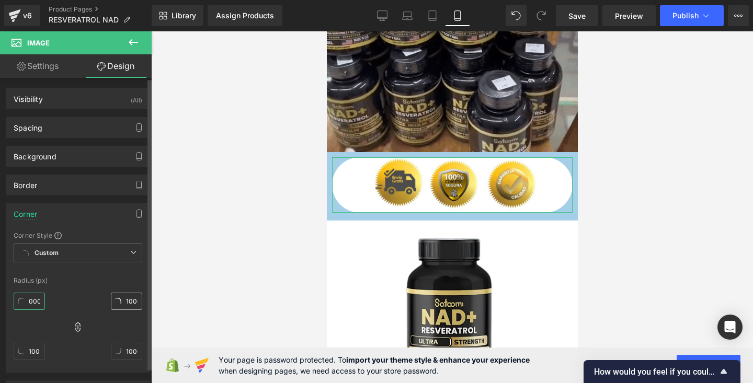
type input "1000"
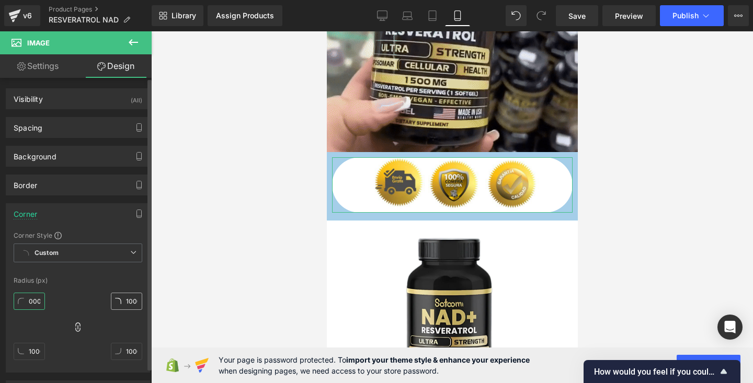
type input "1000"
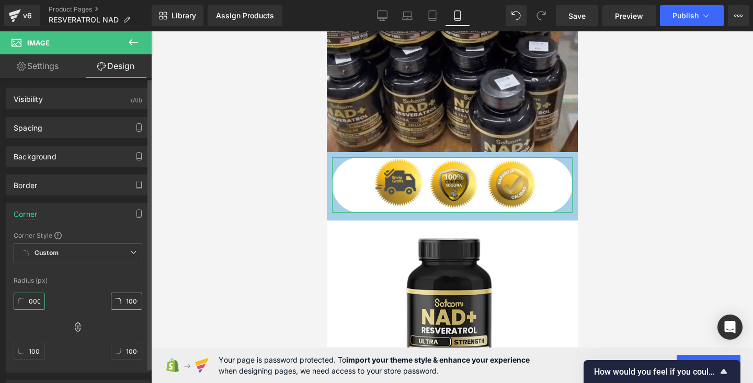
type input "100"
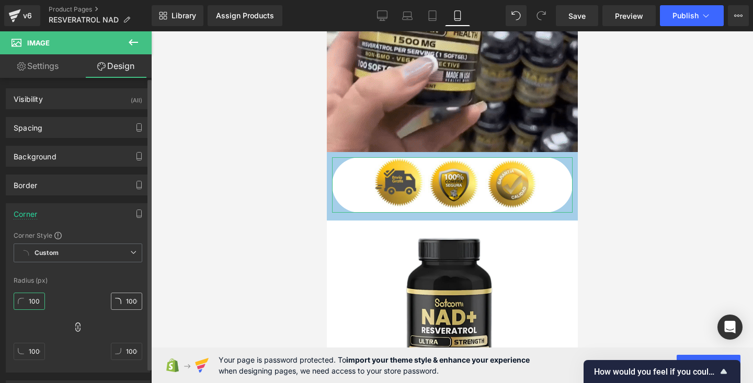
type input "100"
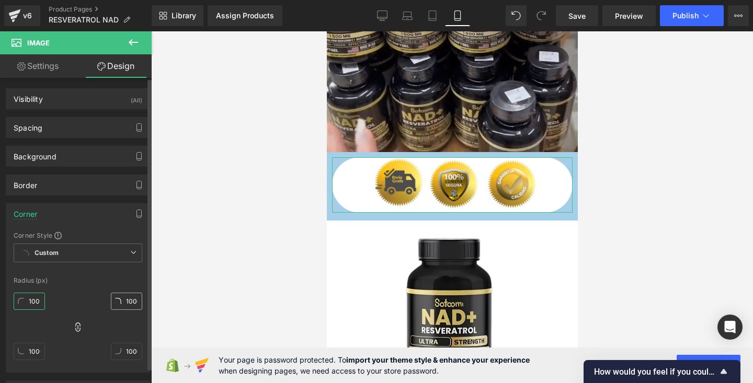
type input "100"
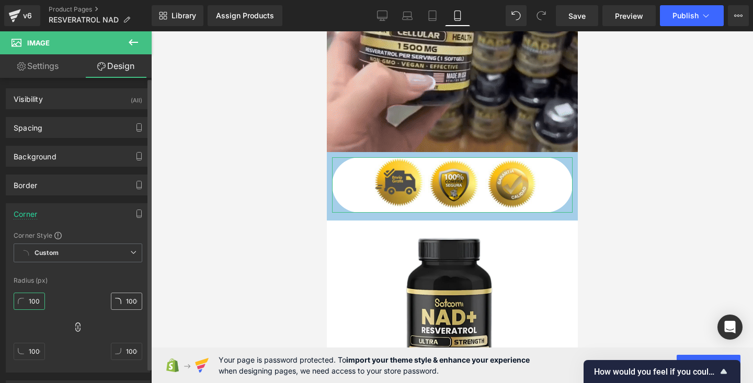
type input "100"
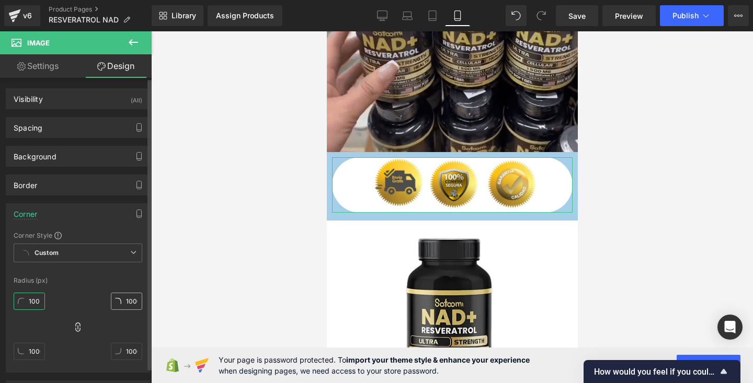
scroll to position [0, 0]
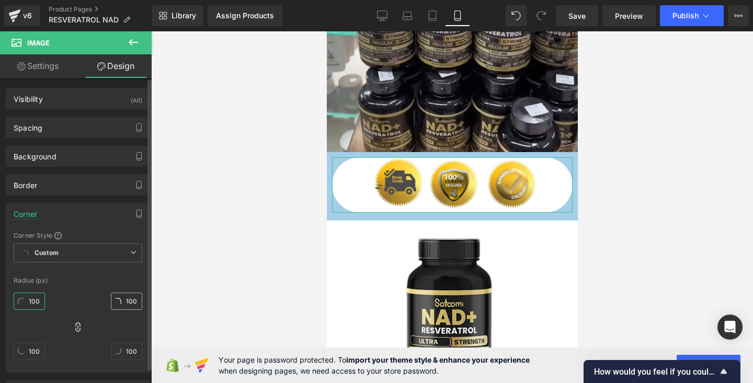
type input "10"
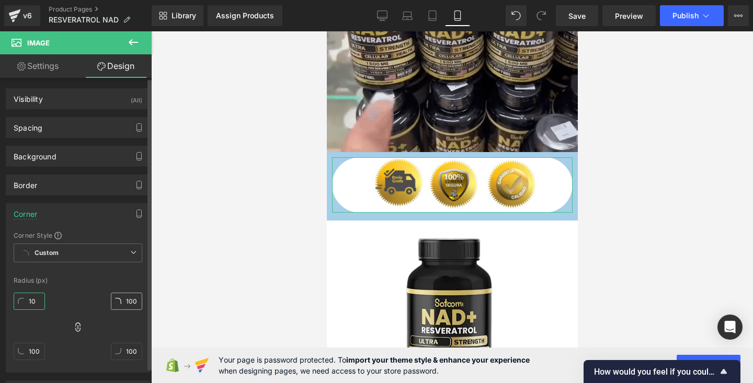
type input "10"
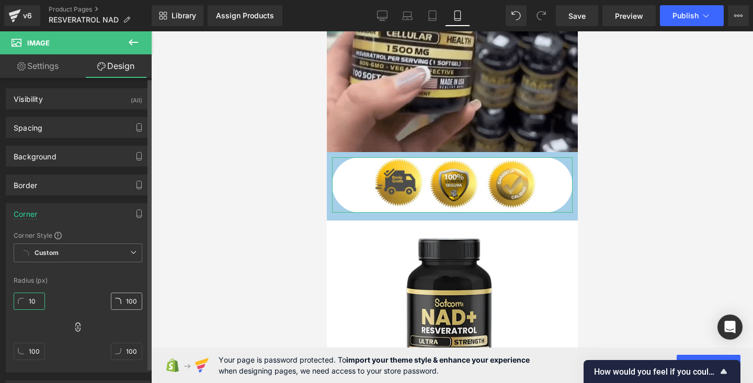
type input "10"
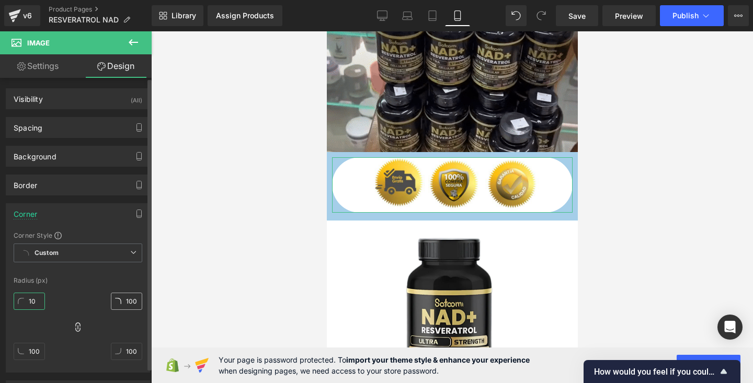
type input "10"
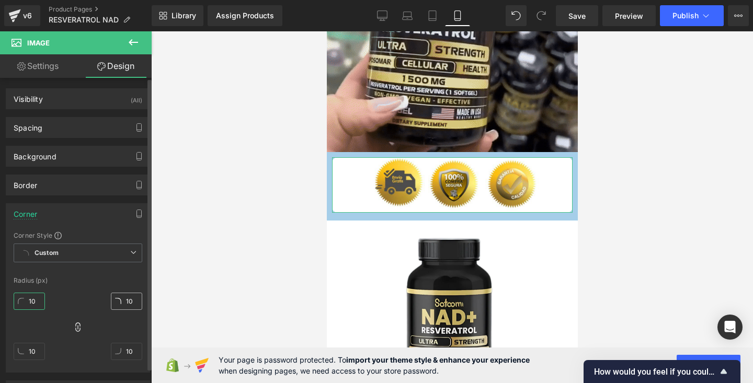
type input "1"
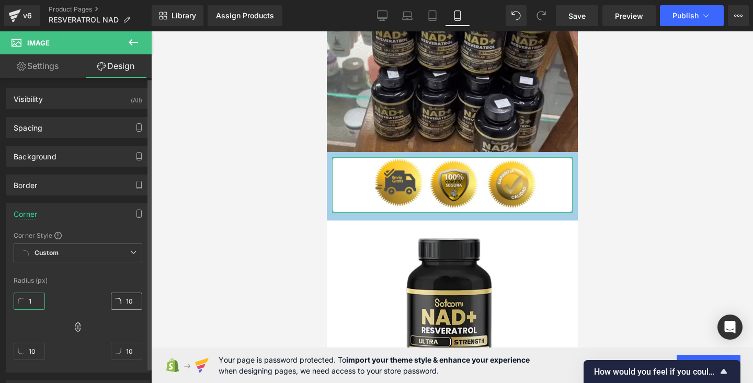
type input "1"
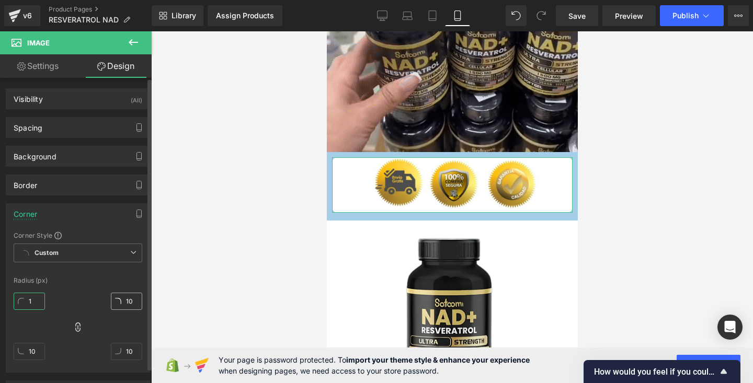
type input "1"
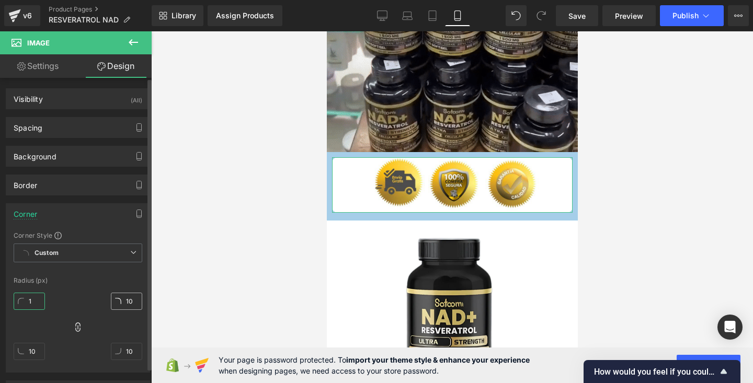
type input "1"
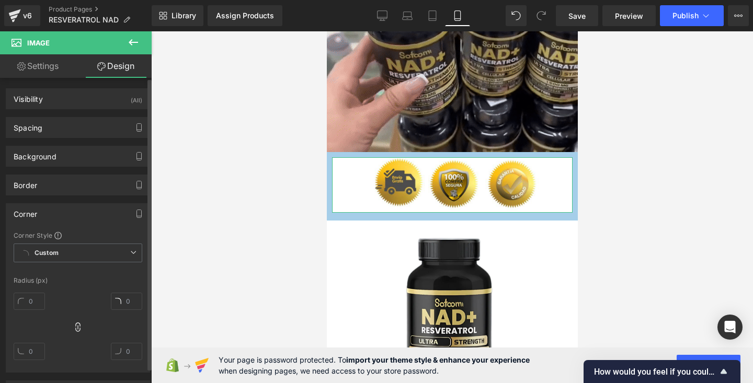
drag, startPoint x: 53, startPoint y: 307, endPoint x: 54, endPoint y: 270, distance: 36.6
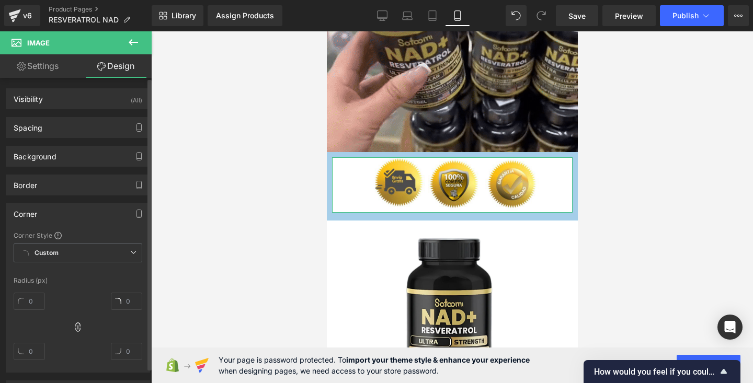
click at [54, 270] on div "Corner Style Custom Custom Setup Global Style Custom Setup Global Style Radius …" at bounding box center [77, 301] width 143 height 141
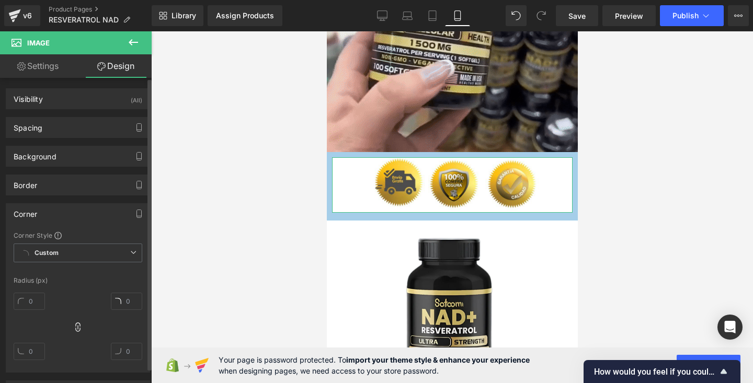
drag, startPoint x: 51, startPoint y: 314, endPoint x: 50, endPoint y: 275, distance: 39.2
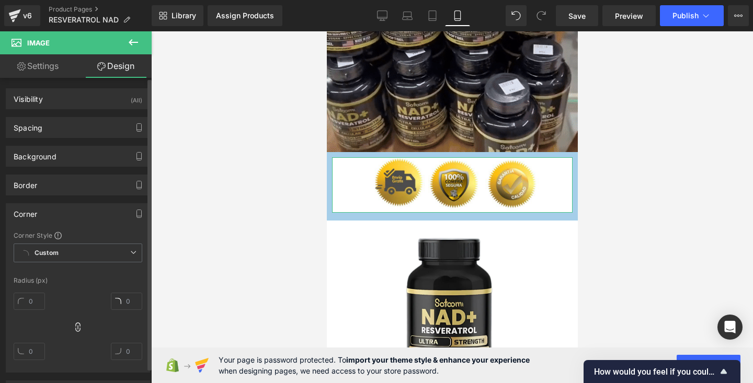
click at [50, 277] on div "Corner Style Custom Custom Setup Global Style Custom Setup Global Style Radius …" at bounding box center [77, 301] width 143 height 141
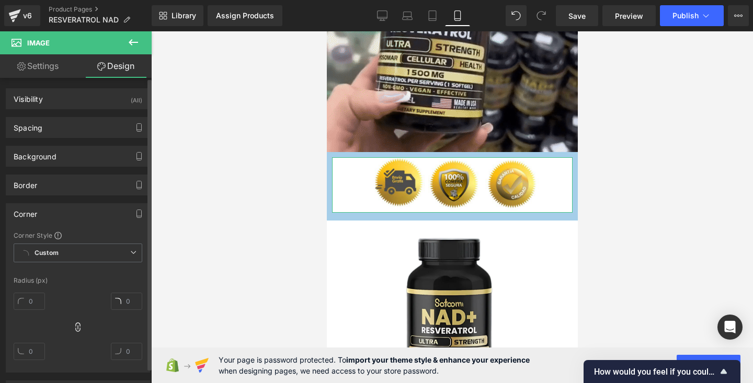
drag, startPoint x: 50, startPoint y: 295, endPoint x: 50, endPoint y: 273, distance: 22.0
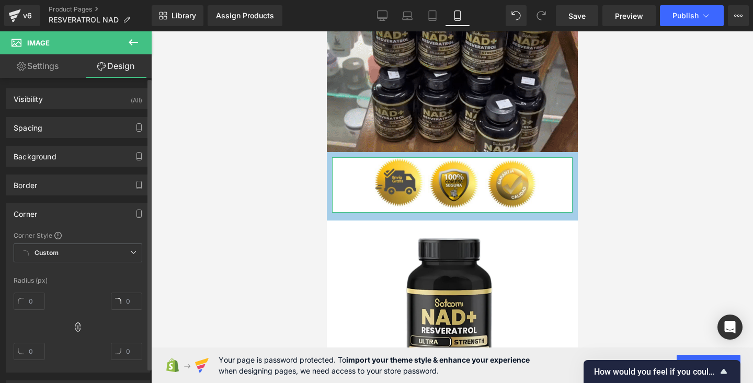
click at [50, 273] on div "Corner Style Custom Custom Setup Global Style Custom Setup Global Style Radius …" at bounding box center [77, 301] width 143 height 141
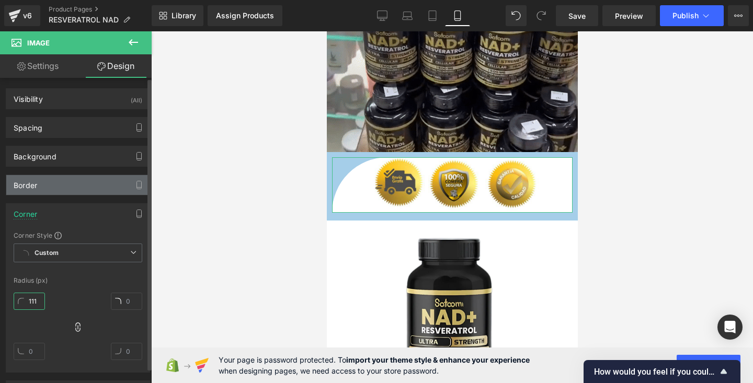
type input "112"
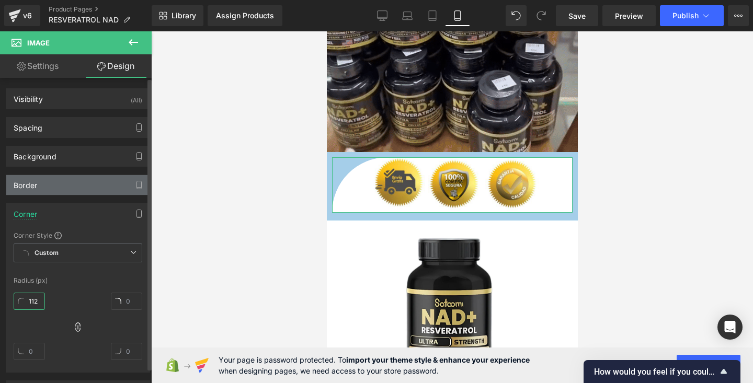
drag, startPoint x: 43, startPoint y: 297, endPoint x: 42, endPoint y: 180, distance: 117.1
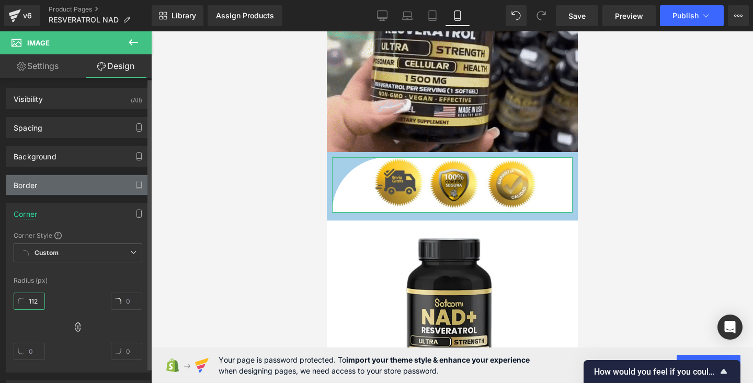
click at [42, 180] on div "Visibility (All) 0|0|0|0 1 Show on Desktop 1 Show on Laptop 1 Show on Tablet 1 …" at bounding box center [78, 297] width 156 height 439
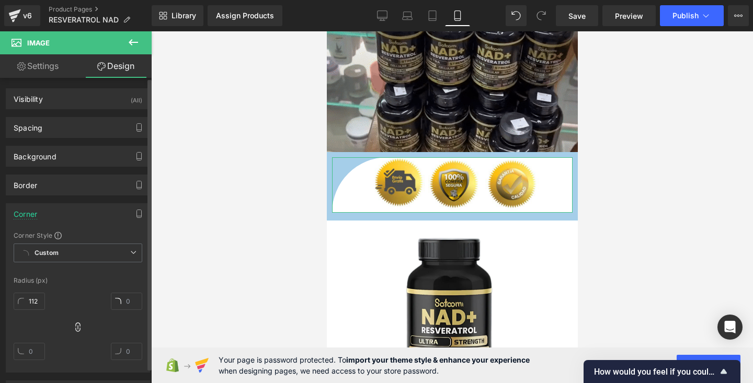
click at [55, 298] on div "112px 112" at bounding box center [78, 331] width 129 height 84
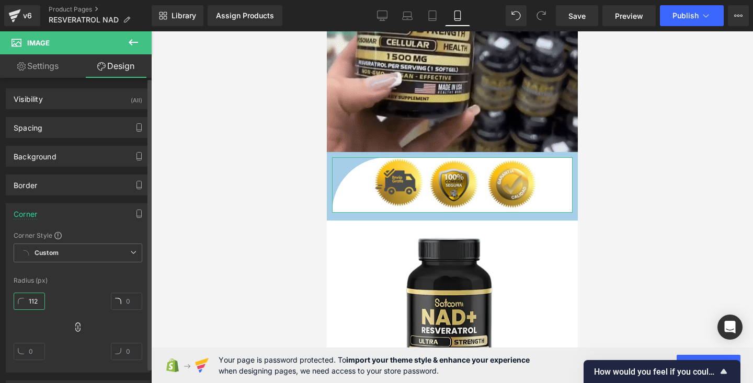
click at [43, 305] on input "112" at bounding box center [29, 301] width 31 height 17
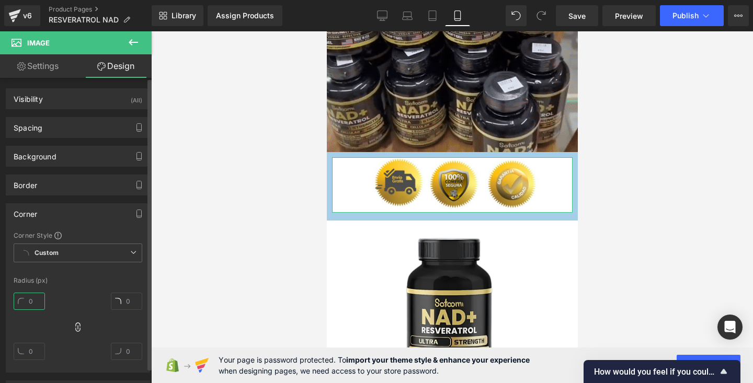
type input "1"
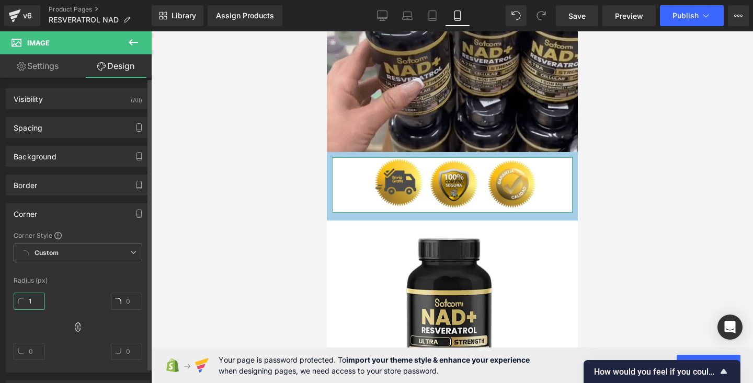
type input "1"
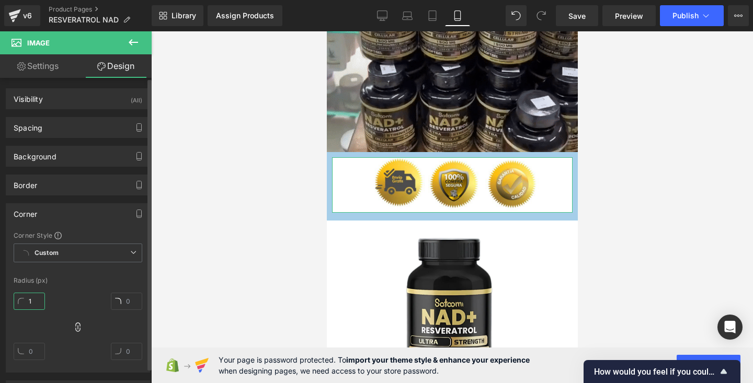
type input "1"
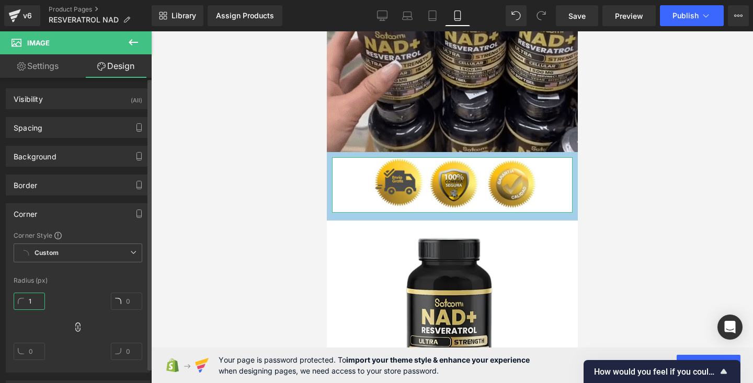
type input "1"
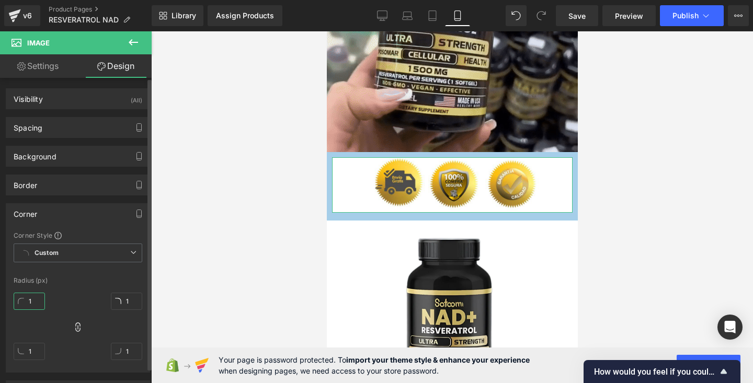
type input "11"
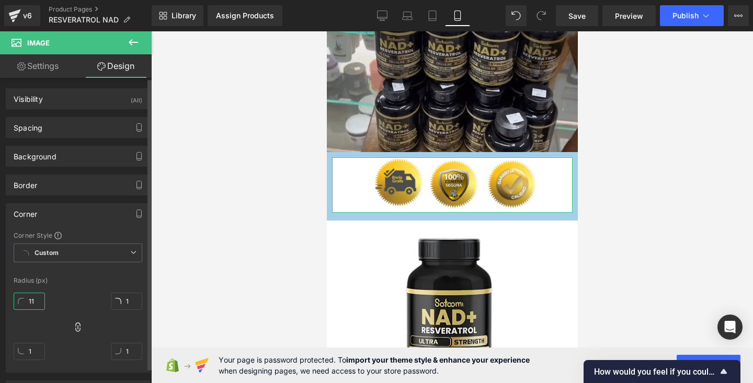
type input "11"
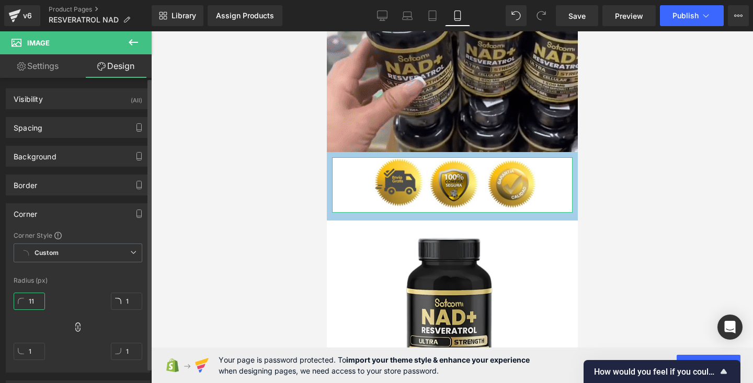
type input "11"
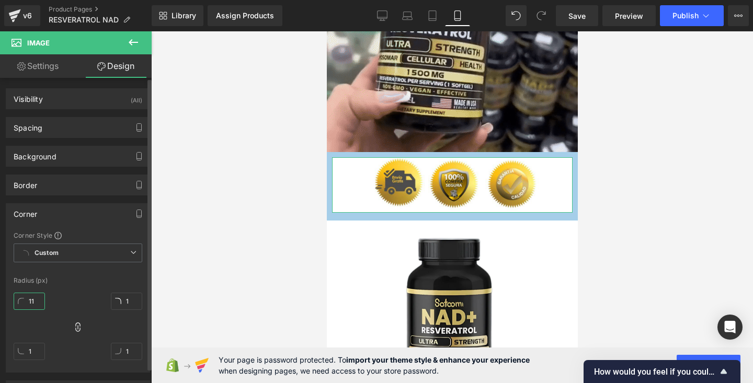
type input "11"
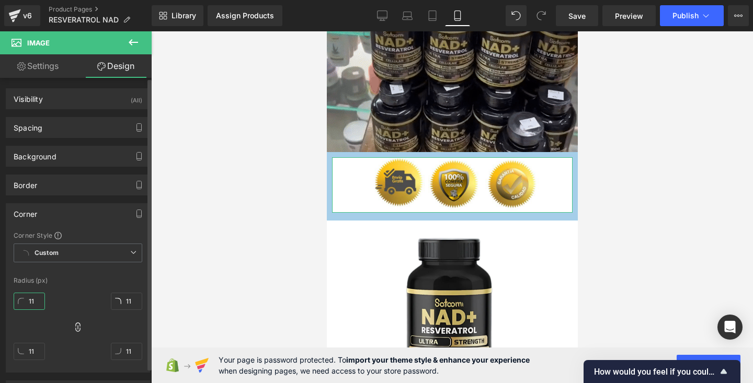
type input "112"
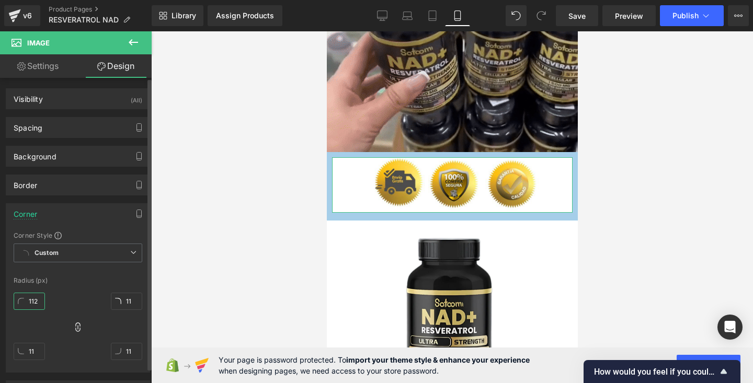
type input "112"
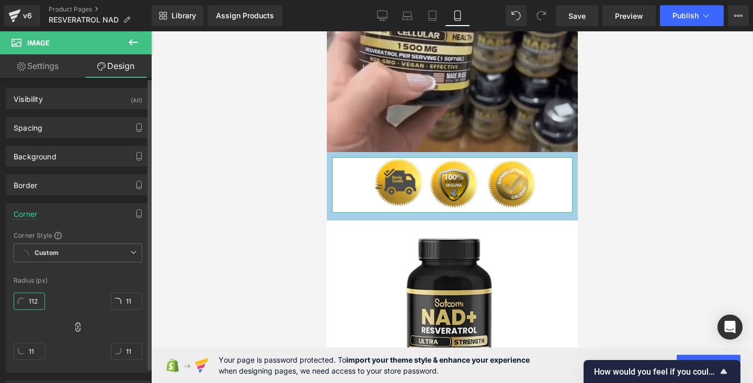
type input "112"
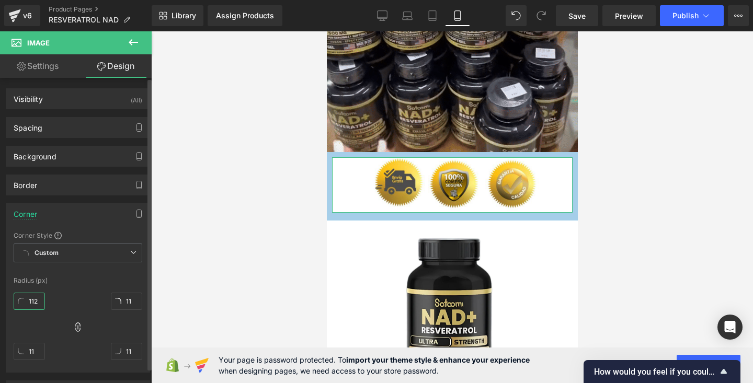
type input "112"
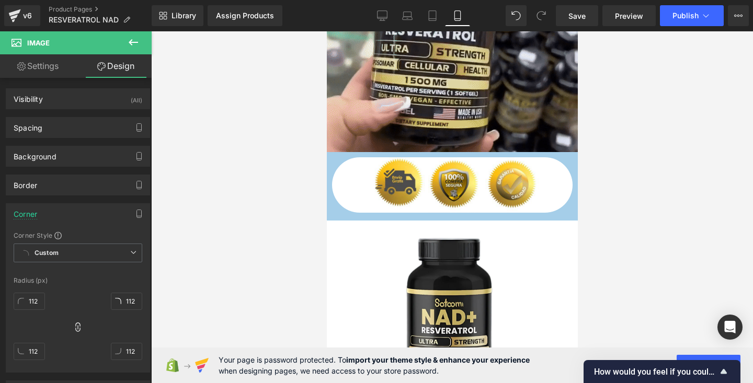
click at [232, 233] on div at bounding box center [452, 207] width 602 height 352
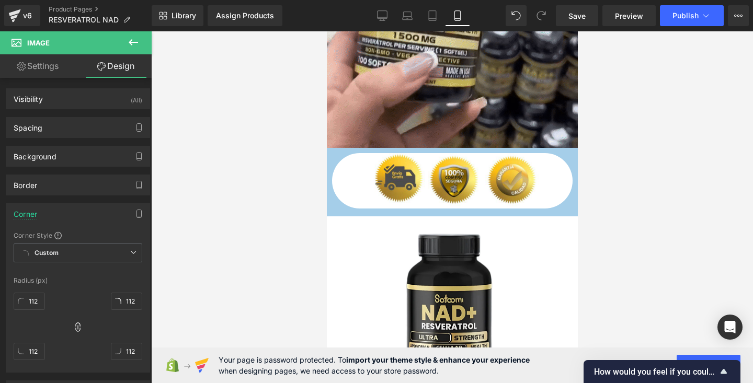
scroll to position [1423, 0]
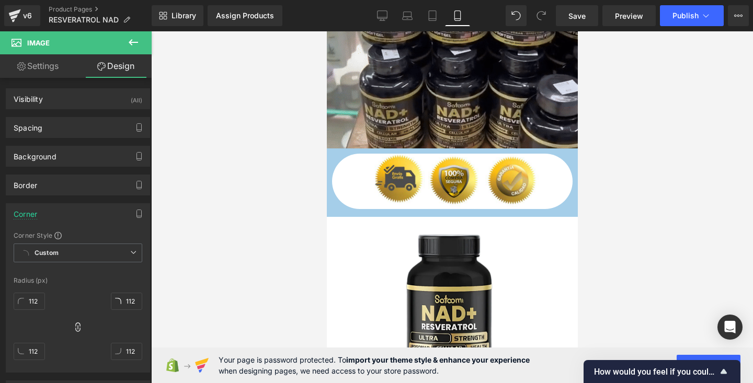
click at [701, 158] on div at bounding box center [452, 207] width 602 height 352
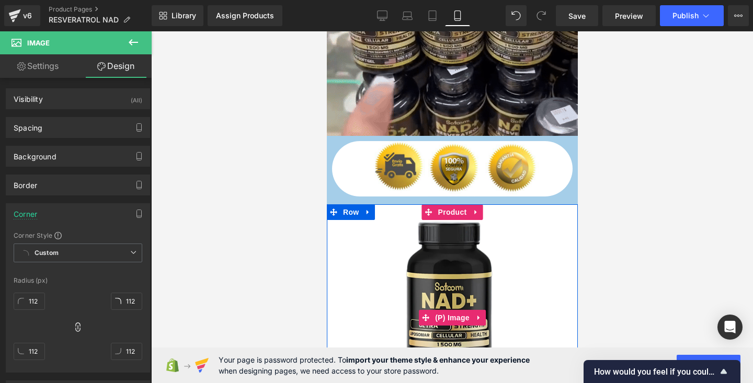
scroll to position [1446, 0]
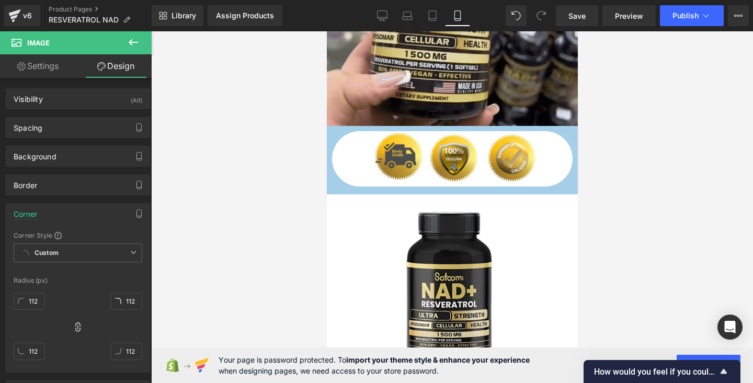
click at [643, 147] on div at bounding box center [452, 207] width 602 height 352
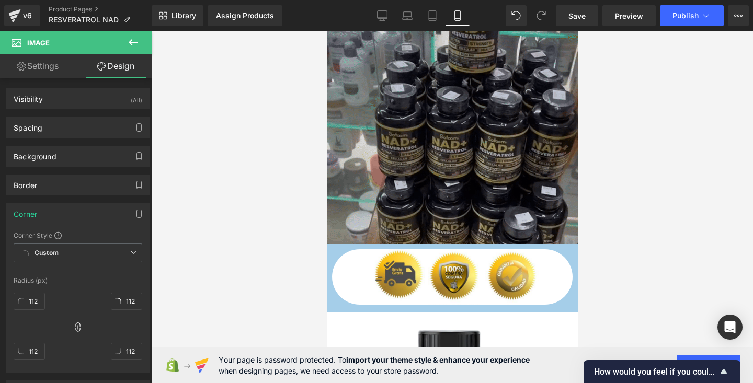
scroll to position [1326, 0]
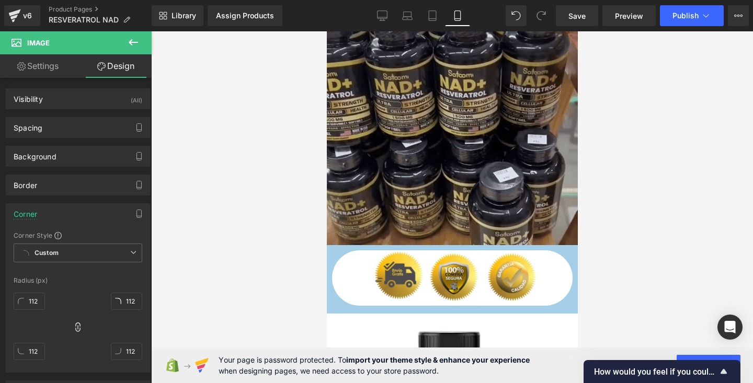
click at [647, 141] on div at bounding box center [452, 207] width 602 height 352
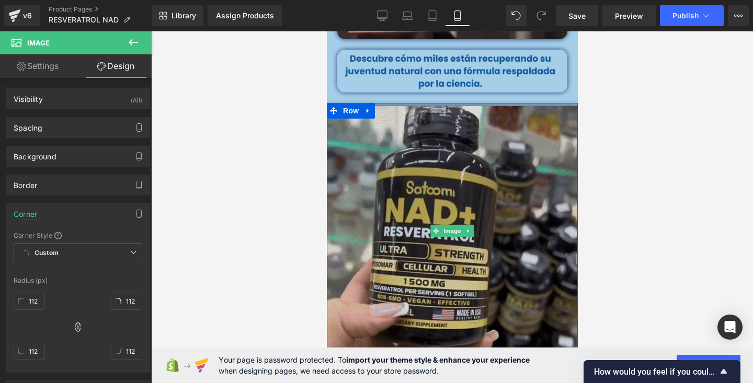
scroll to position [1198, 0]
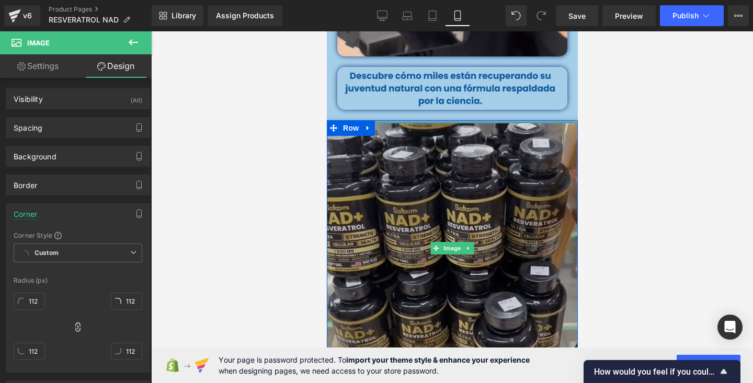
click at [424, 167] on img at bounding box center [451, 248] width 251 height 251
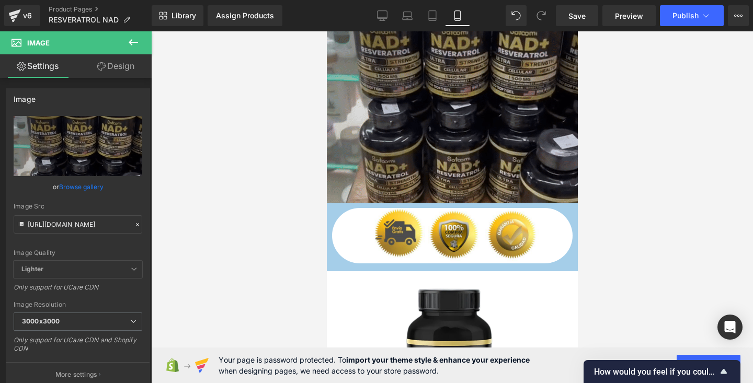
click at [358, 138] on img at bounding box center [451, 77] width 251 height 251
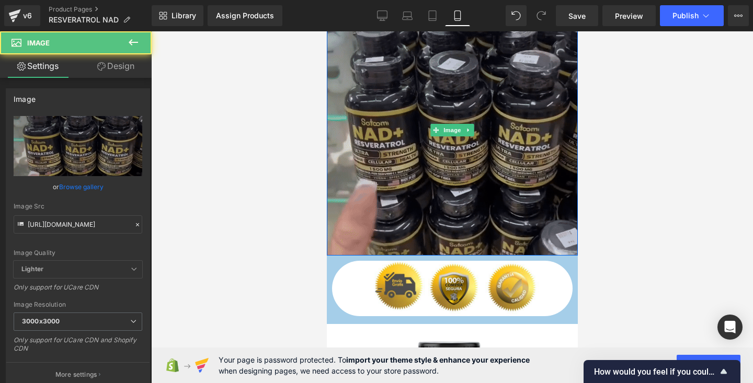
scroll to position [1298, 0]
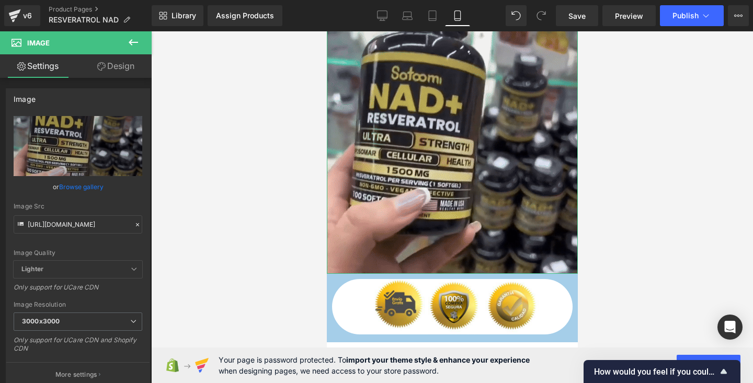
click at [116, 63] on link "Design" at bounding box center [116, 66] width 76 height 24
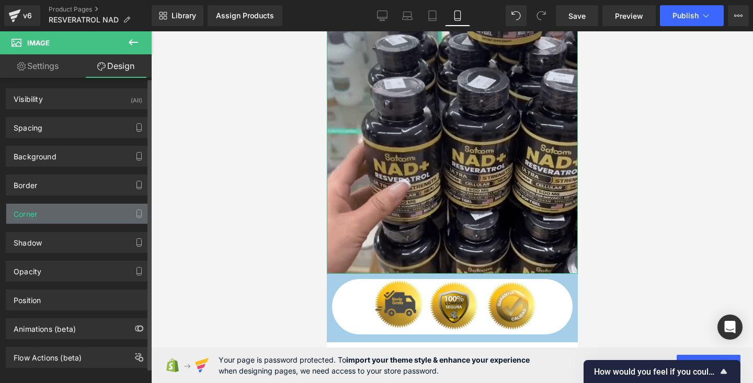
click at [77, 210] on div "Corner" at bounding box center [77, 214] width 143 height 20
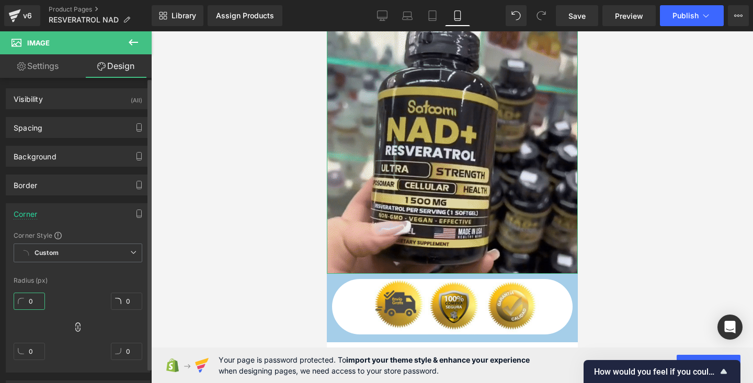
click at [38, 303] on input "0" at bounding box center [29, 301] width 31 height 17
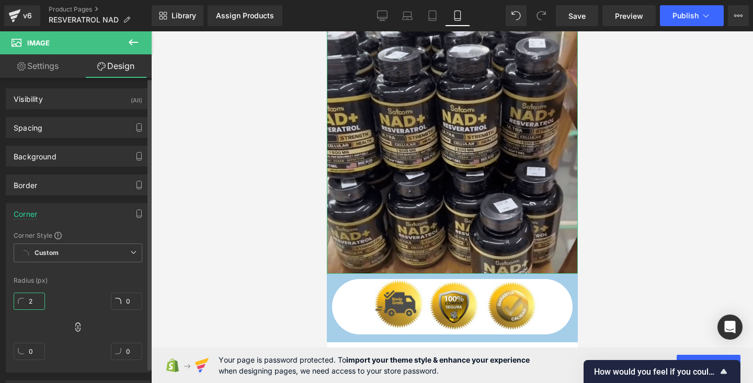
type input "20"
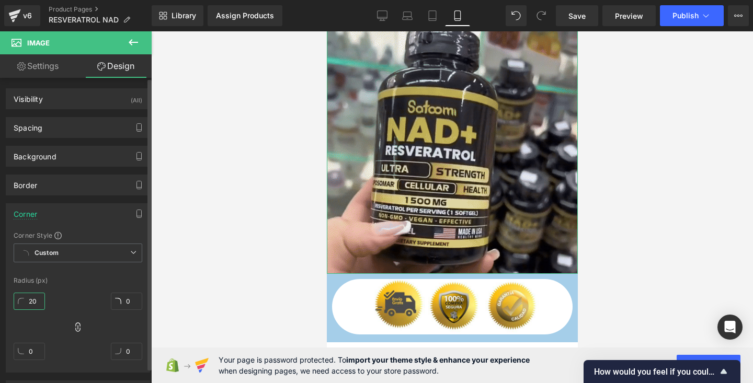
type input "20"
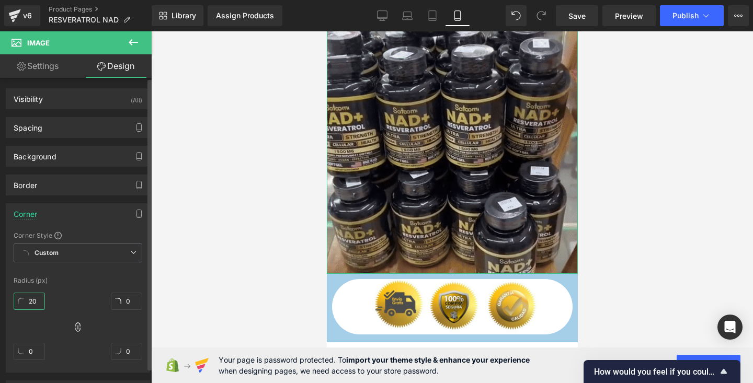
type input "20"
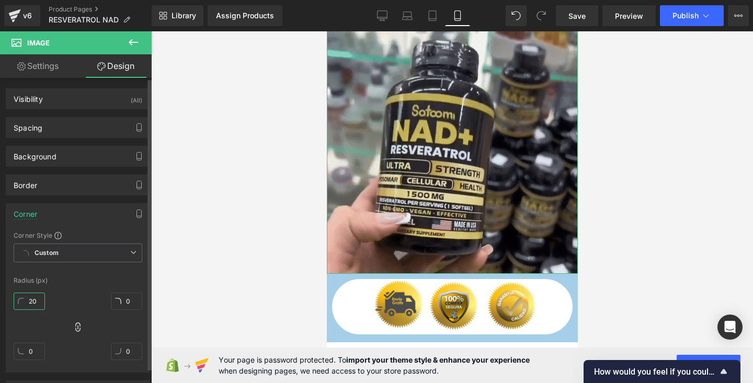
type input "20"
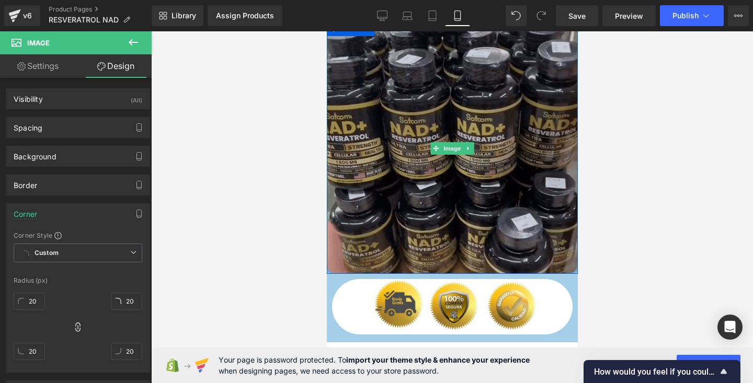
click at [552, 198] on img at bounding box center [451, 148] width 251 height 251
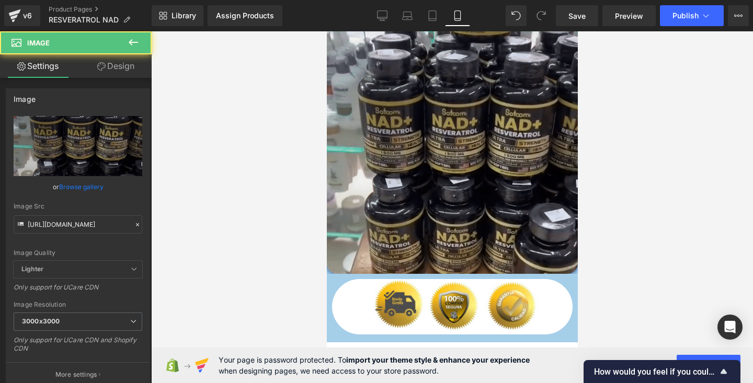
click at [663, 177] on div at bounding box center [452, 207] width 602 height 352
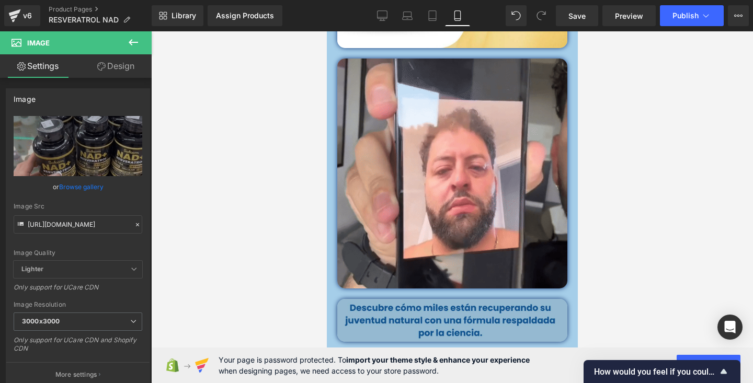
scroll to position [974, 0]
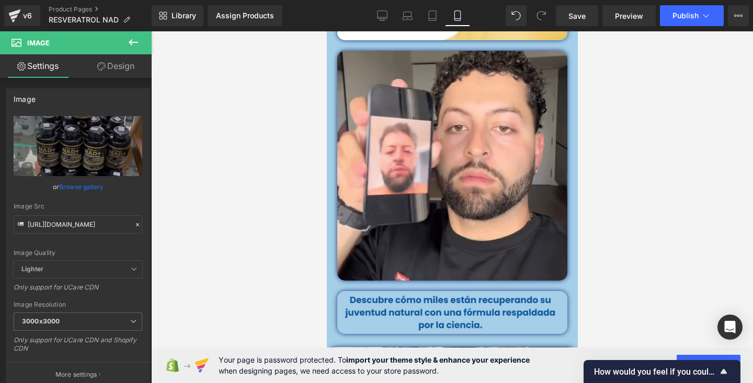
click at [627, 152] on div at bounding box center [452, 207] width 602 height 352
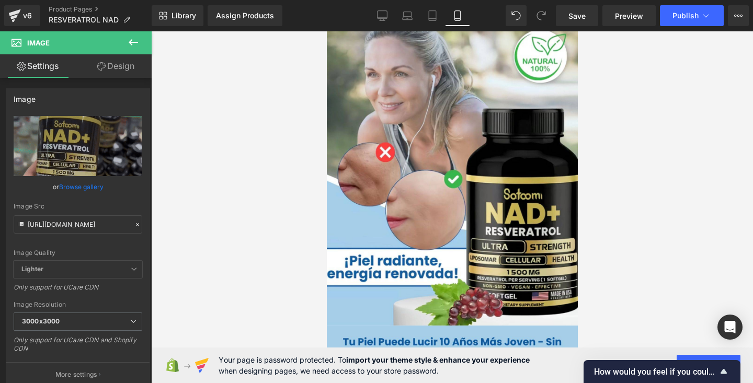
scroll to position [0, 0]
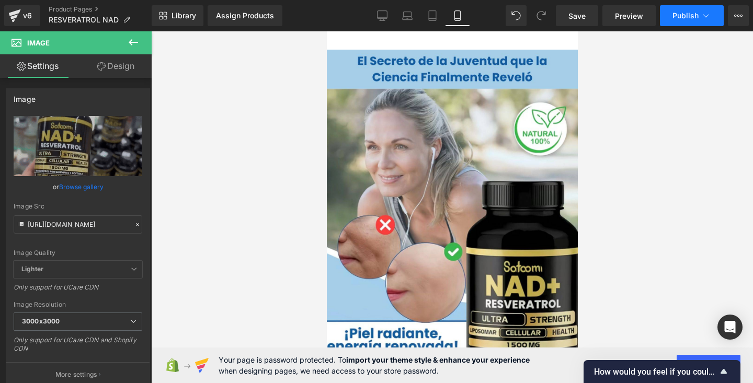
click at [684, 18] on span "Publish" at bounding box center [685, 16] width 26 height 8
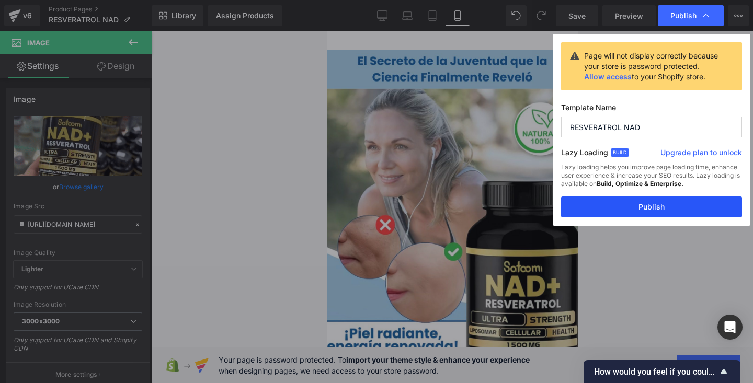
click at [642, 206] on button "Publish" at bounding box center [651, 207] width 181 height 21
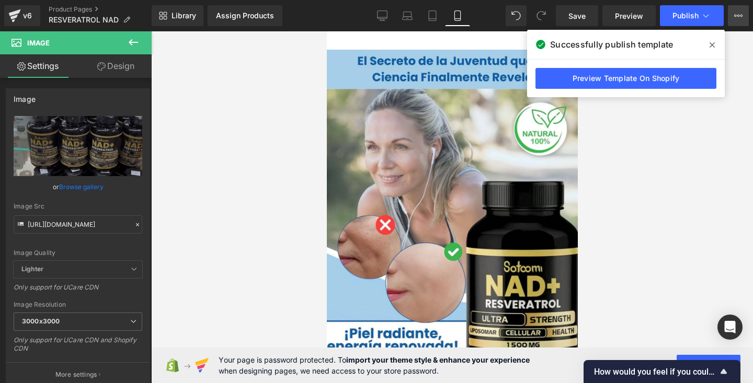
click at [739, 19] on icon at bounding box center [738, 16] width 8 height 8
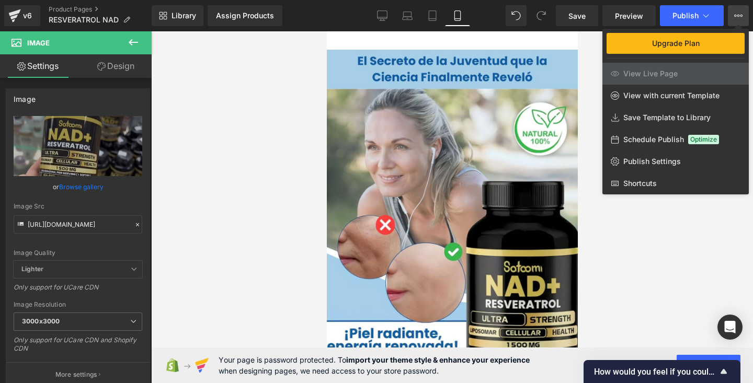
click at [637, 232] on div at bounding box center [452, 207] width 602 height 352
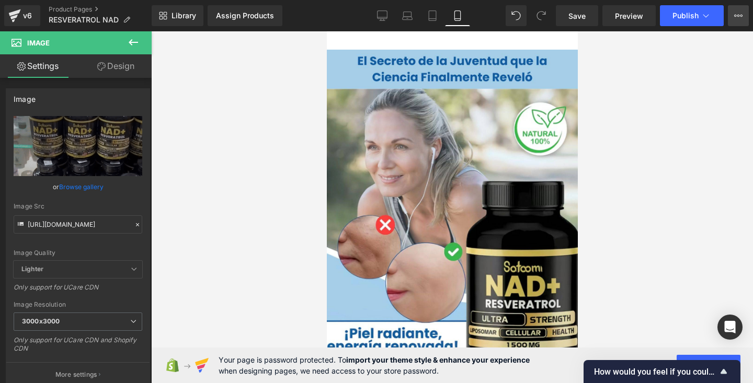
click at [741, 13] on icon at bounding box center [738, 16] width 8 height 8
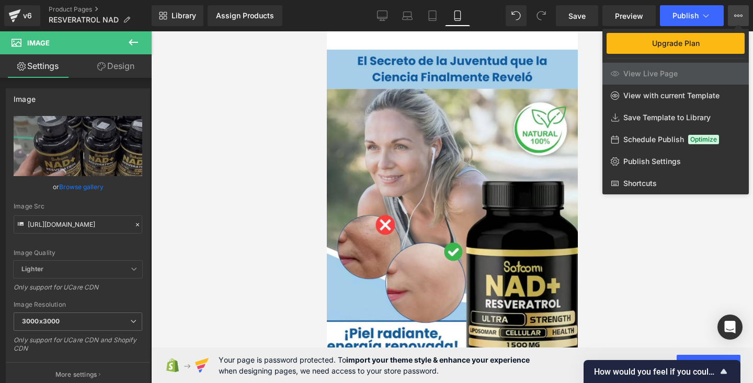
click at [653, 226] on div at bounding box center [452, 207] width 602 height 352
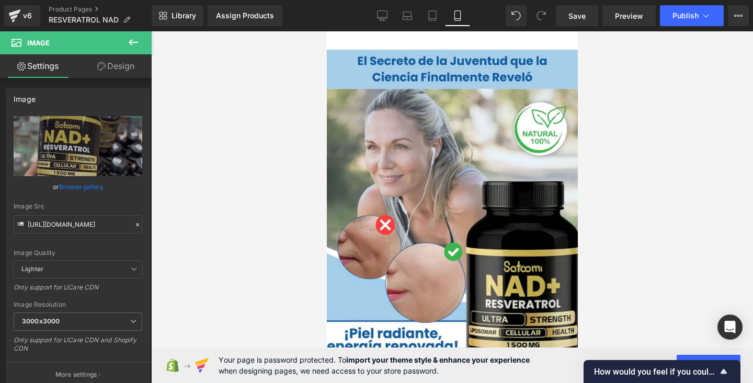
click at [264, 126] on div at bounding box center [452, 207] width 602 height 352
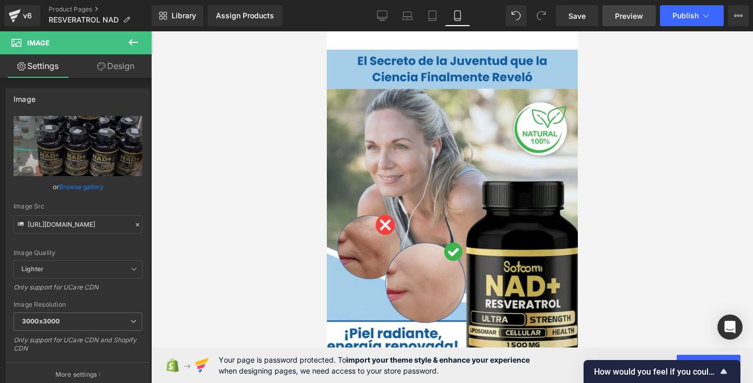
click at [636, 15] on span "Preview" at bounding box center [629, 15] width 28 height 11
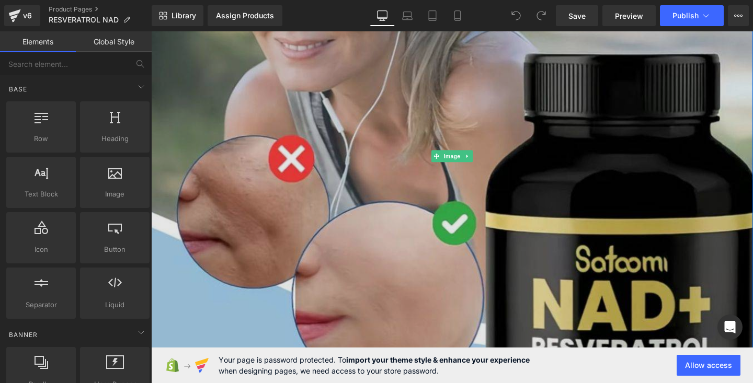
scroll to position [432, 0]
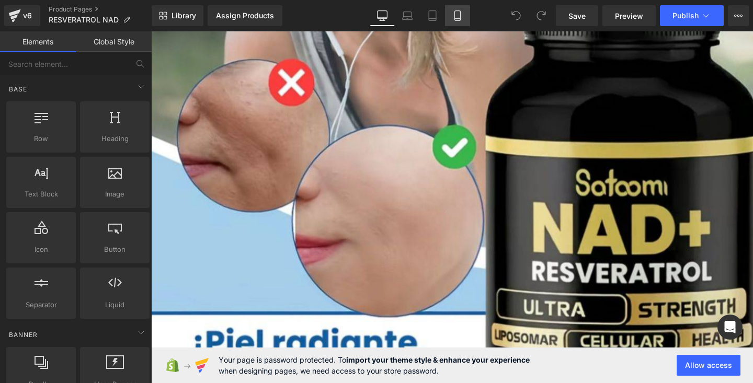
click at [456, 17] on icon at bounding box center [457, 15] width 10 height 10
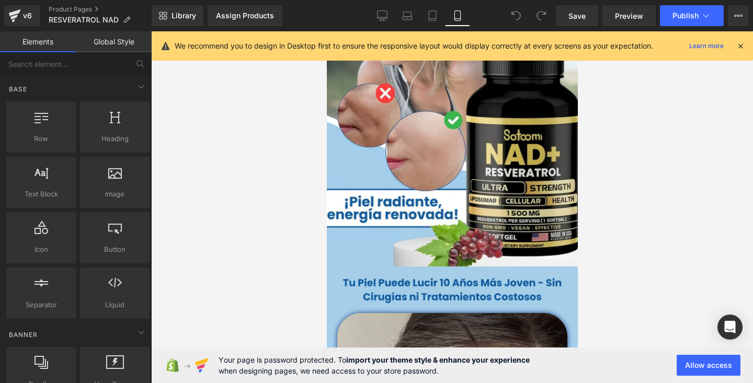
scroll to position [0, 0]
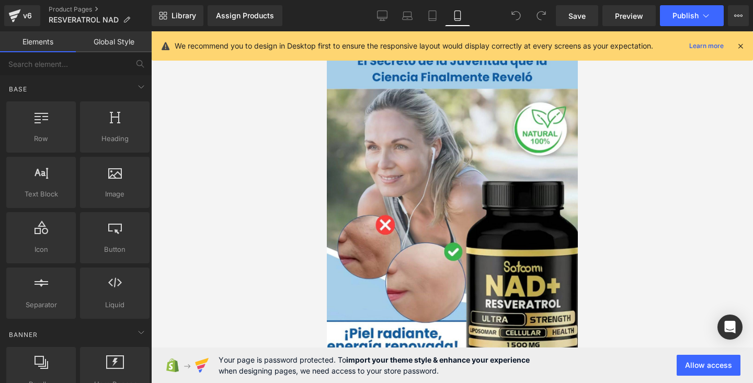
click at [737, 45] on icon at bounding box center [740, 45] width 9 height 9
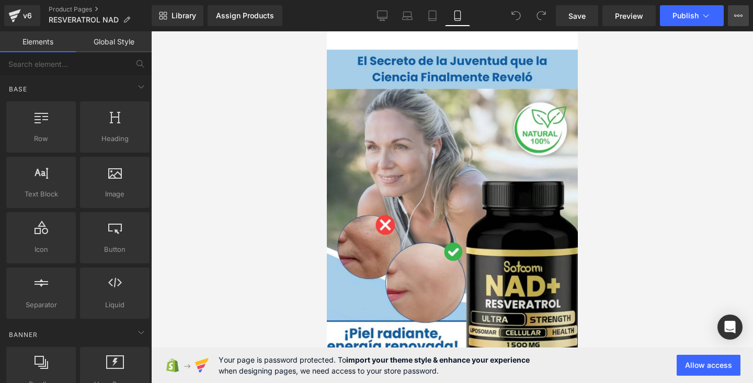
click at [741, 18] on icon at bounding box center [738, 16] width 8 height 8
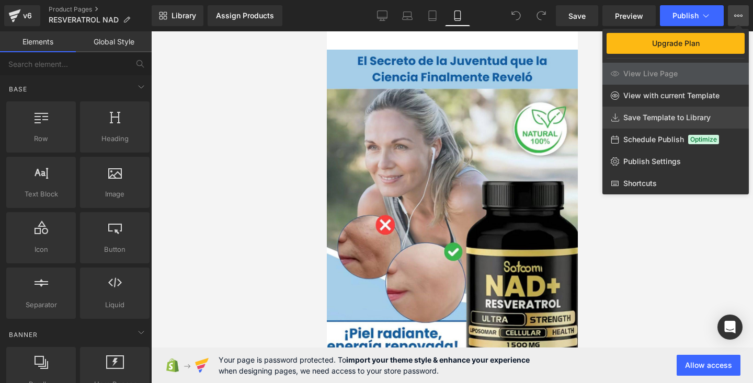
click at [650, 118] on span "Save Template to Library" at bounding box center [666, 117] width 87 height 9
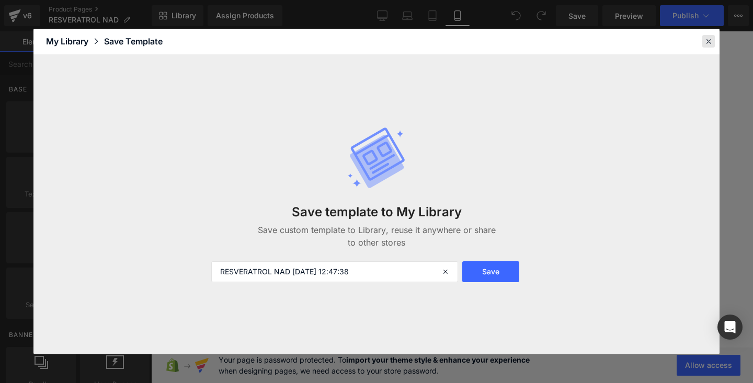
click at [712, 44] on icon at bounding box center [708, 41] width 9 height 9
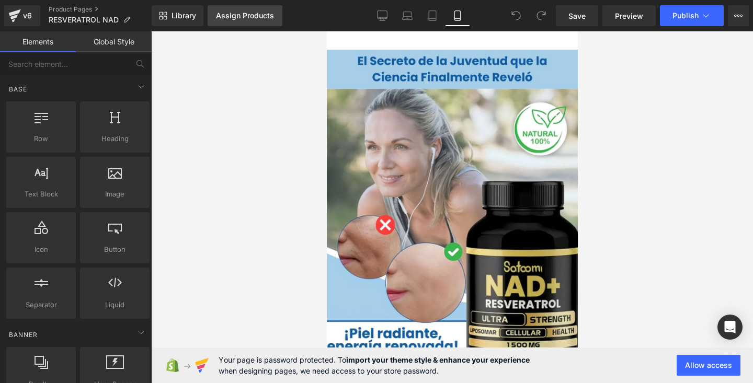
click at [247, 15] on div "Assign Products" at bounding box center [245, 16] width 58 height 8
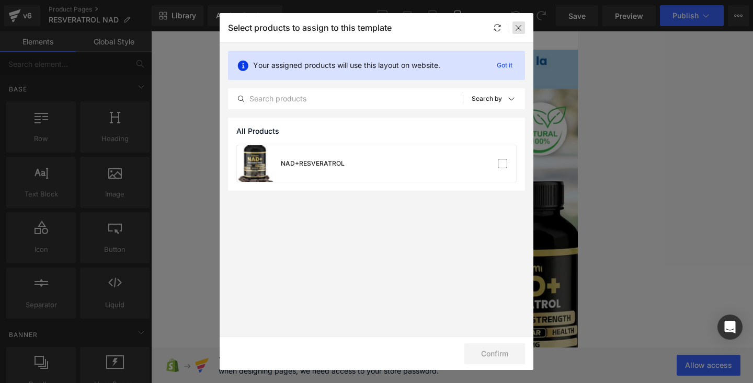
click at [513, 28] on div at bounding box center [518, 27] width 13 height 13
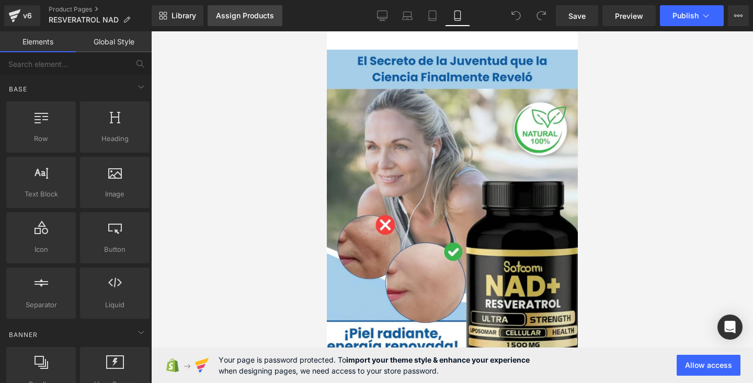
click at [236, 14] on div "Assign Products" at bounding box center [245, 16] width 58 height 8
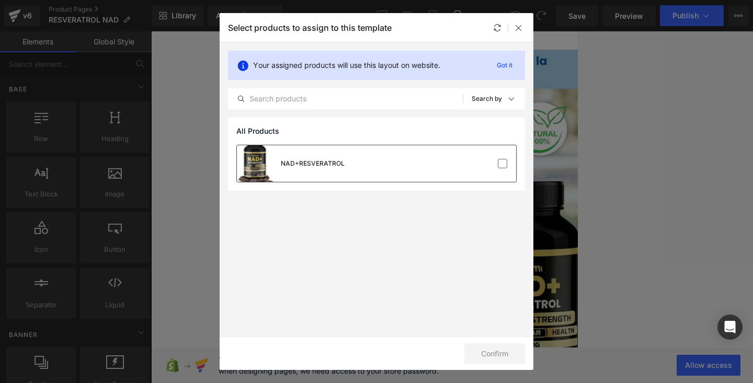
click at [448, 145] on div "NAD+RESVERATROL" at bounding box center [376, 163] width 279 height 37
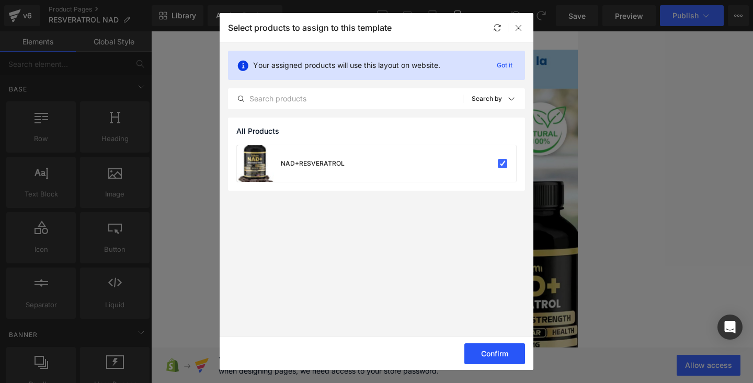
click at [486, 353] on button "Confirm" at bounding box center [494, 354] width 61 height 21
click at [518, 28] on icon at bounding box center [518, 28] width 8 height 8
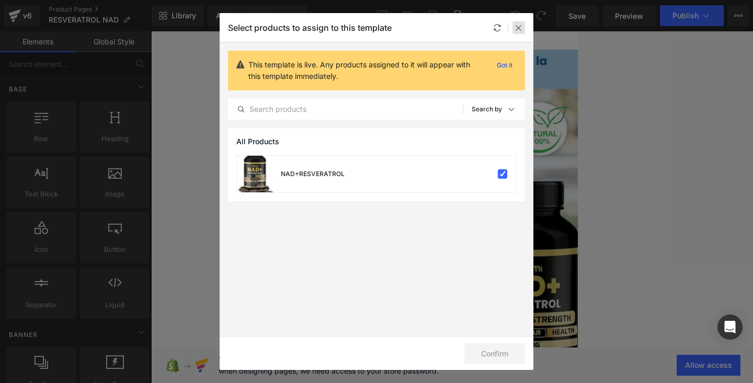
click at [518, 29] on icon at bounding box center [518, 28] width 8 height 8
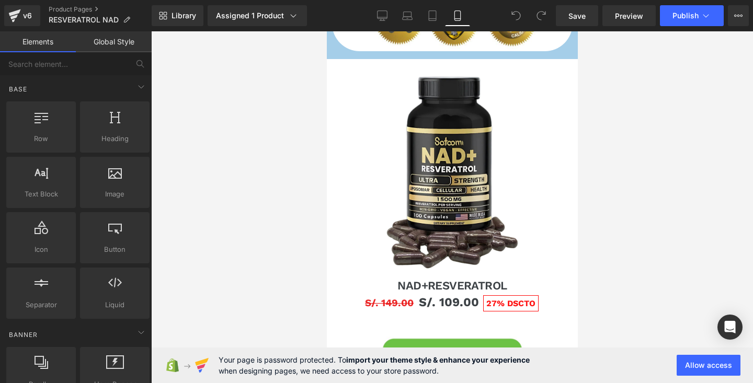
scroll to position [1760, 0]
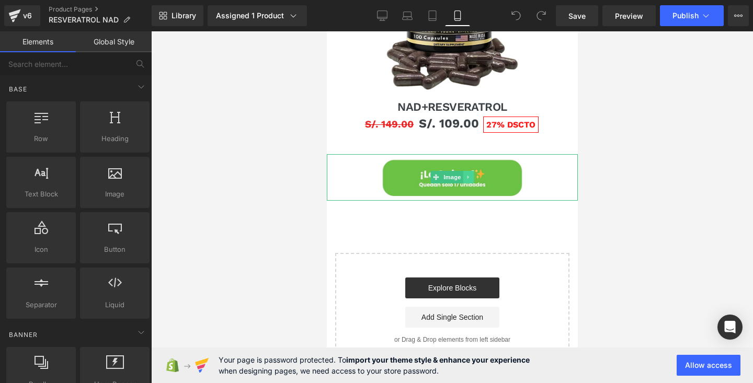
click at [473, 181] on link at bounding box center [468, 177] width 11 height 13
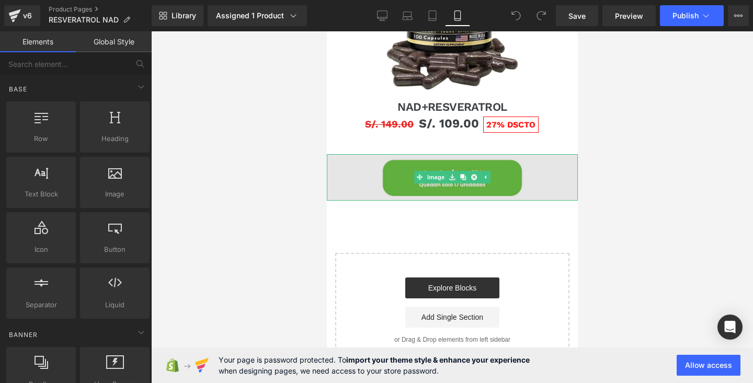
click at [390, 171] on img at bounding box center [451, 177] width 251 height 47
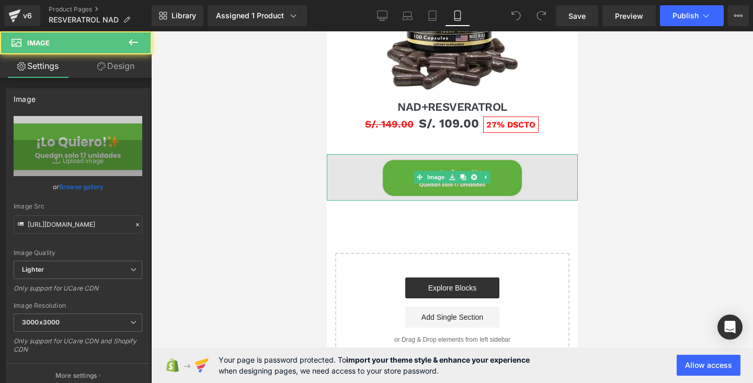
click at [390, 171] on img at bounding box center [451, 177] width 251 height 47
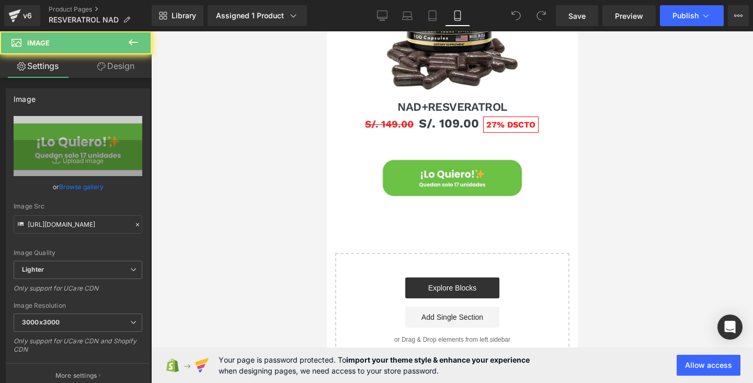
click at [282, 154] on div at bounding box center [452, 207] width 602 height 352
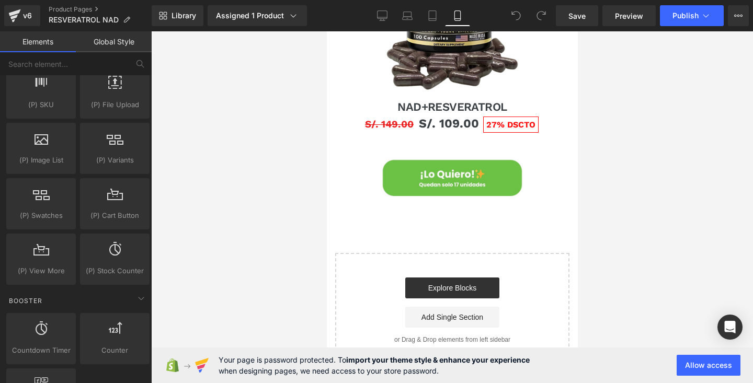
scroll to position [1299, 0]
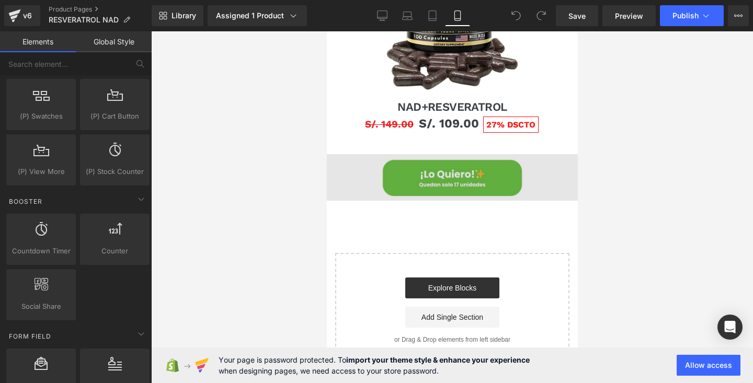
click at [432, 170] on img at bounding box center [451, 177] width 251 height 47
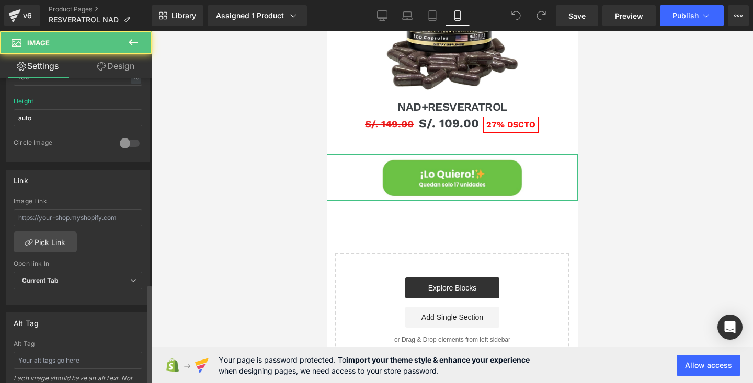
scroll to position [623, 0]
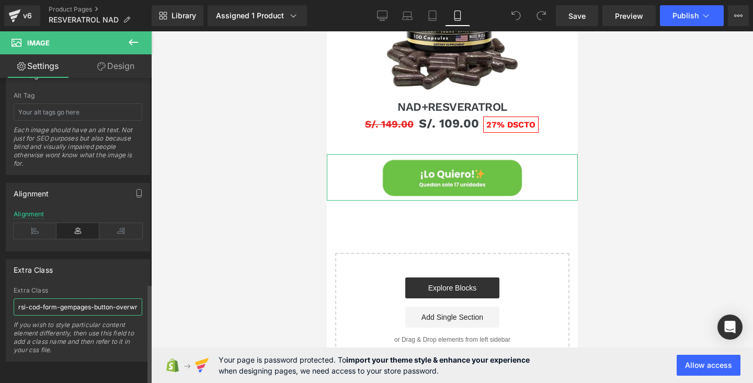
click at [31, 306] on input "rsi-cod-form-gempages-button-overwrite rsi-cod-form-is-gempage" at bounding box center [78, 307] width 129 height 17
click at [21, 302] on input "rsi-cod-form-gempages-button-overwrite rsi-cod-form-is-gempage" at bounding box center [78, 307] width 129 height 17
click at [234, 209] on div at bounding box center [452, 207] width 602 height 352
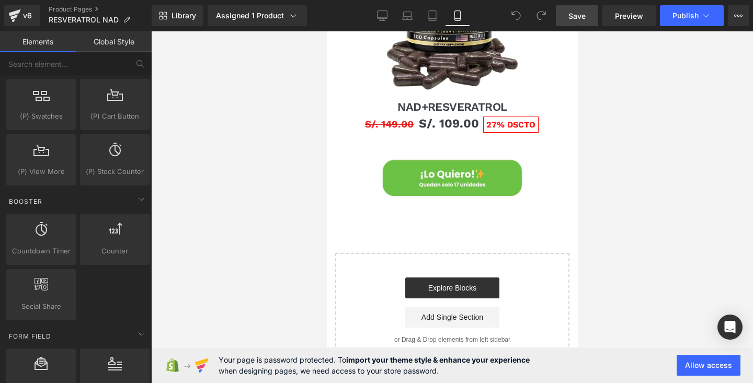
click at [583, 18] on span "Save" at bounding box center [576, 15] width 17 height 11
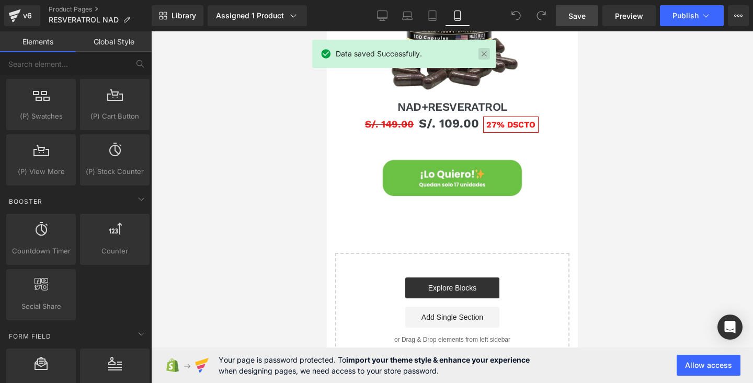
click at [481, 52] on link at bounding box center [484, 54] width 12 height 12
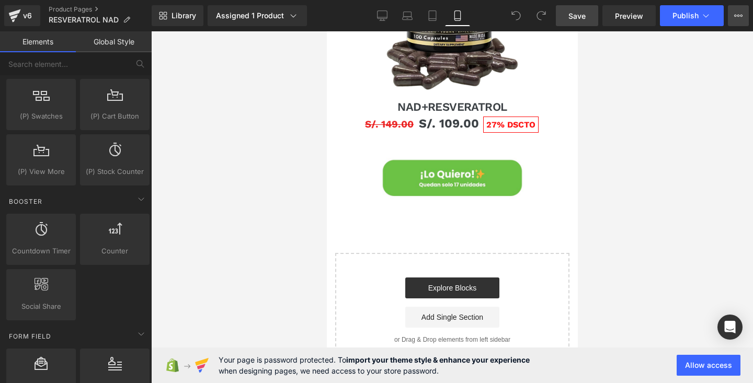
click at [740, 19] on icon at bounding box center [738, 16] width 8 height 8
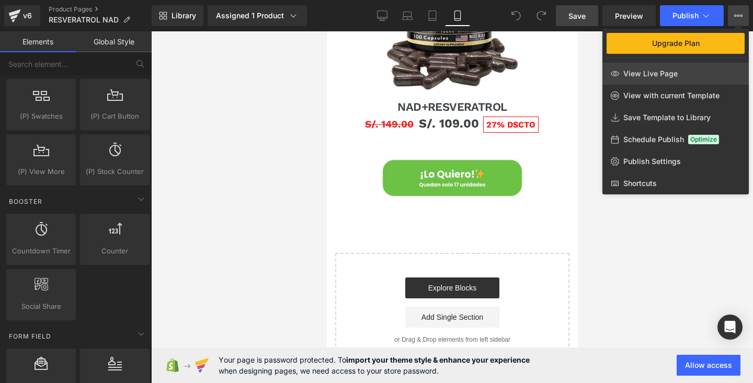
click at [674, 70] on span "View Live Page" at bounding box center [650, 73] width 54 height 9
